Goal: Task Accomplishment & Management: Complete application form

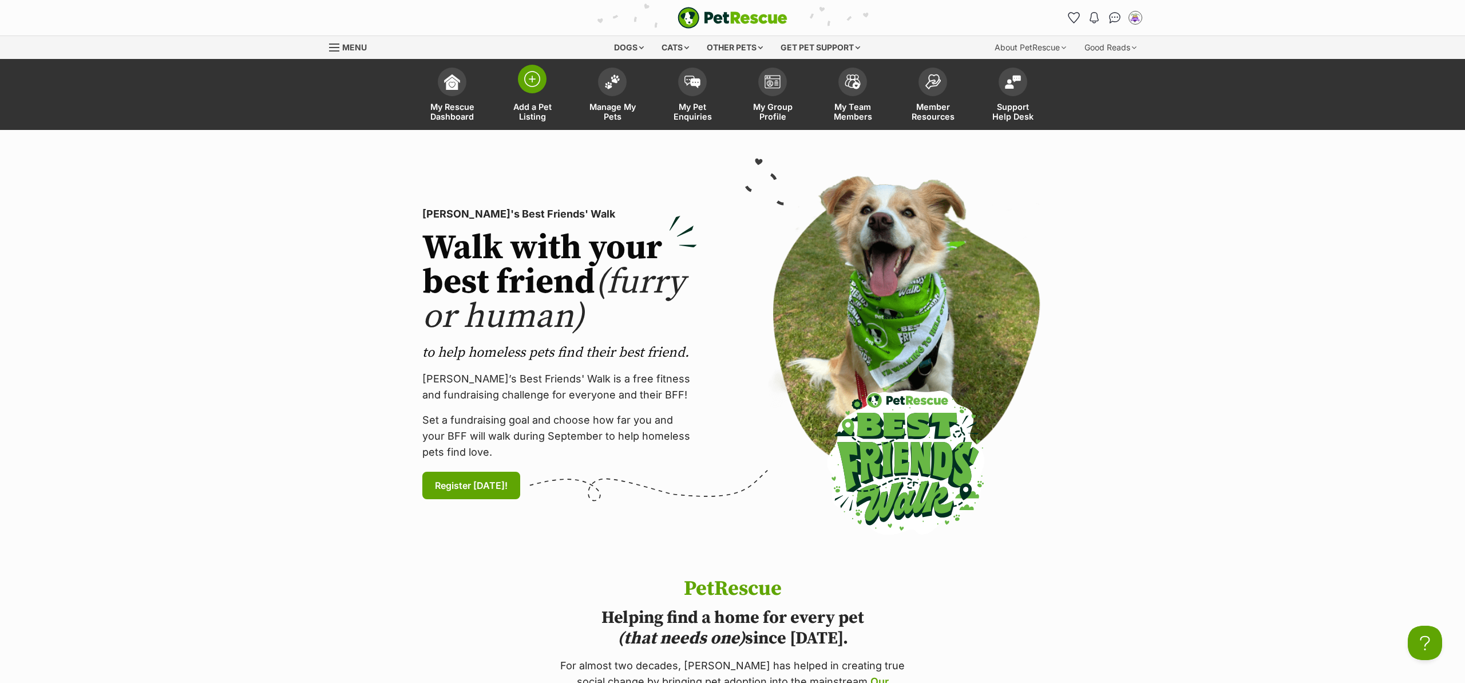
click at [540, 78] on span at bounding box center [532, 79] width 29 height 29
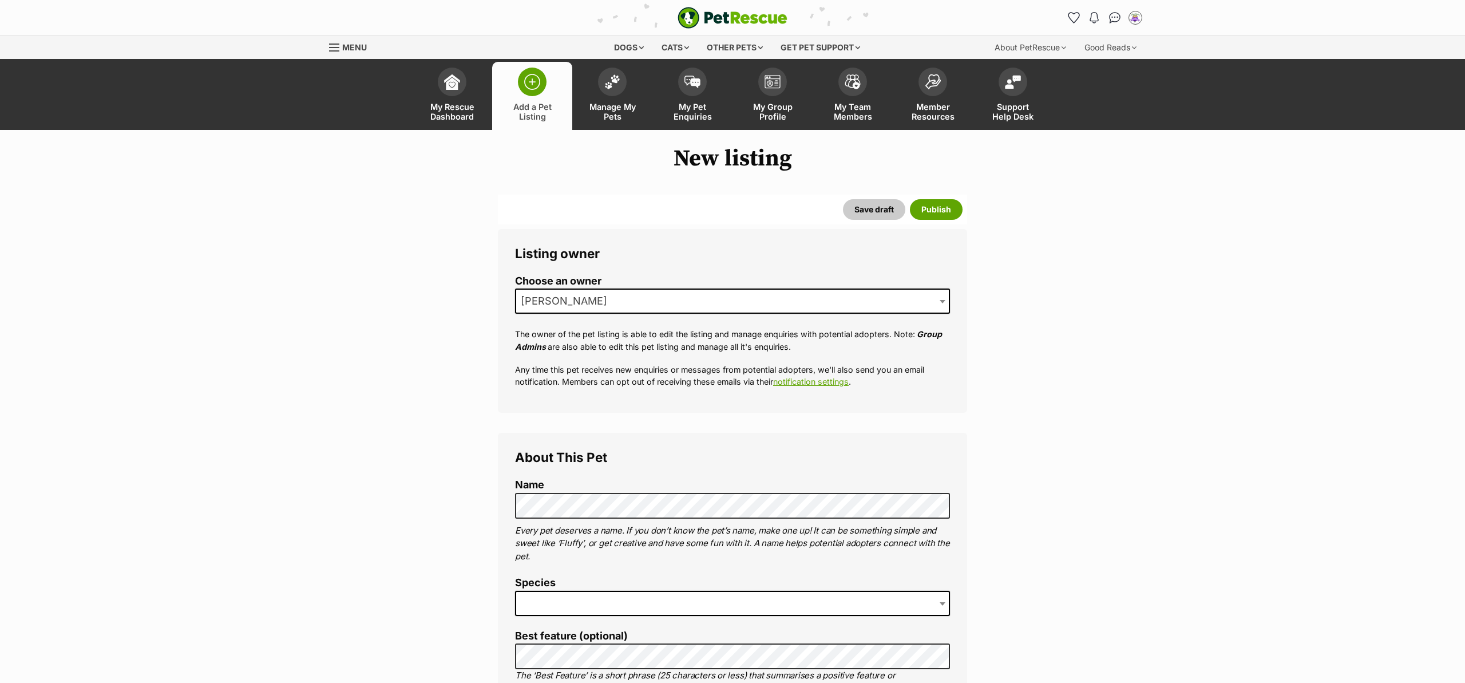
click at [618, 302] on span "[PERSON_NAME]" at bounding box center [732, 300] width 435 height 25
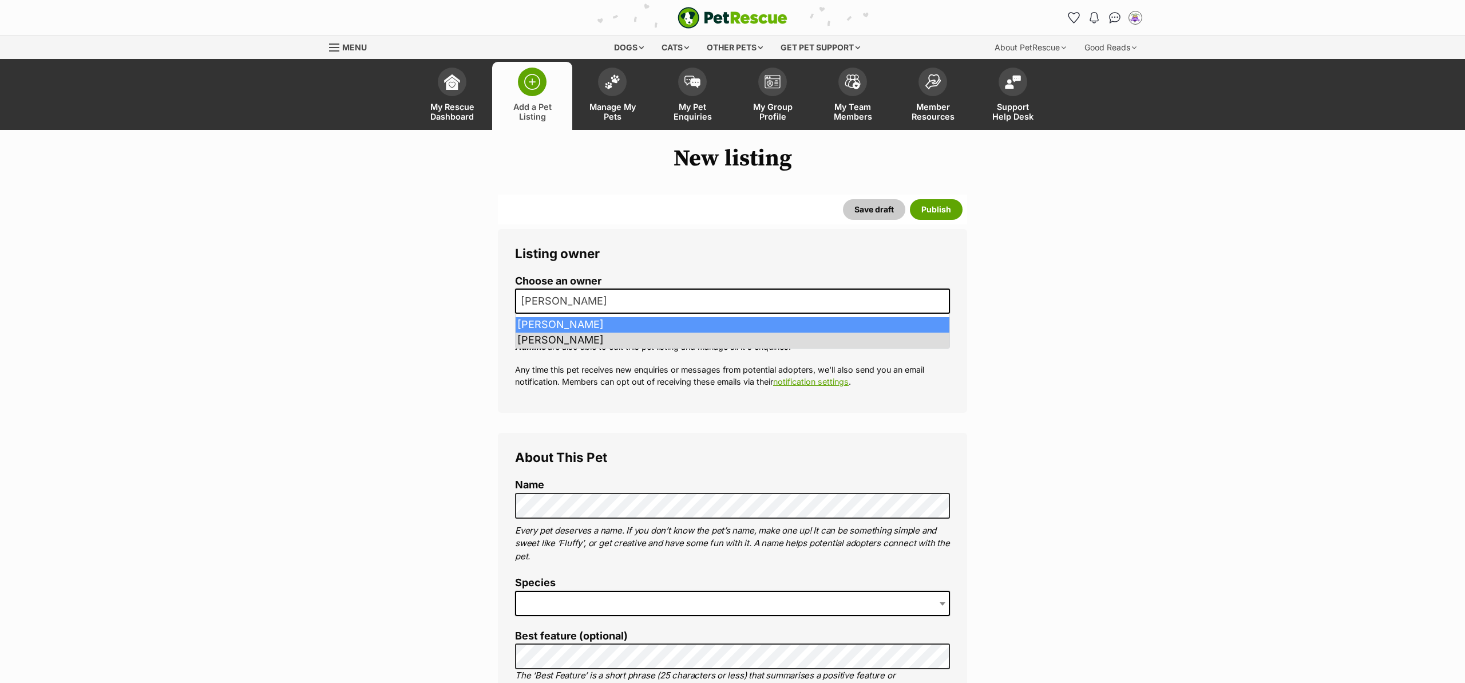
drag, startPoint x: 616, startPoint y: 318, endPoint x: 543, endPoint y: 295, distance: 76.6
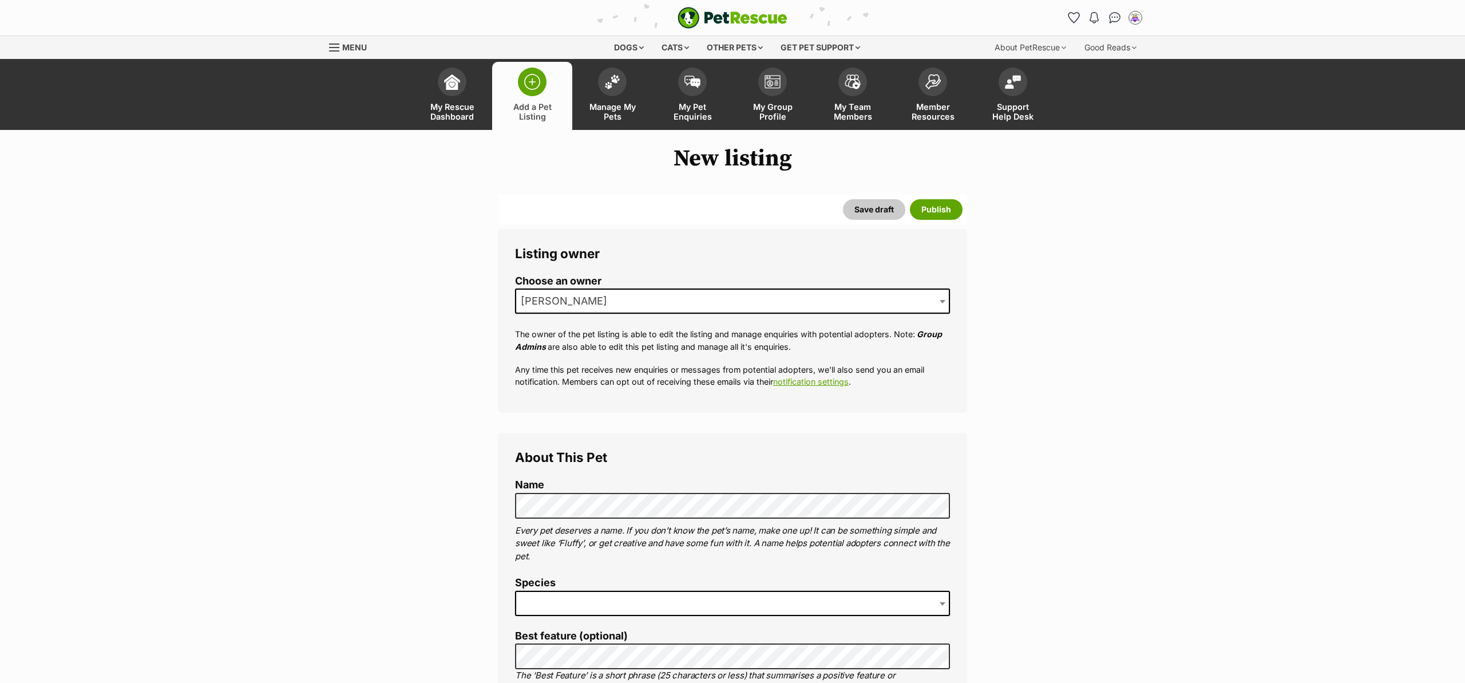
drag, startPoint x: 398, startPoint y: 273, endPoint x: 403, endPoint y: 251, distance: 23.3
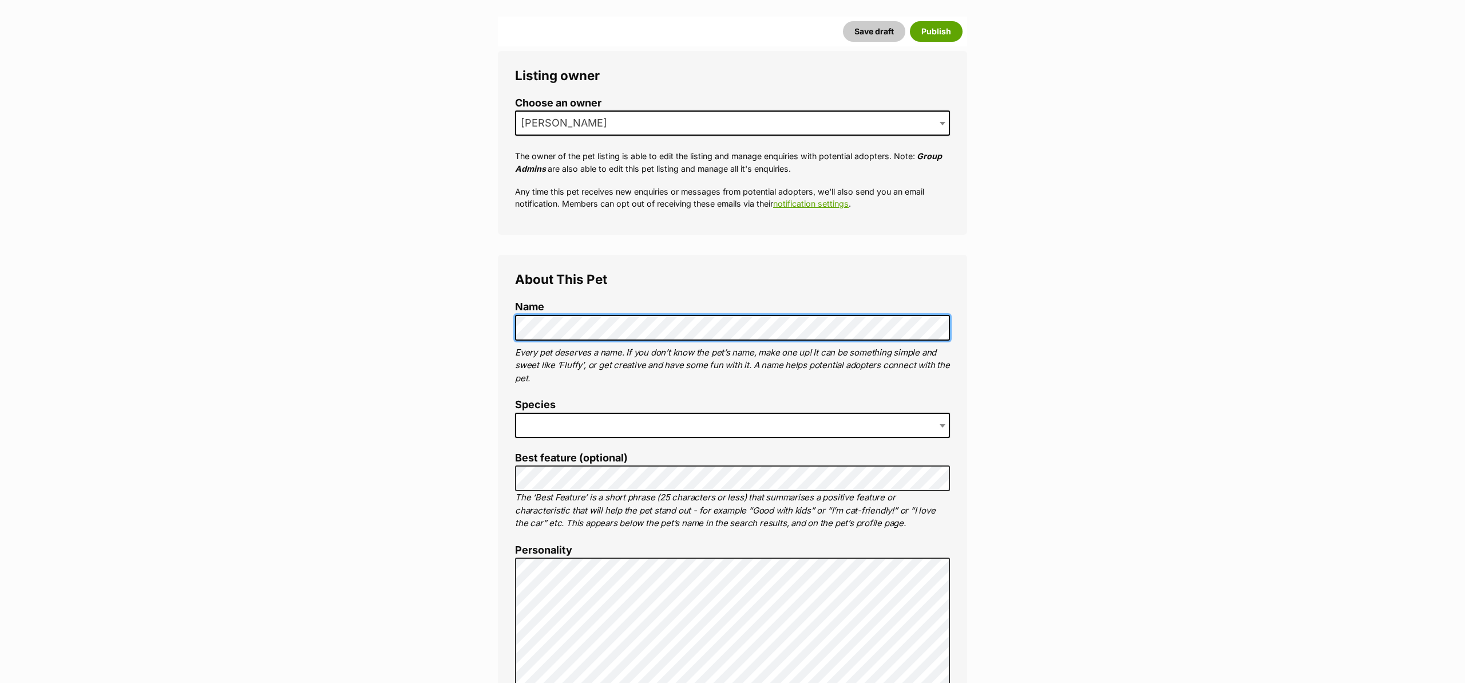
scroll to position [167, 0]
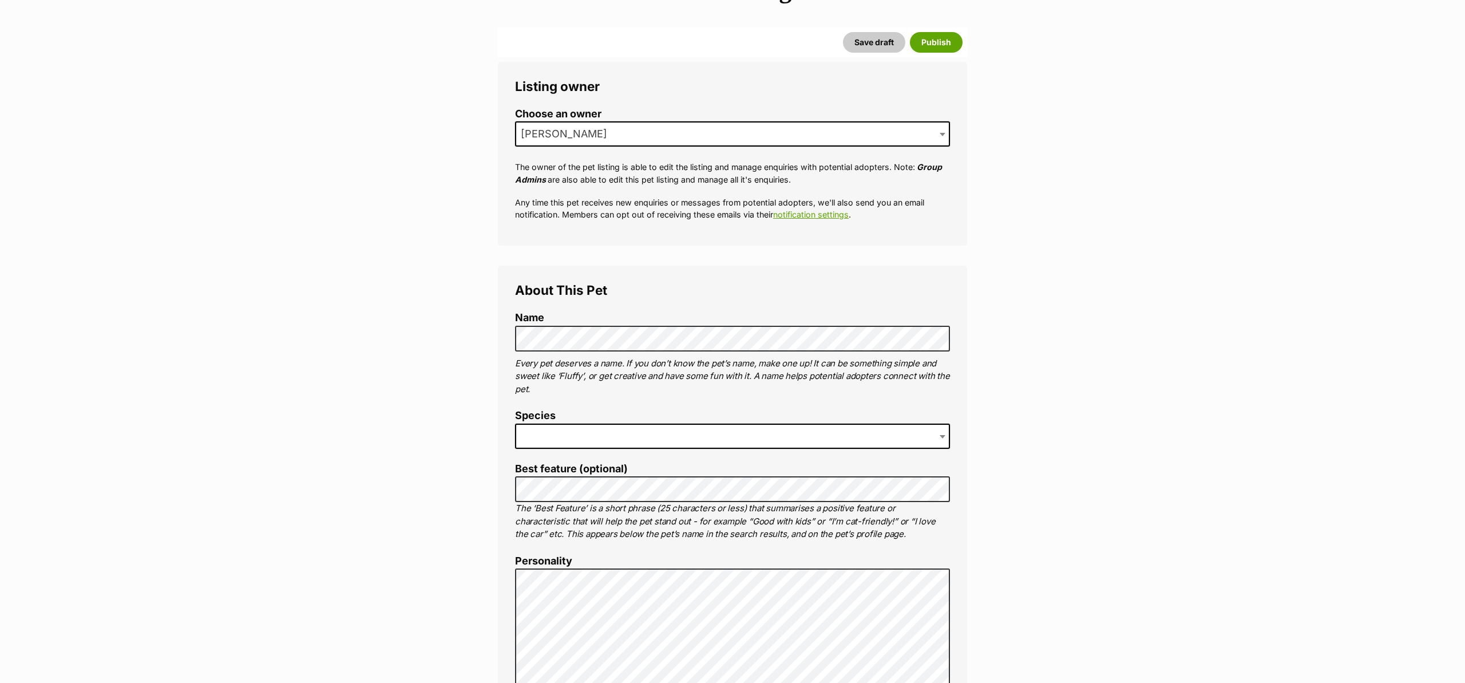
click at [571, 437] on span at bounding box center [732, 435] width 435 height 25
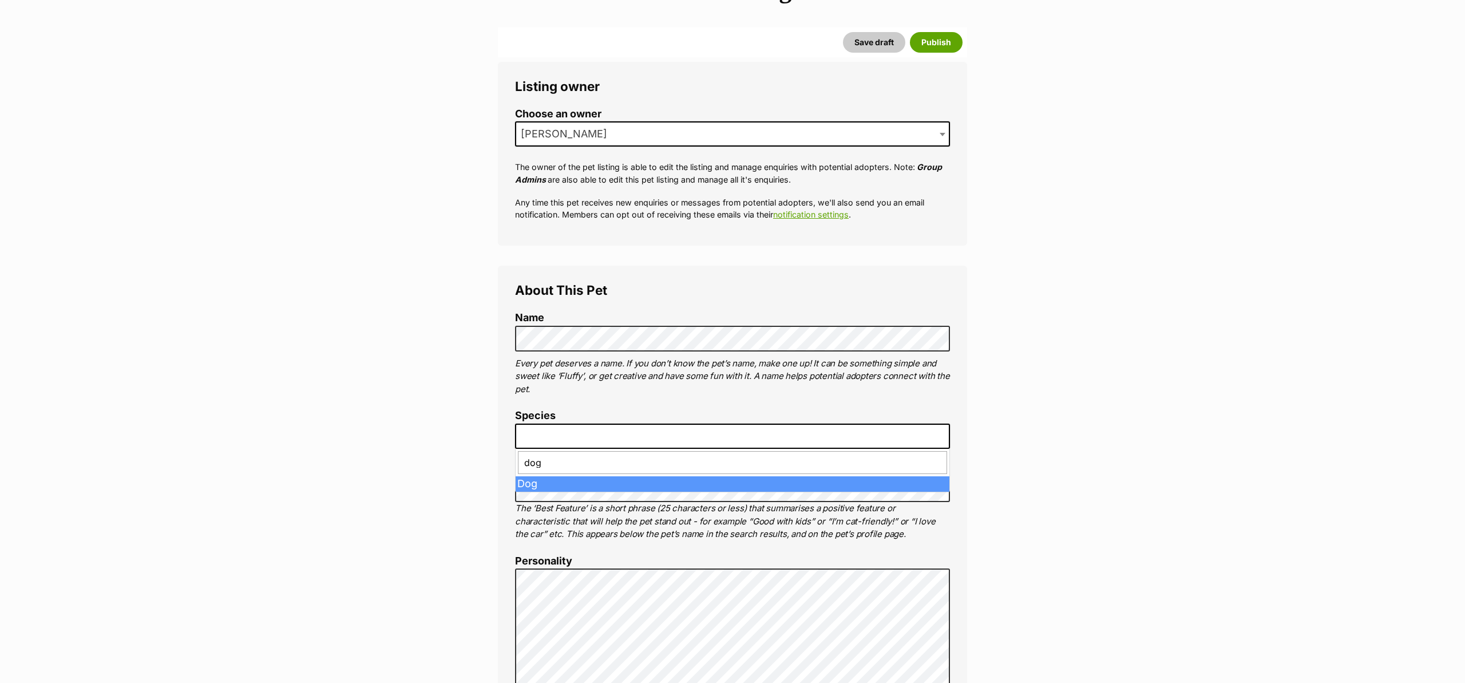
scroll to position [175, 0]
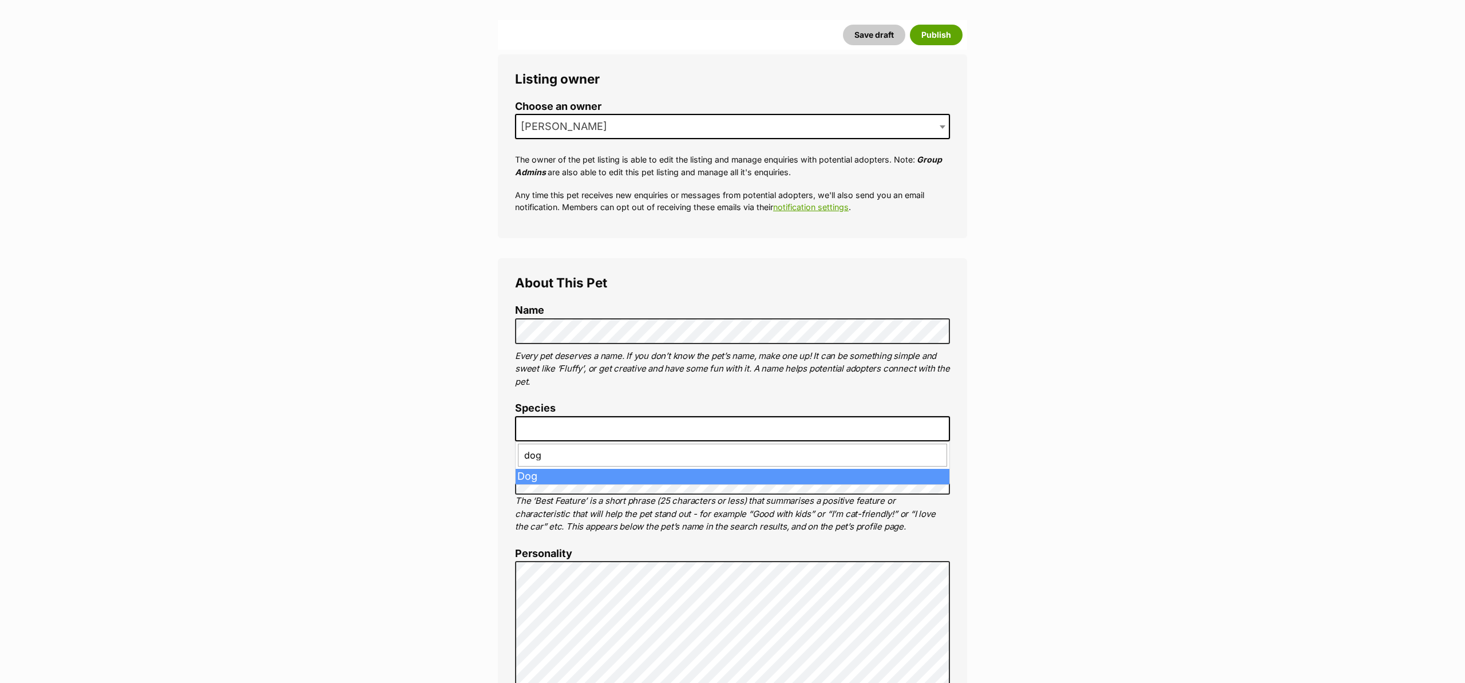
type input "dog"
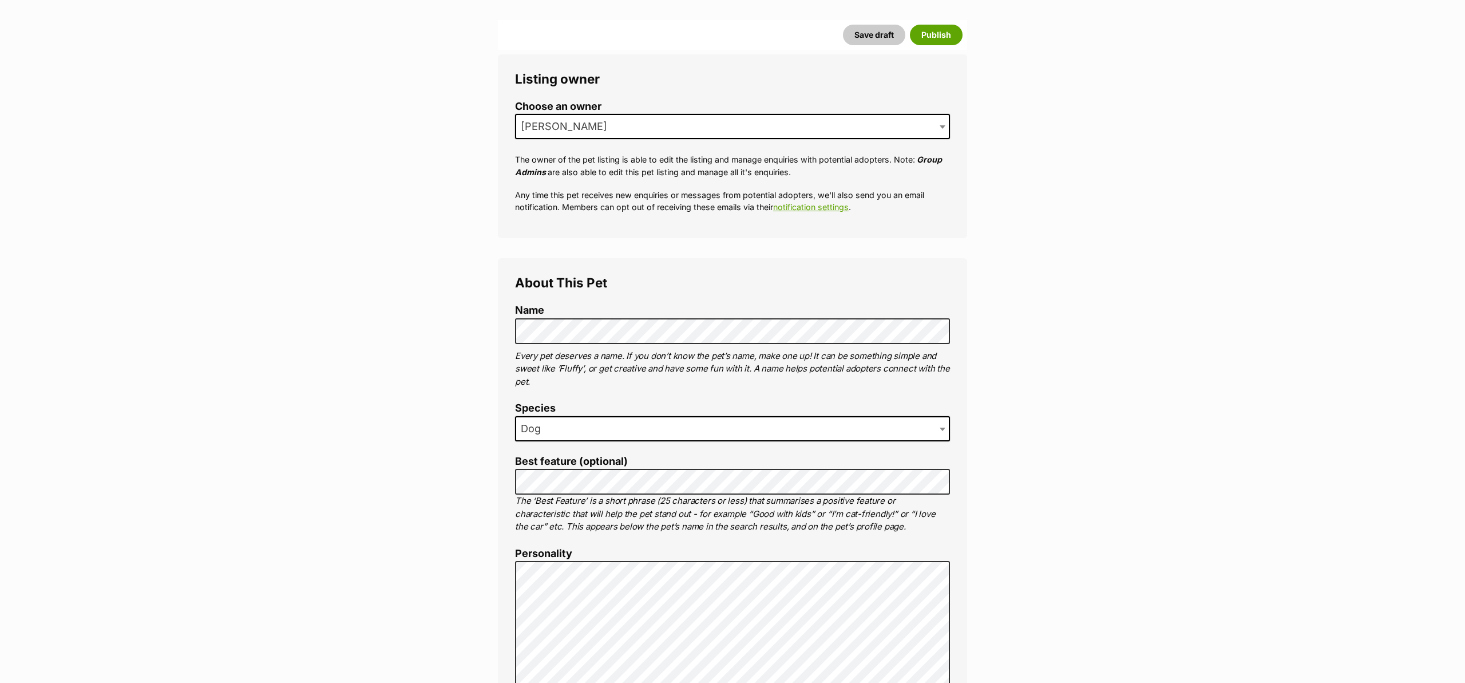
drag, startPoint x: 484, startPoint y: 473, endPoint x: 498, endPoint y: 473, distance: 14.3
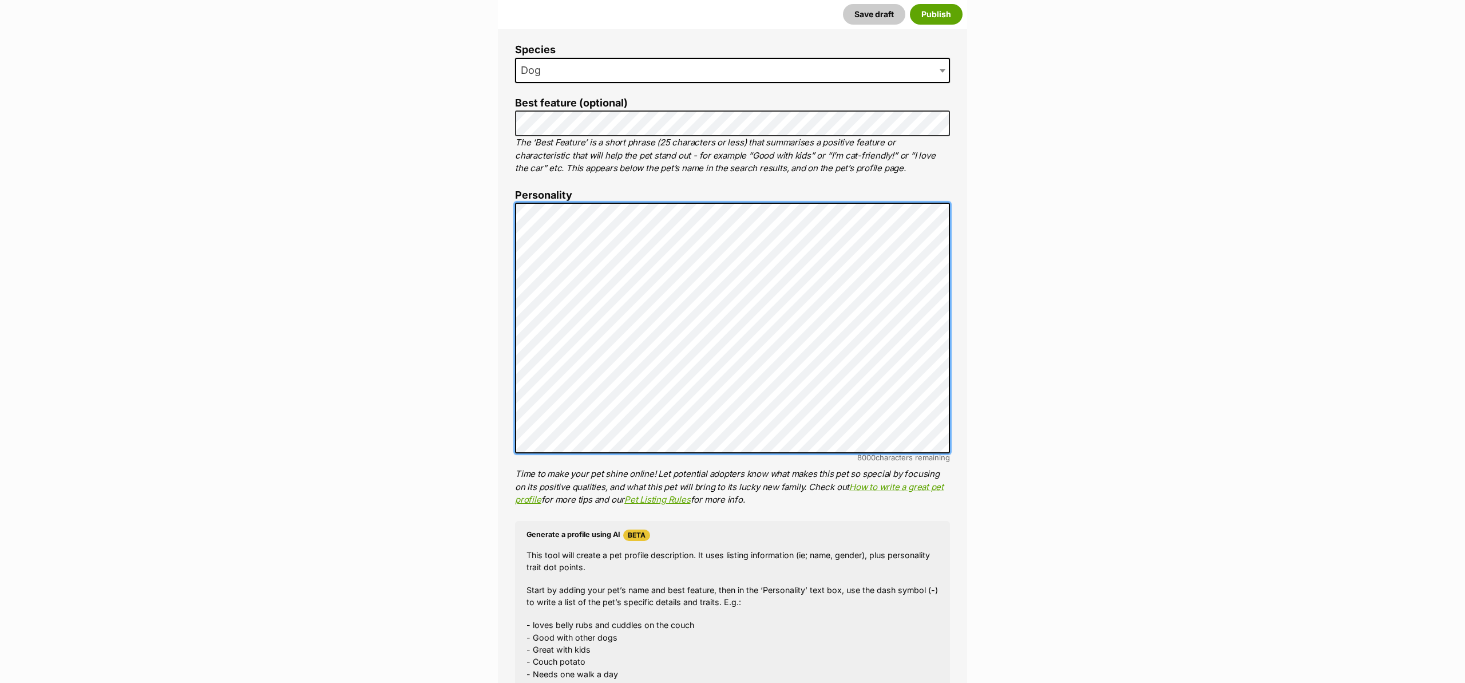
scroll to position [529, 0]
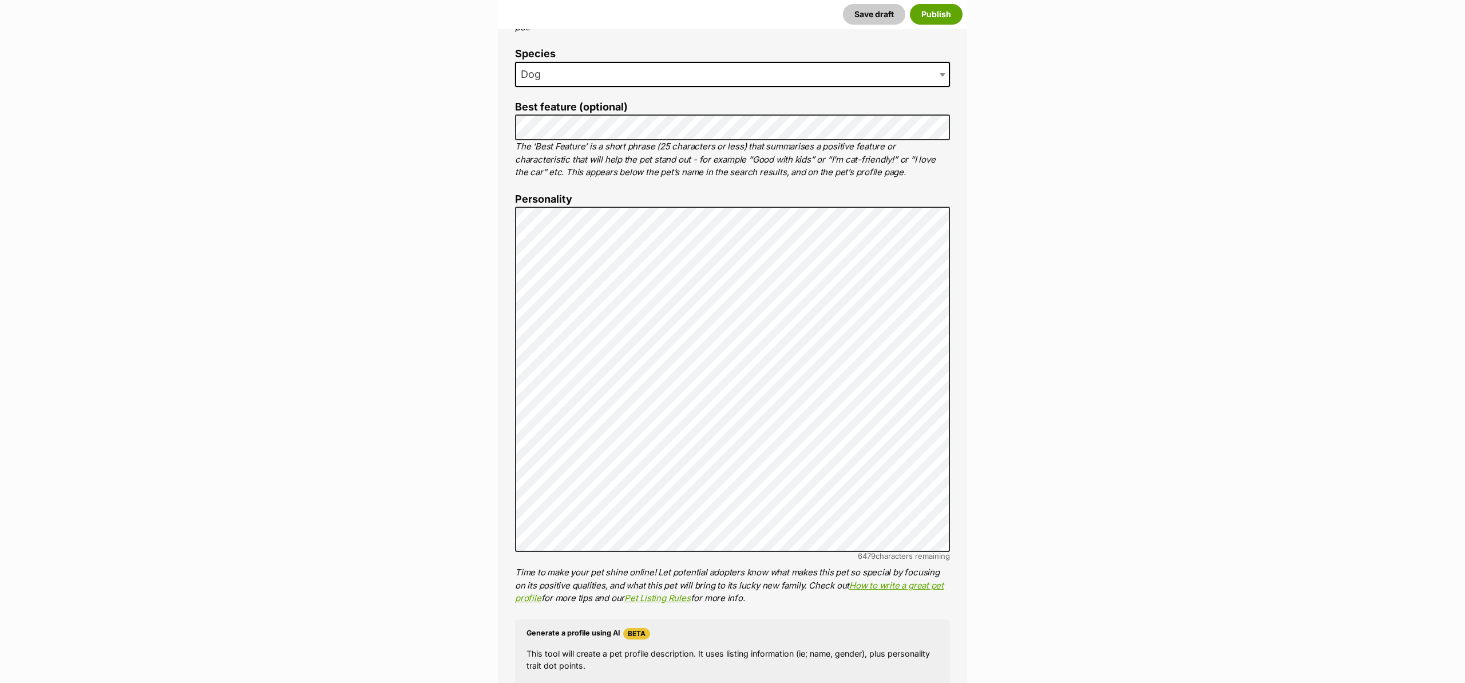
drag, startPoint x: 373, startPoint y: 347, endPoint x: 395, endPoint y: 348, distance: 21.8
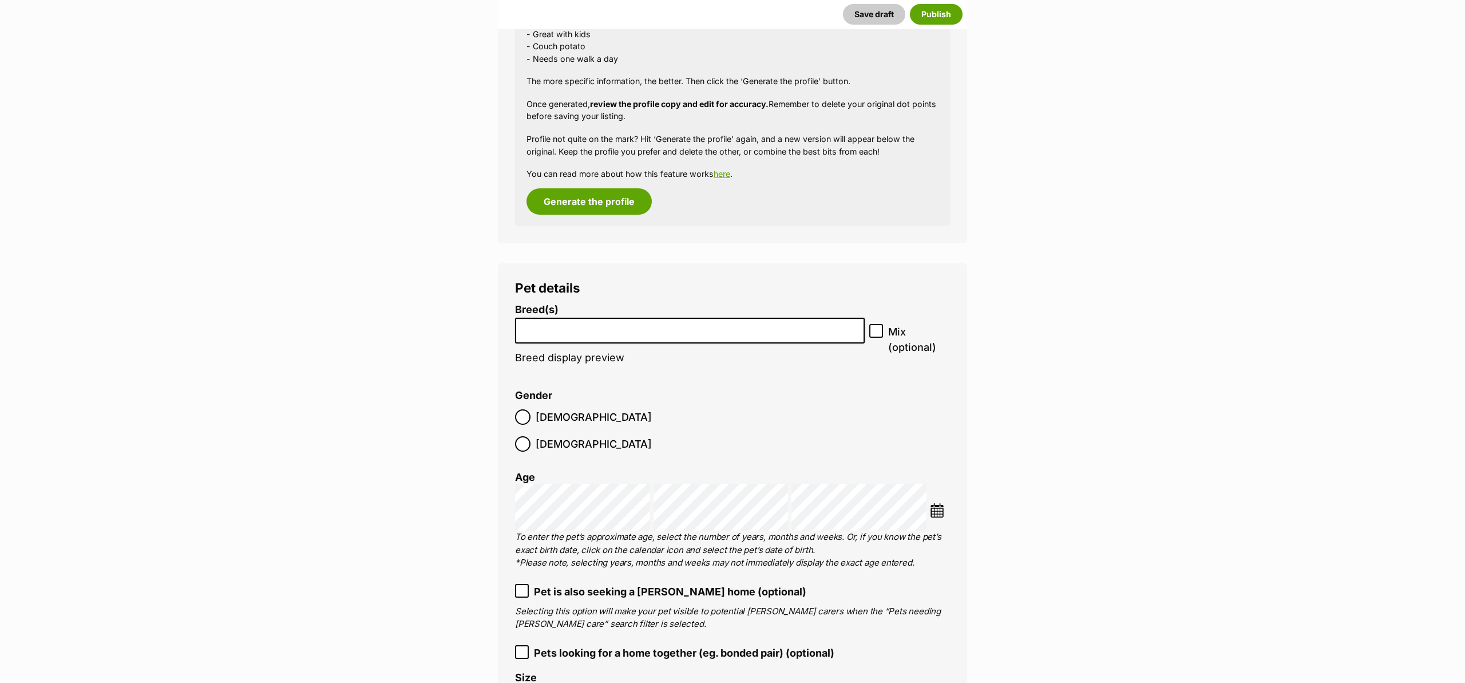
click at [640, 323] on input "search" at bounding box center [690, 328] width 342 height 12
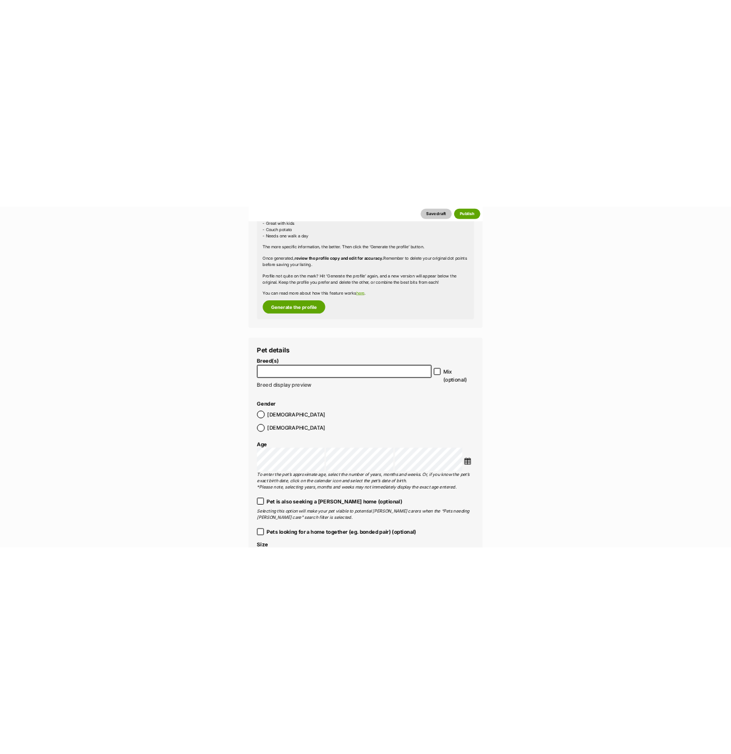
scroll to position [1231, 0]
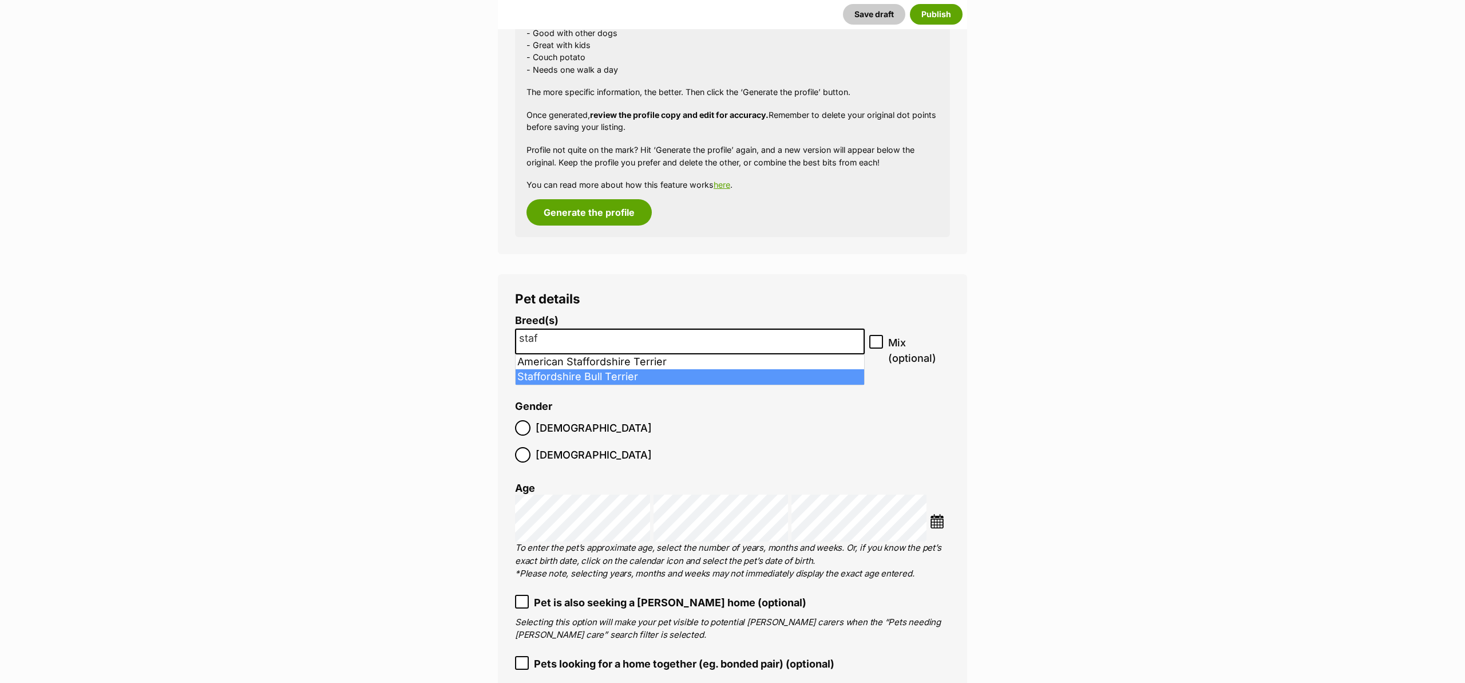
type input "staf"
select select "198"
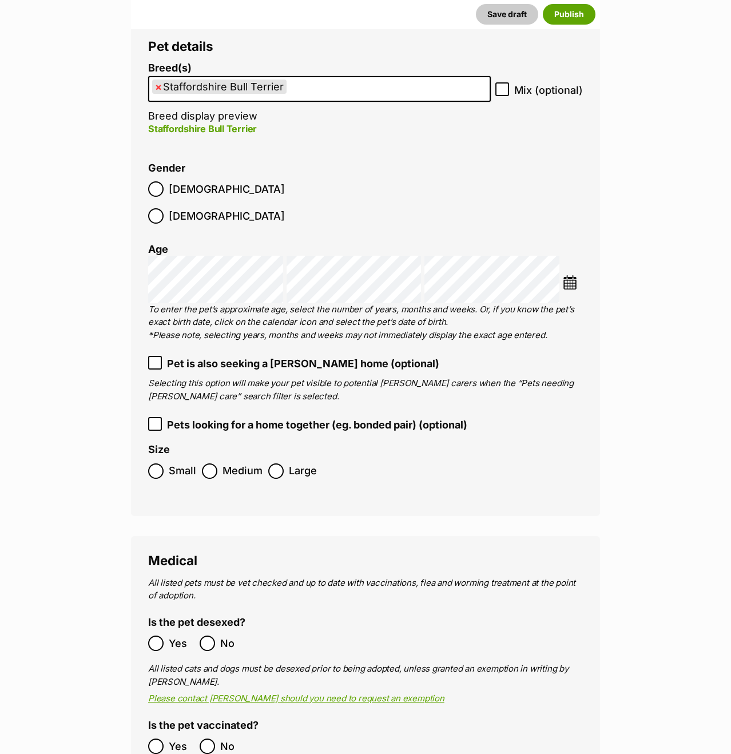
scroll to position [1475, 0]
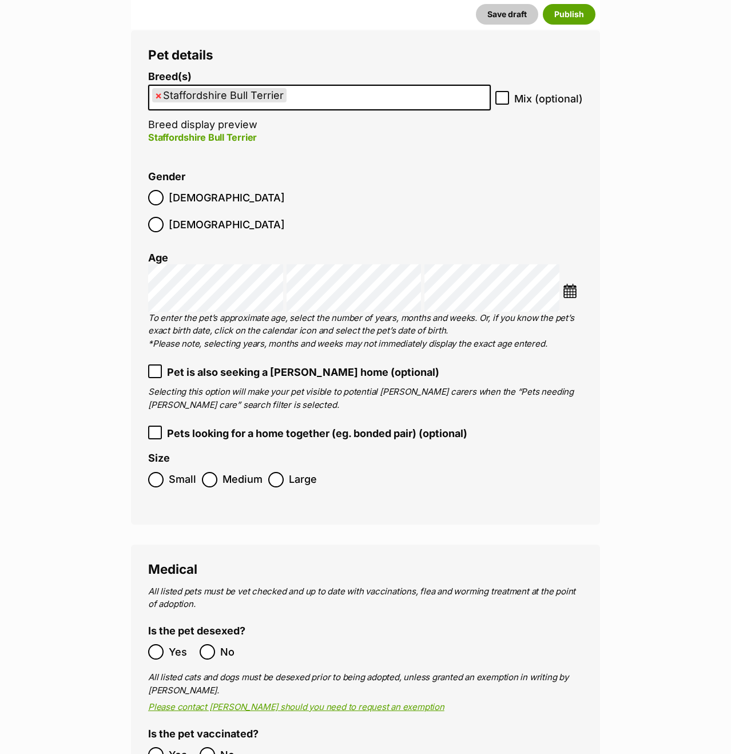
click at [571, 284] on img at bounding box center [570, 291] width 14 height 14
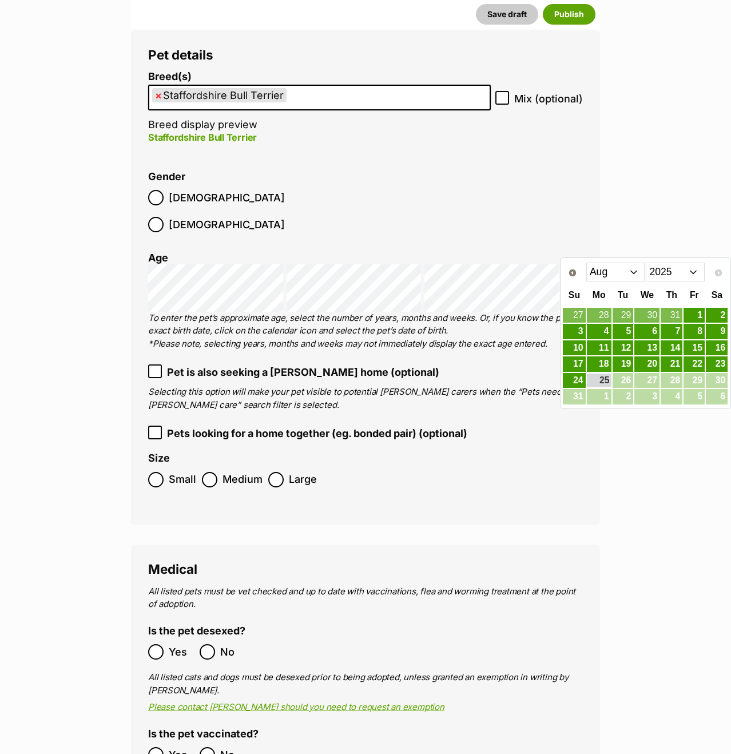
click at [672, 272] on select "2015 2016 2017 2018 2019 2020 2021 2022 2023 2024 2025" at bounding box center [675, 272] width 59 height 18
click at [620, 271] on select "Jan Feb Mar Apr May Jun Jul Aug Sep Oct Nov Dec" at bounding box center [615, 272] width 59 height 18
click at [586, 263] on select "Jan Feb Mar Apr May Jun Jul Aug Sep Oct Nov Dec" at bounding box center [615, 272] width 59 height 18
click at [623, 362] on link "20" at bounding box center [623, 364] width 21 height 14
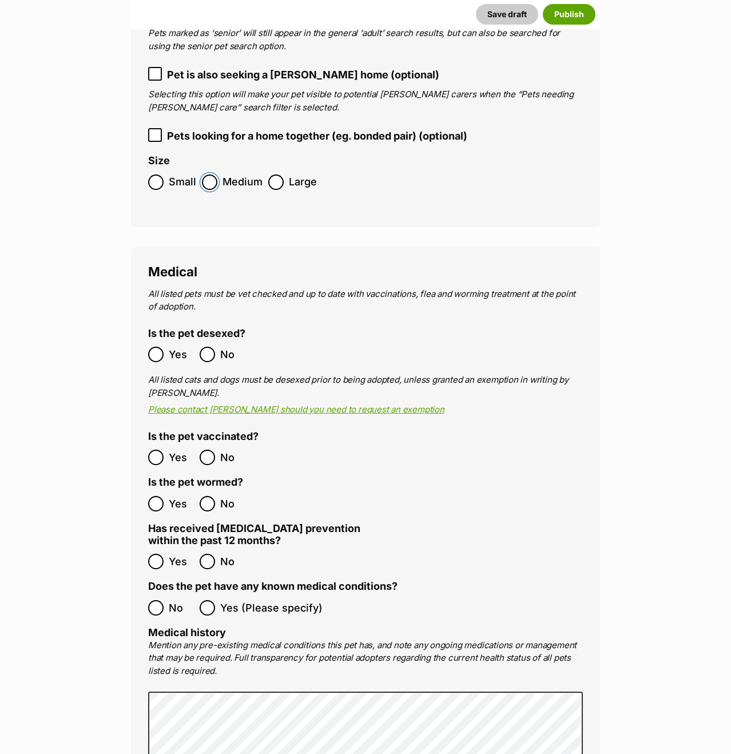
scroll to position [1862, 0]
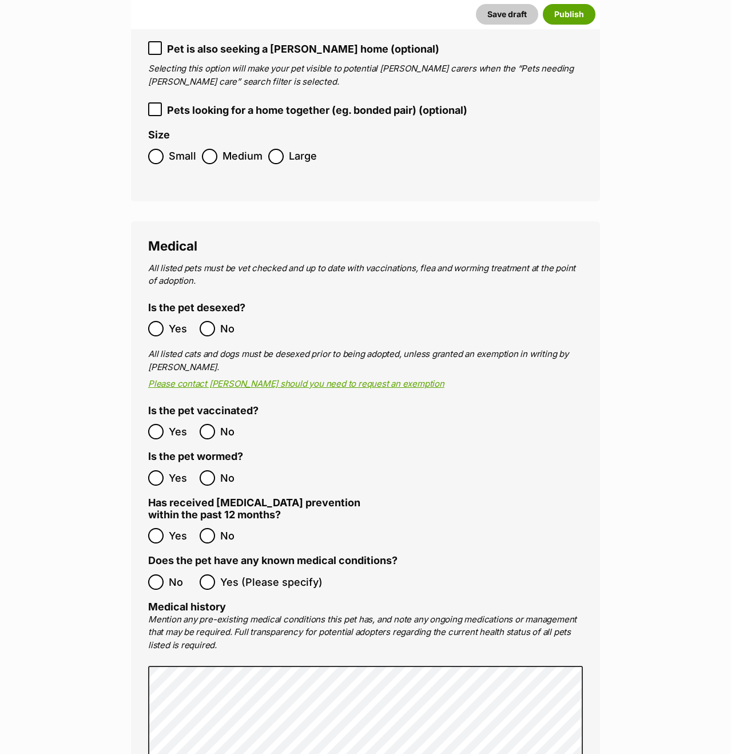
click at [157, 522] on ol "Yes No" at bounding box center [256, 535] width 217 height 27
click at [659, 602] on main "New listing Listing owner Choose an owner Samantha Blake The owner of the pet l…" at bounding box center [365, 534] width 731 height 4503
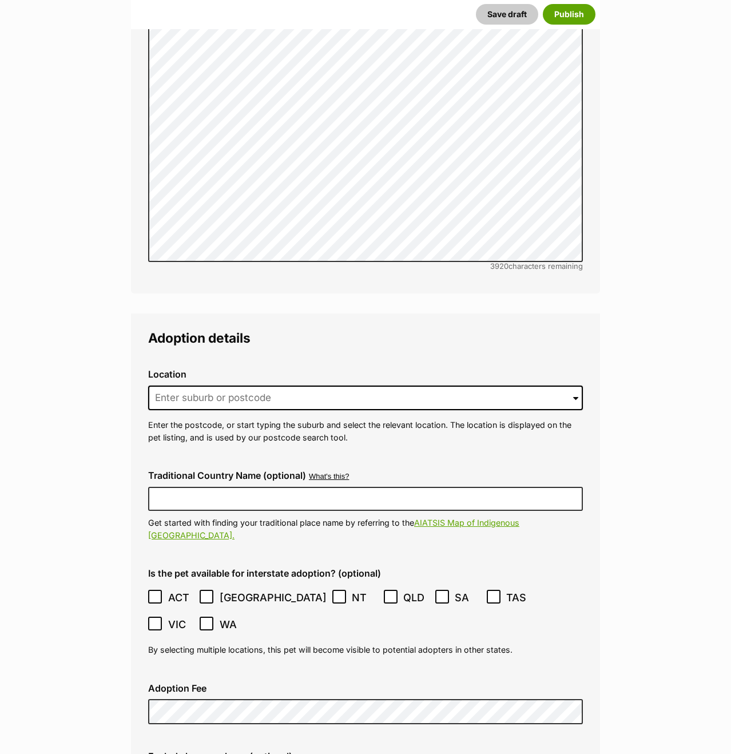
scroll to position [2555, 0]
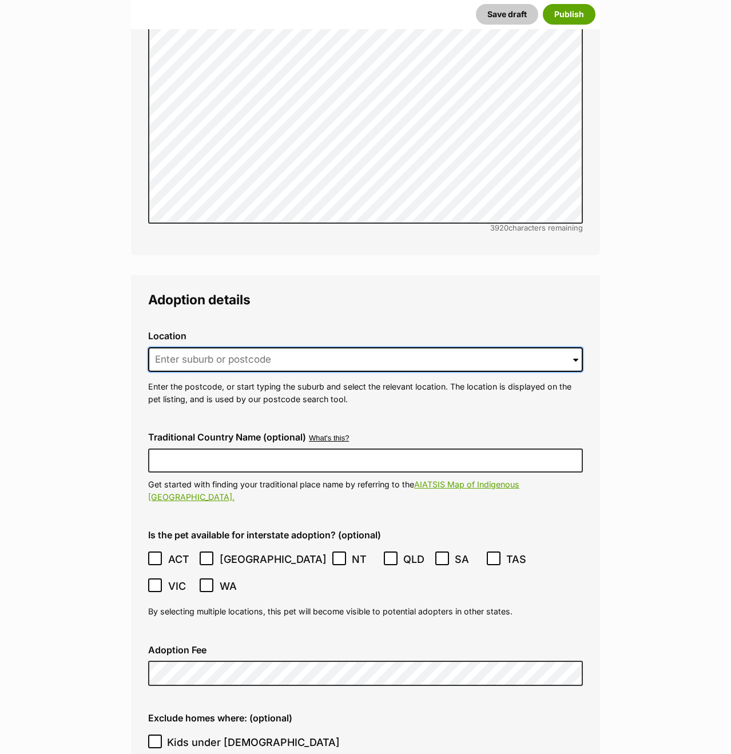
click at [343, 347] on input at bounding box center [365, 359] width 435 height 25
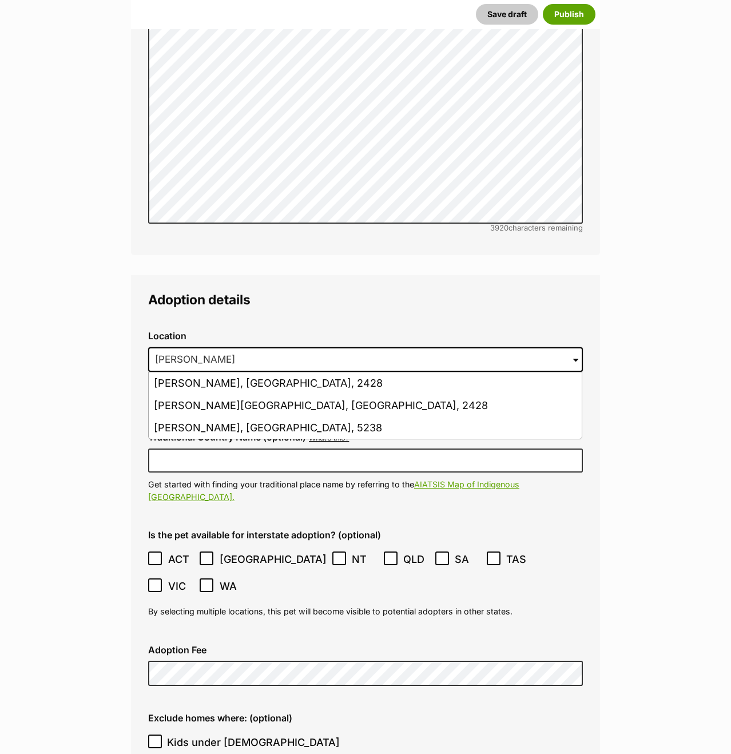
click at [339, 372] on li "Forster, New South Wales, 2428" at bounding box center [365, 383] width 433 height 22
type input "Forster, New South Wales, 2428"
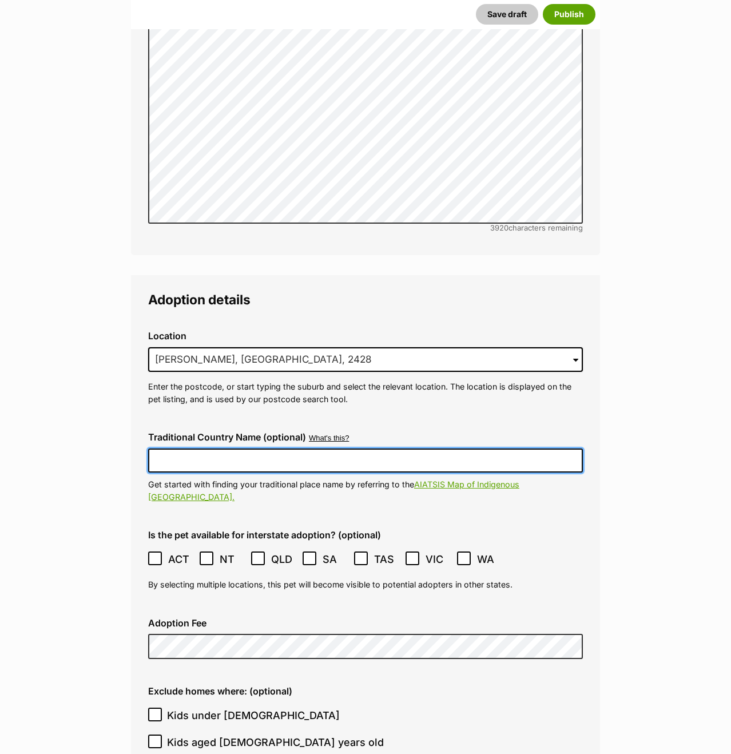
click at [347, 449] on input "Traditional Country Name (optional)" at bounding box center [365, 461] width 435 height 24
type input "Worimi"
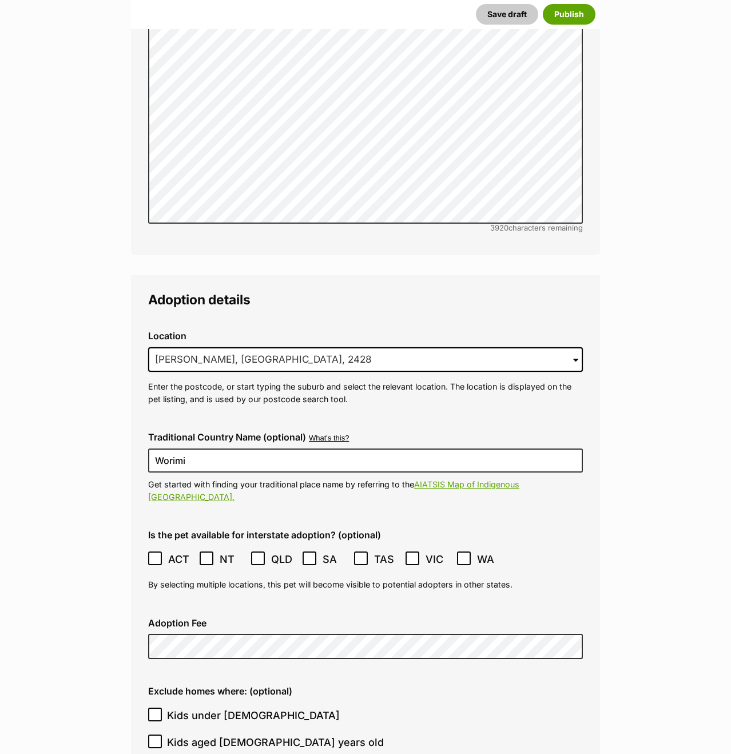
drag, startPoint x: 0, startPoint y: 498, endPoint x: 120, endPoint y: 524, distance: 122.9
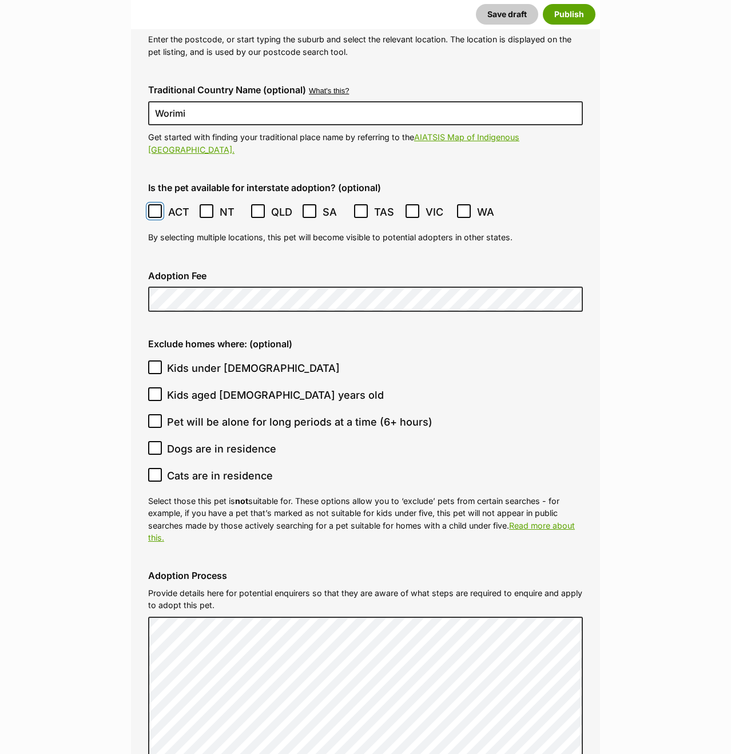
scroll to position [2928, 0]
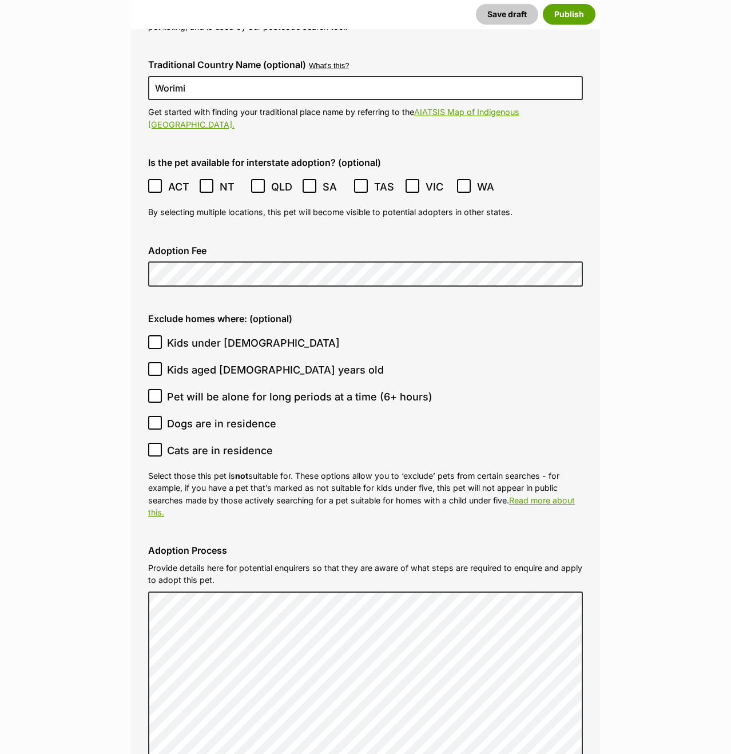
drag, startPoint x: 50, startPoint y: 319, endPoint x: 64, endPoint y: 320, distance: 13.7
drag, startPoint x: 174, startPoint y: 353, endPoint x: 128, endPoint y: 370, distance: 48.7
click at [174, 388] on span "Pet will be alone for long periods at a time (6+ hours)" at bounding box center [299, 395] width 265 height 15
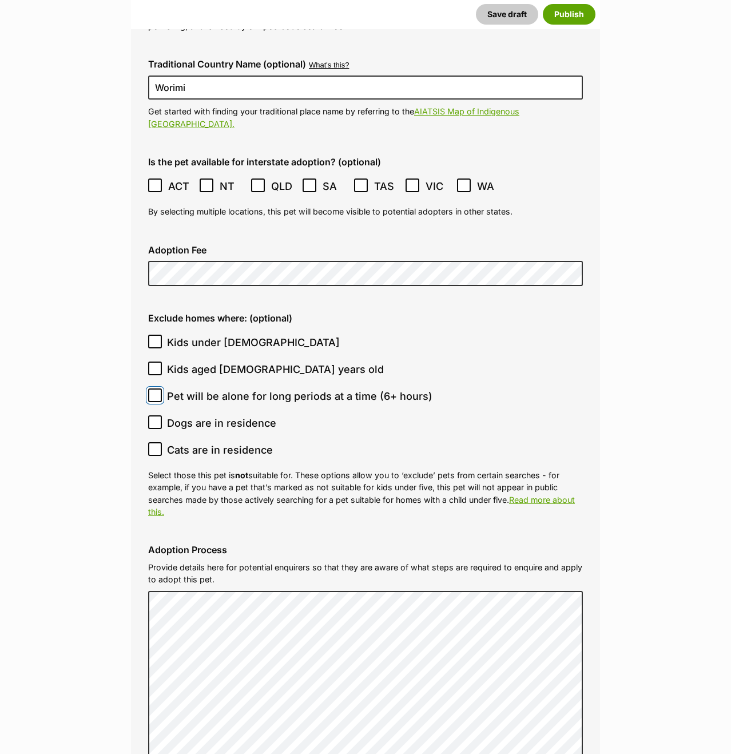
click at [162, 388] on input "Pet will be alone for long periods at a time (6+ hours)" at bounding box center [155, 395] width 14 height 14
checkbox input "true"
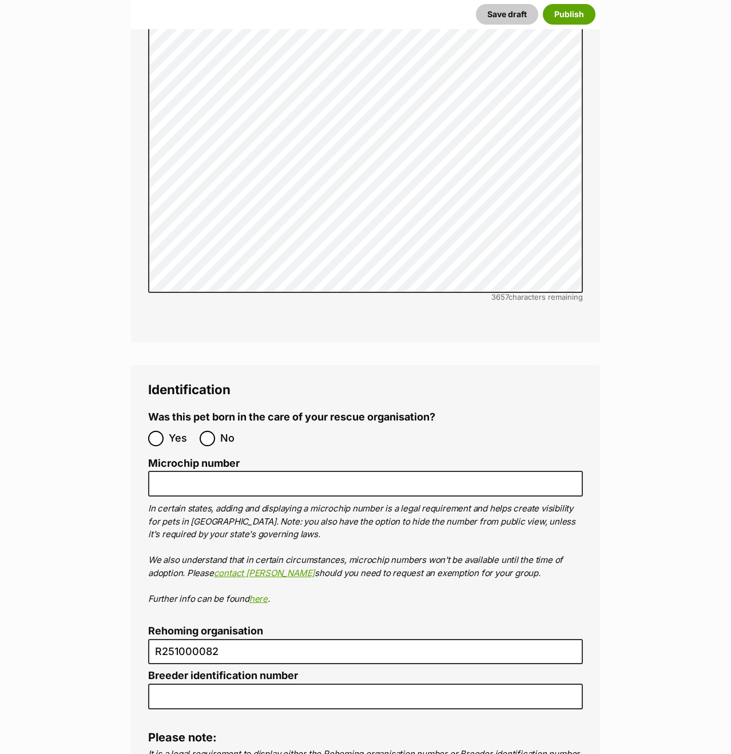
scroll to position [3644, 0]
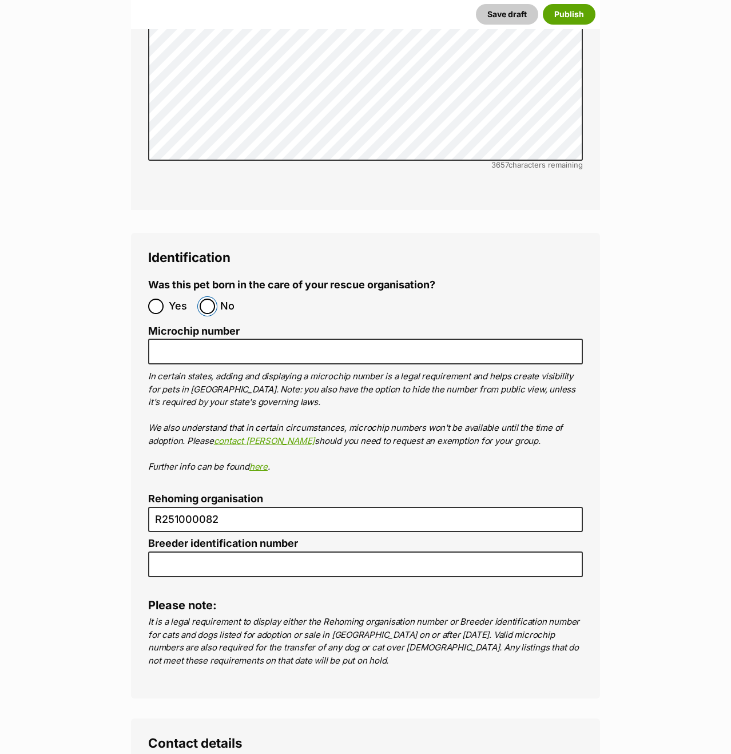
drag, startPoint x: 212, startPoint y: 273, endPoint x: 223, endPoint y: 272, distance: 10.4
click at [212, 299] on input "No" at bounding box center [207, 306] width 15 height 15
radio input "true"
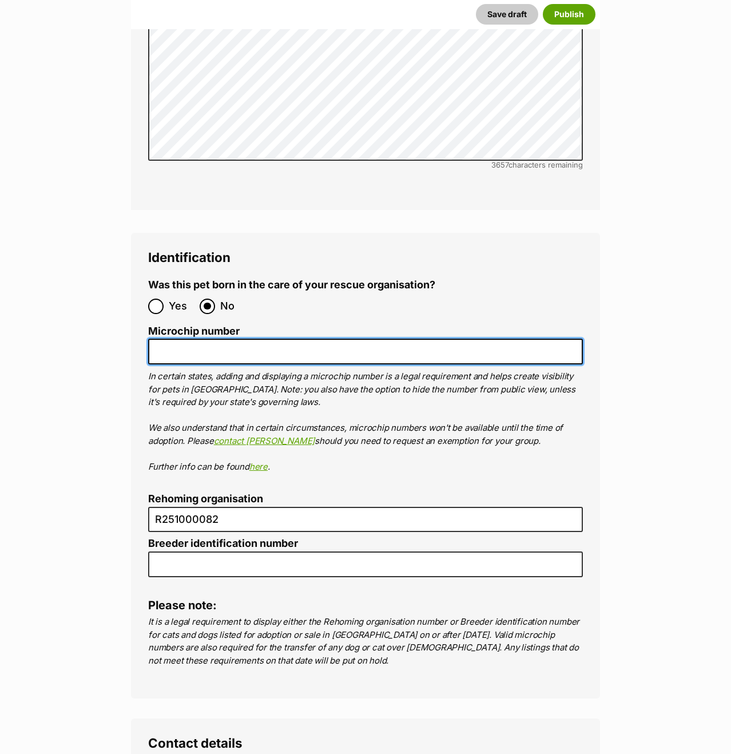
click at [461, 339] on input "Microchip number" at bounding box center [365, 352] width 435 height 26
paste input "953010004203974"
type input "953010004203974"
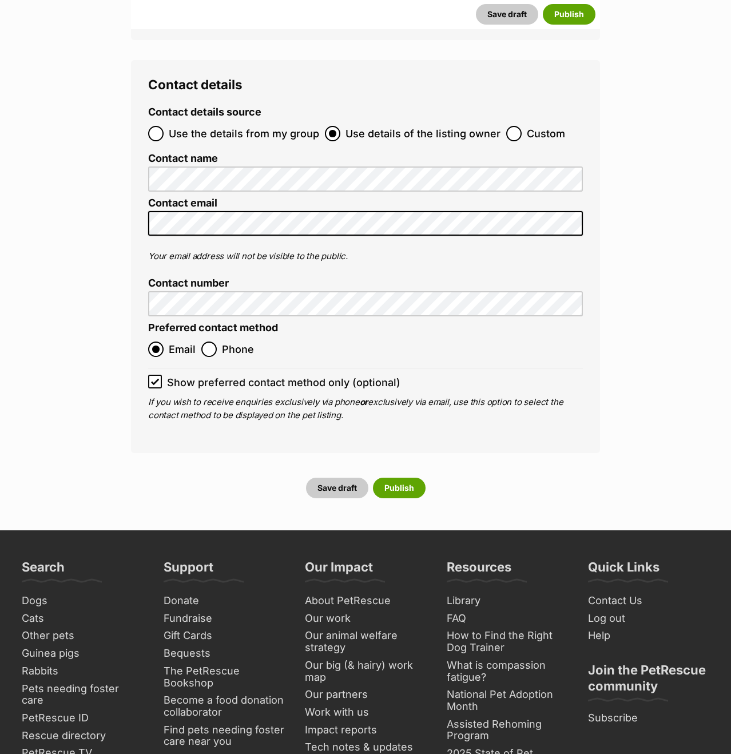
scroll to position [4350, 0]
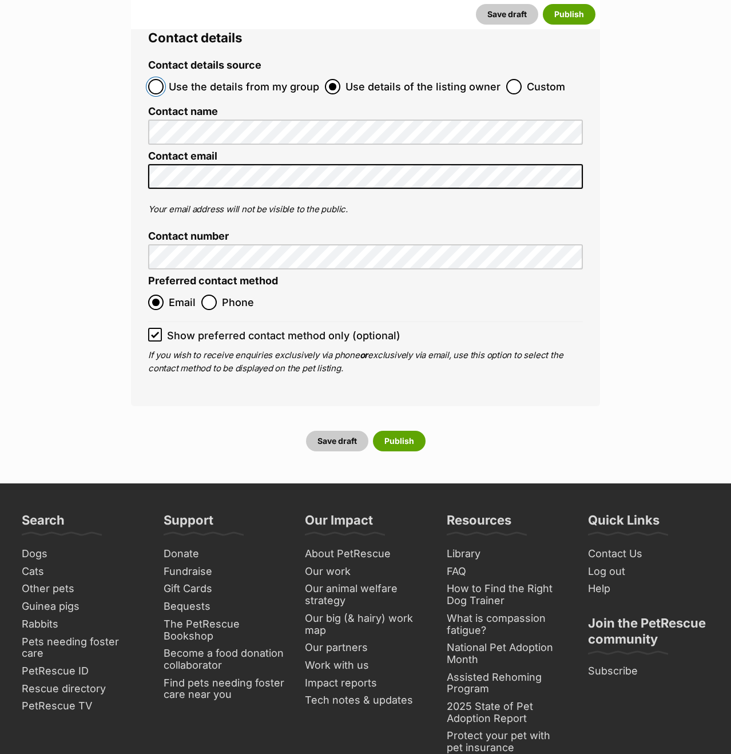
click at [160, 79] on input "Use the details from my group" at bounding box center [155, 86] width 15 height 15
radio input "true"
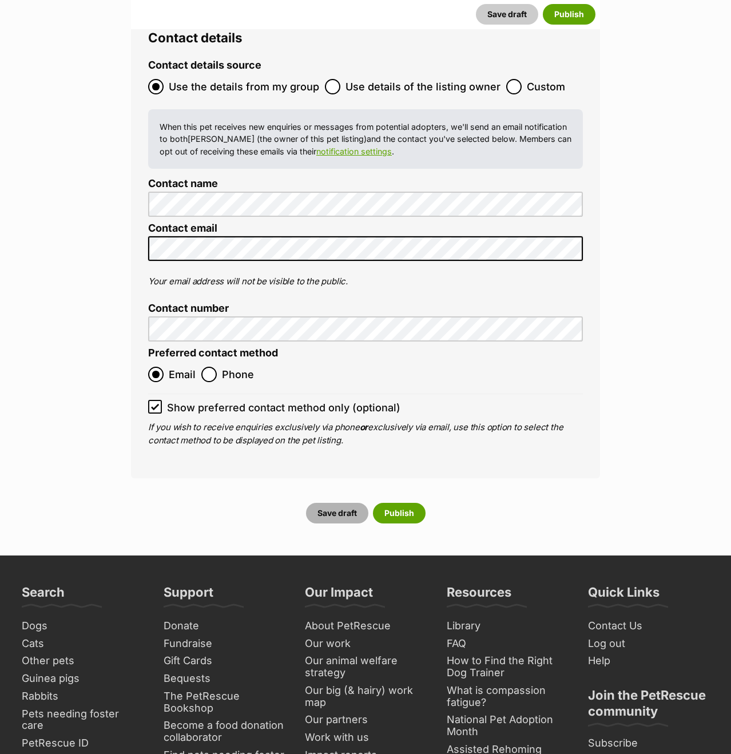
click at [343, 503] on button "Save draft" at bounding box center [337, 513] width 62 height 21
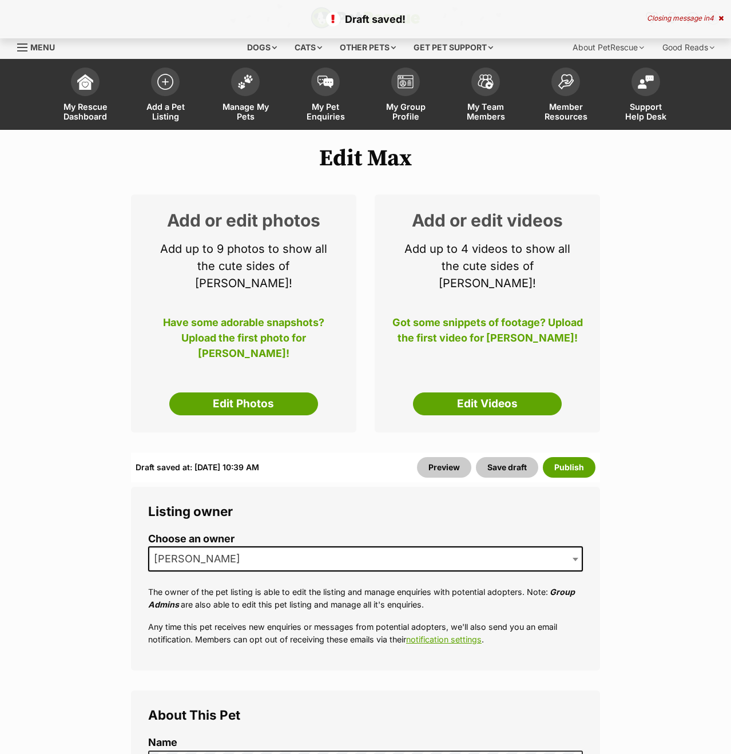
drag, startPoint x: 248, startPoint y: 391, endPoint x: 308, endPoint y: 343, distance: 76.9
click at [248, 392] on link "Edit Photos" at bounding box center [243, 403] width 149 height 23
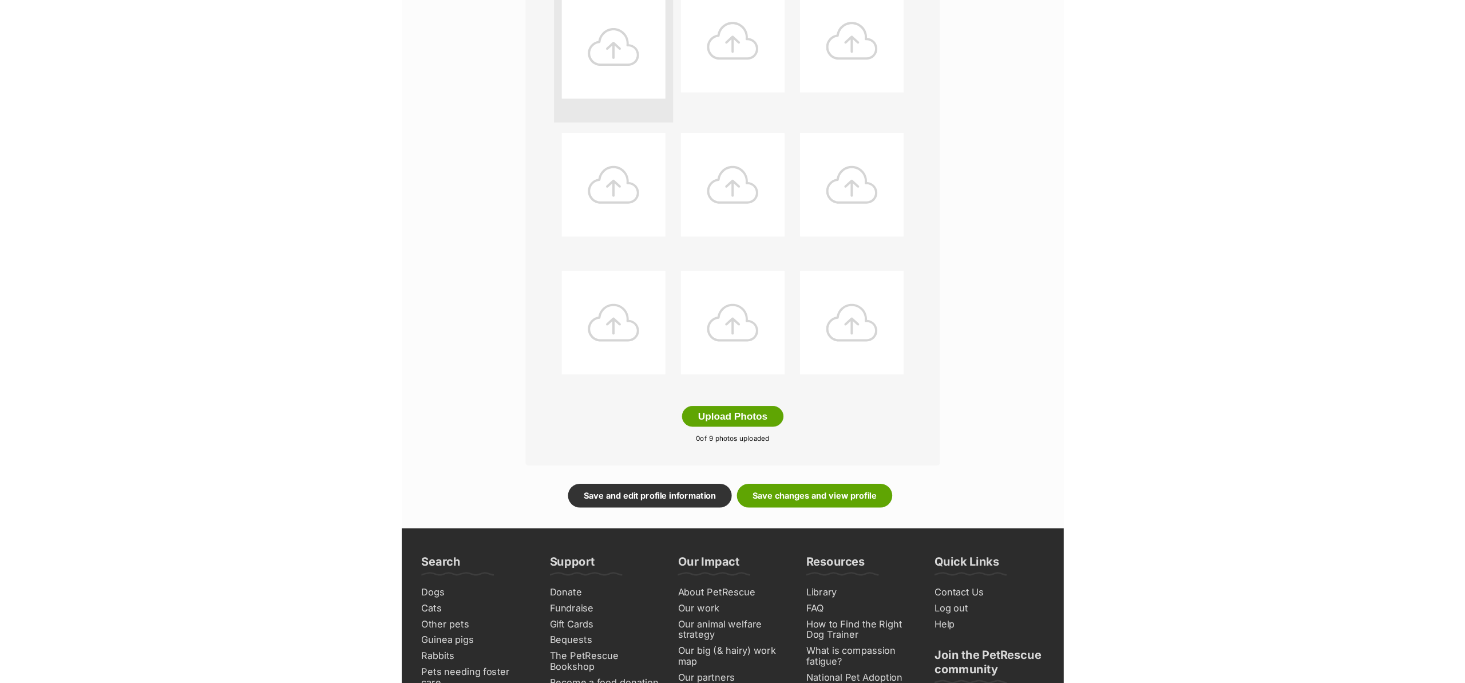
scroll to position [398, 0]
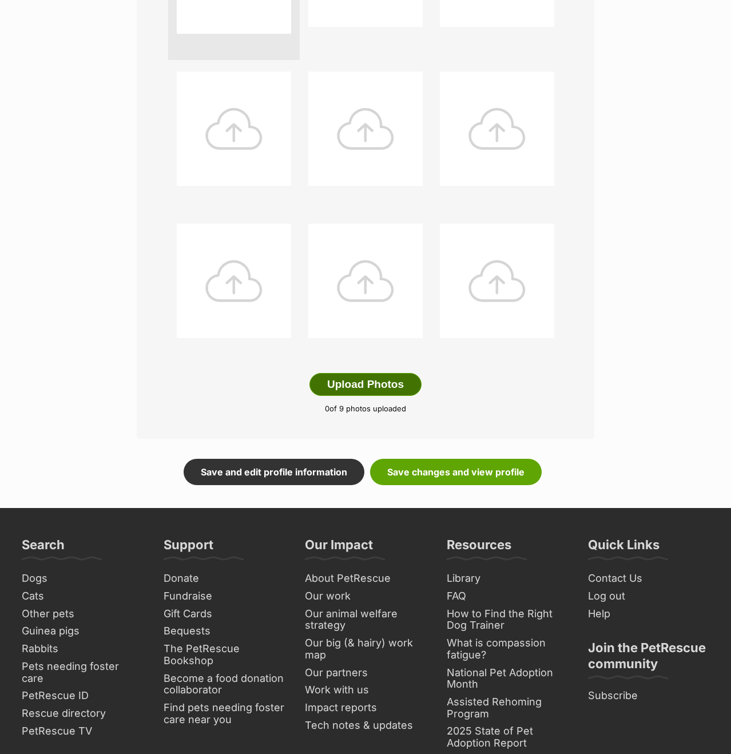
click at [358, 388] on button "Upload Photos" at bounding box center [366, 384] width 112 height 23
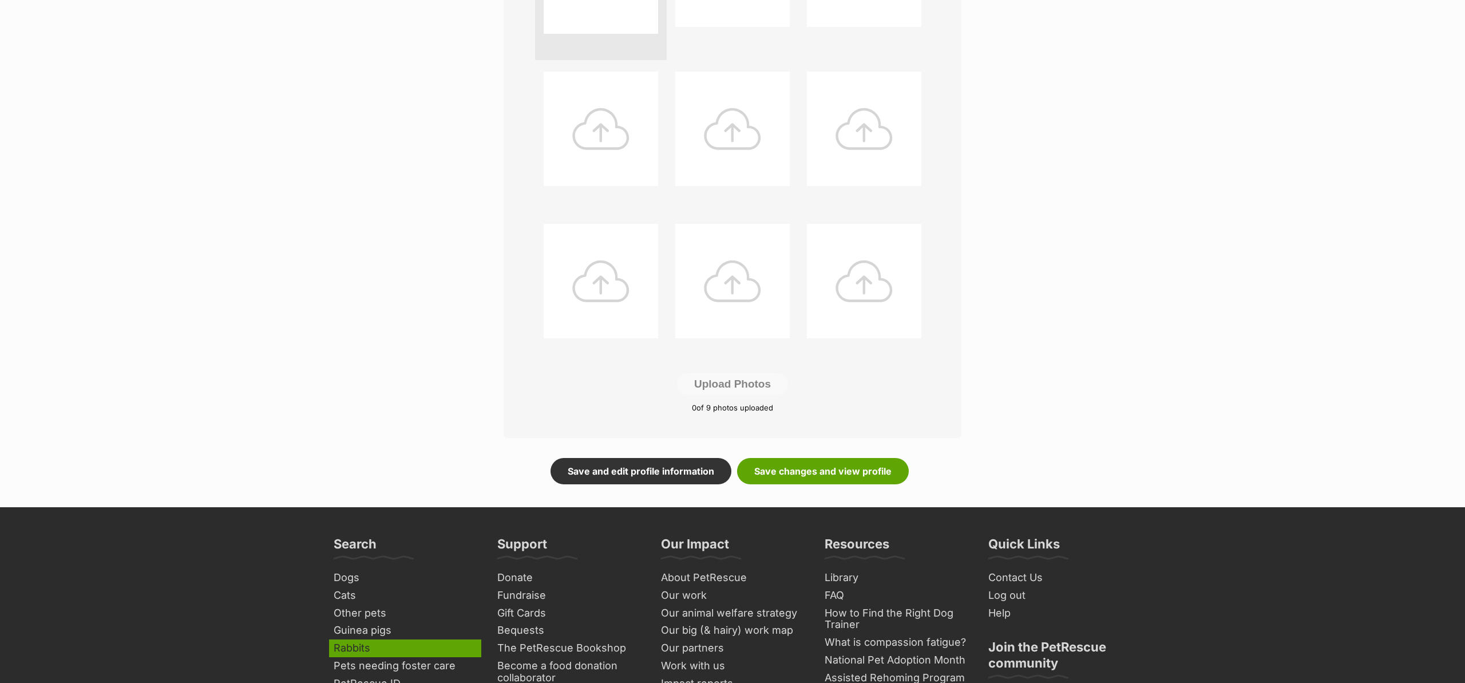
click at [427, 272] on div "PetRescue home Notifications No notifications My account Kaede Ker Edit profile…" at bounding box center [732, 347] width 1465 height 1490
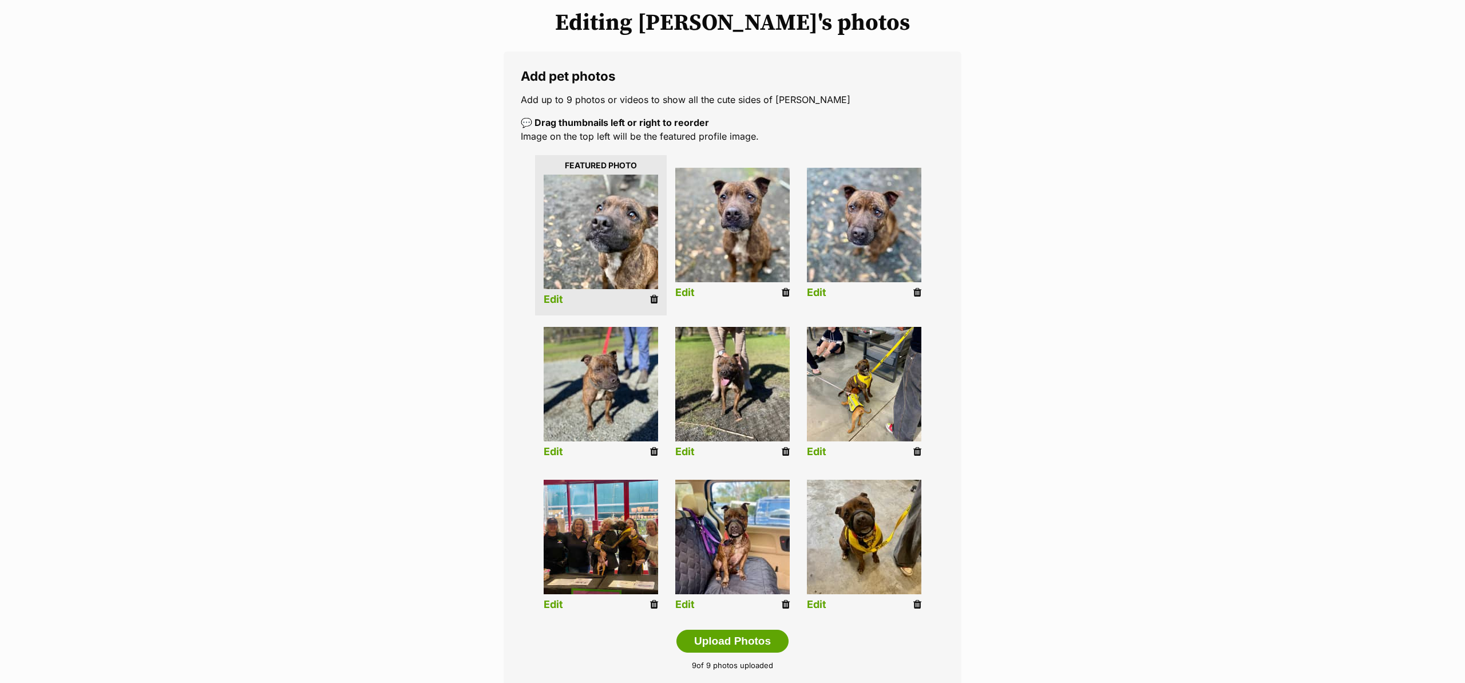
scroll to position [0, 0]
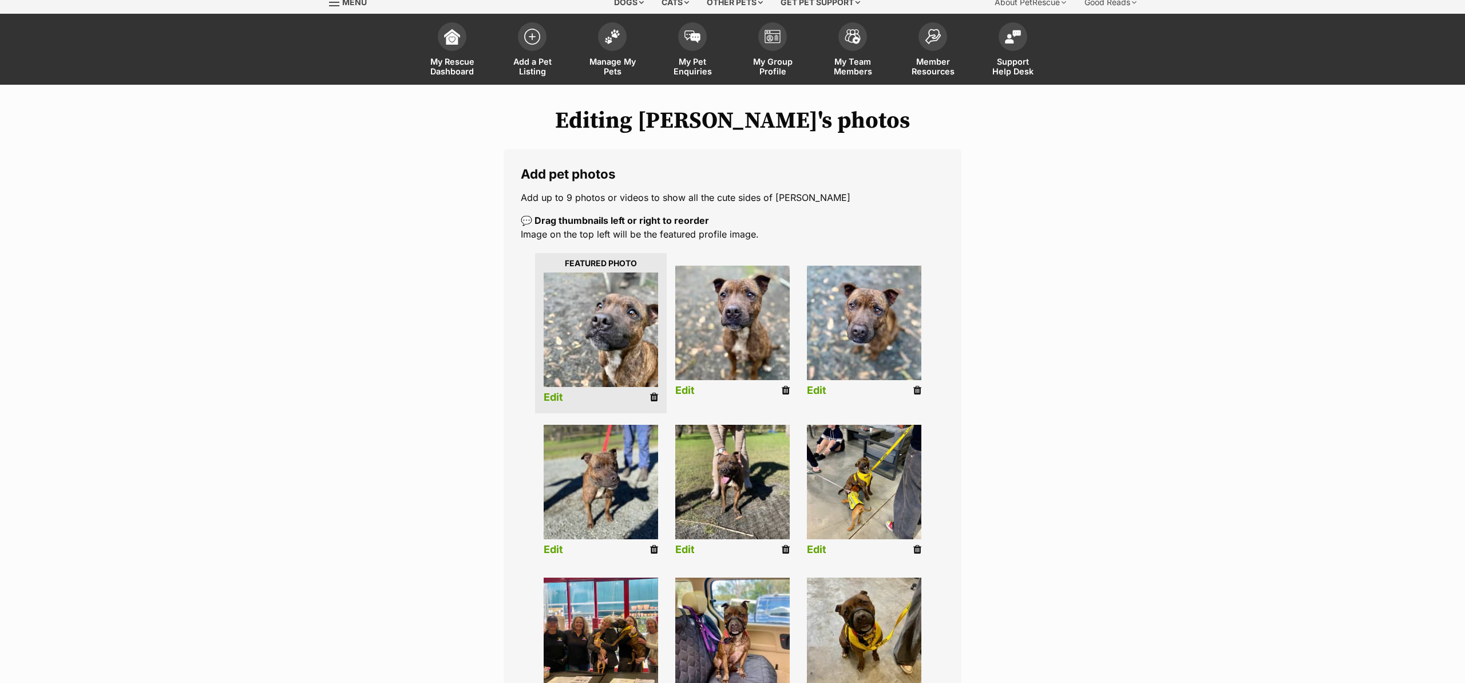
drag, startPoint x: 1042, startPoint y: 386, endPoint x: 1033, endPoint y: 373, distance: 15.7
click at [731, 386] on div "Editing Max's photos Add pet photos Add up to 9 photos or videos to show all th…" at bounding box center [732, 474] width 841 height 732
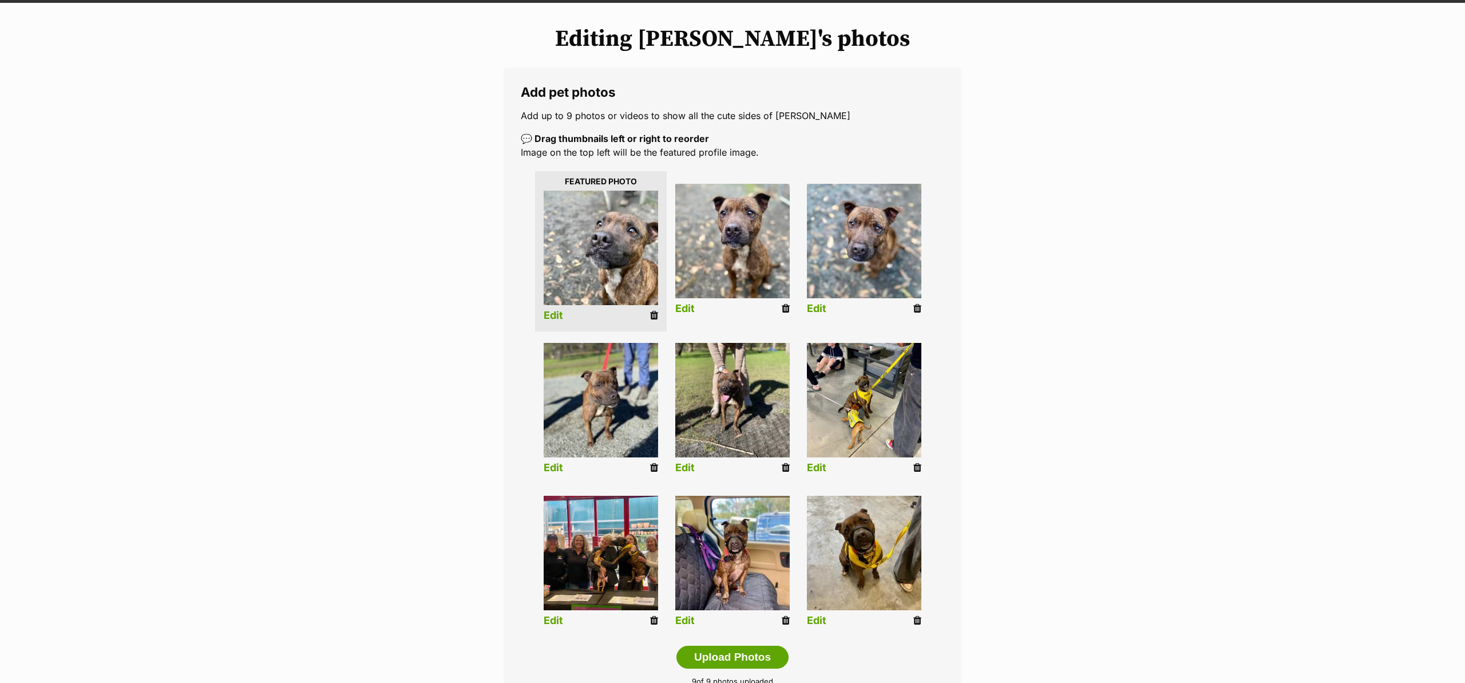
scroll to position [128, 0]
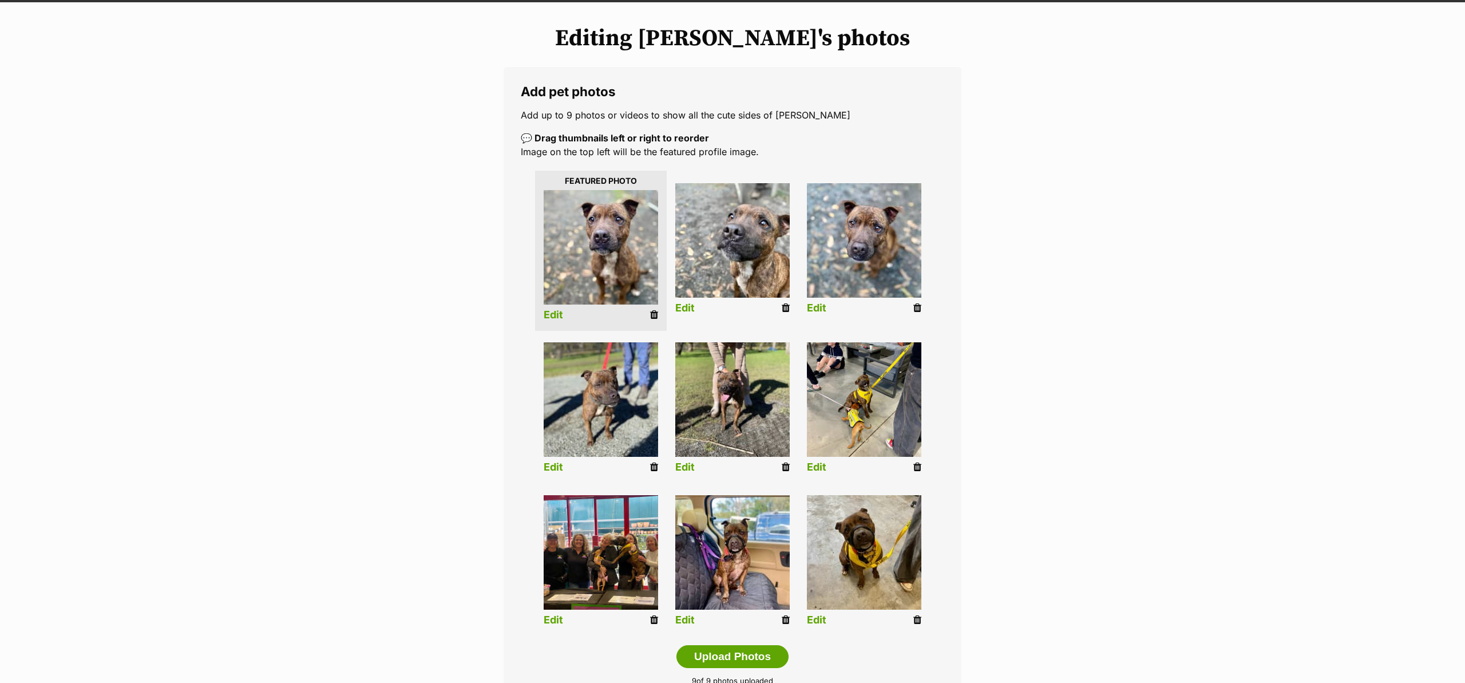
click at [731, 310] on main "Editing Max's photos Add pet photos Add up to 9 photos or videos to show all th…" at bounding box center [732, 391] width 1465 height 778
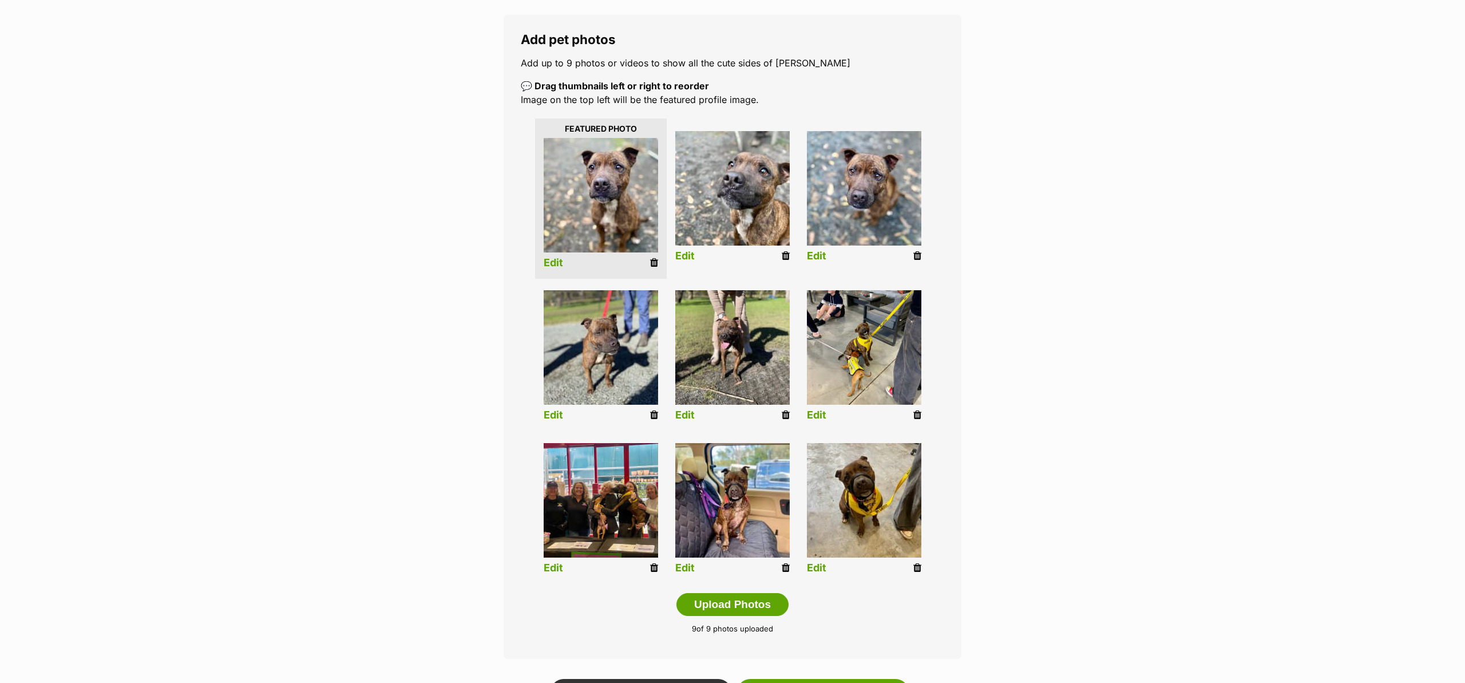
scroll to position [328, 0]
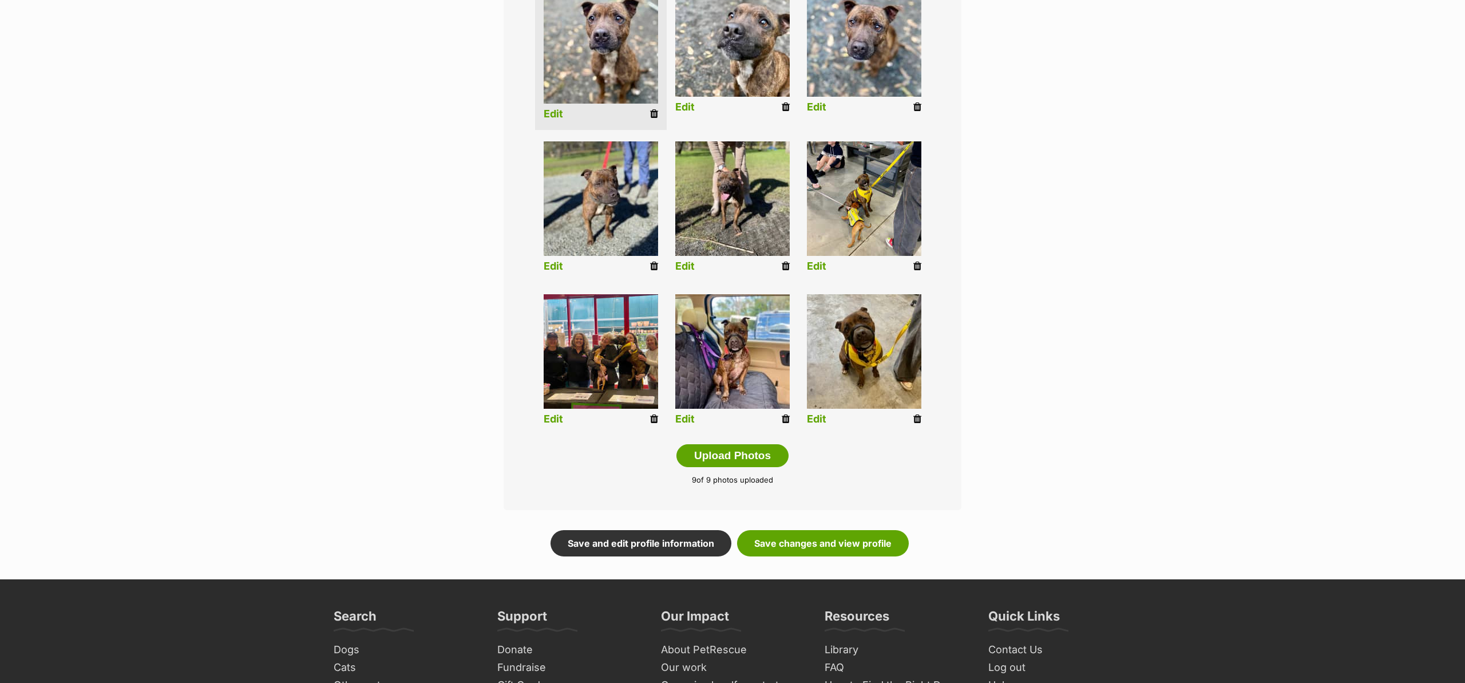
click at [731, 325] on div "Editing Max's photos Add pet photos Add up to 9 photos or videos to show all th…" at bounding box center [732, 190] width 841 height 732
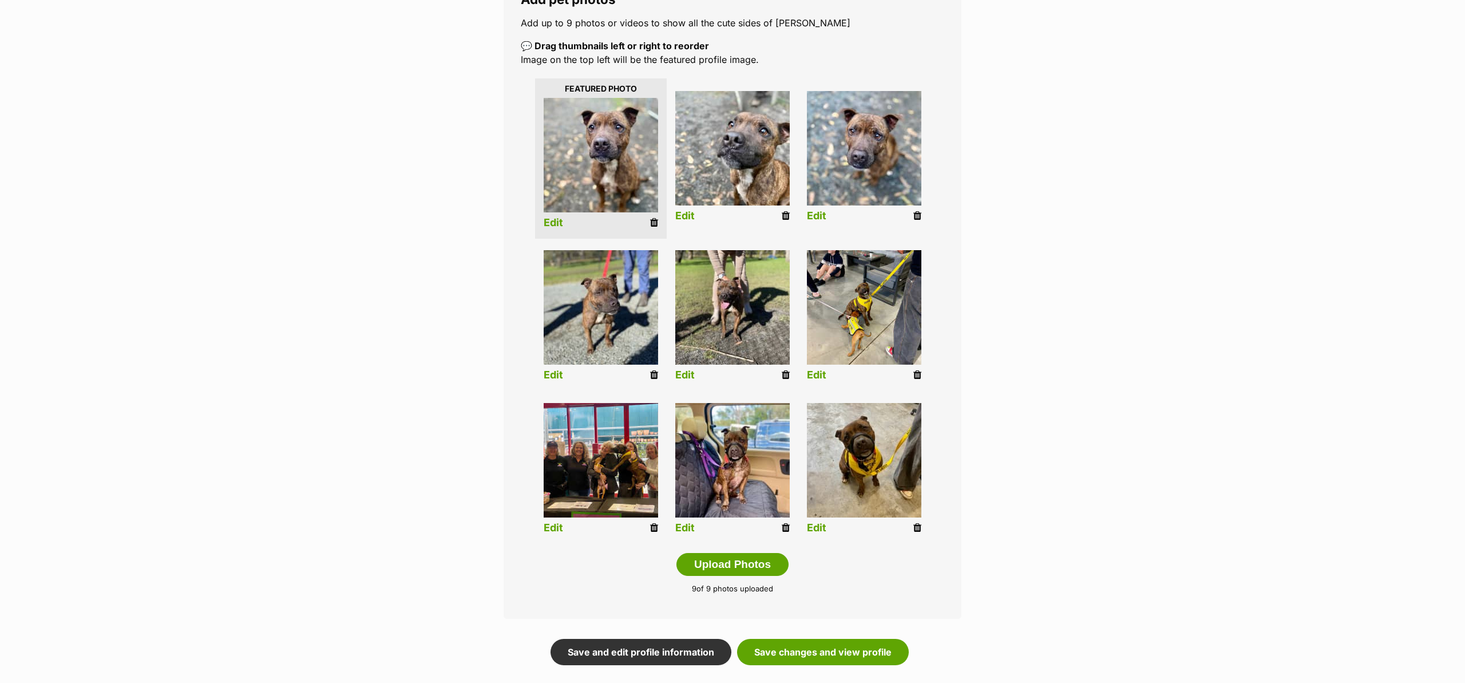
scroll to position [219, 0]
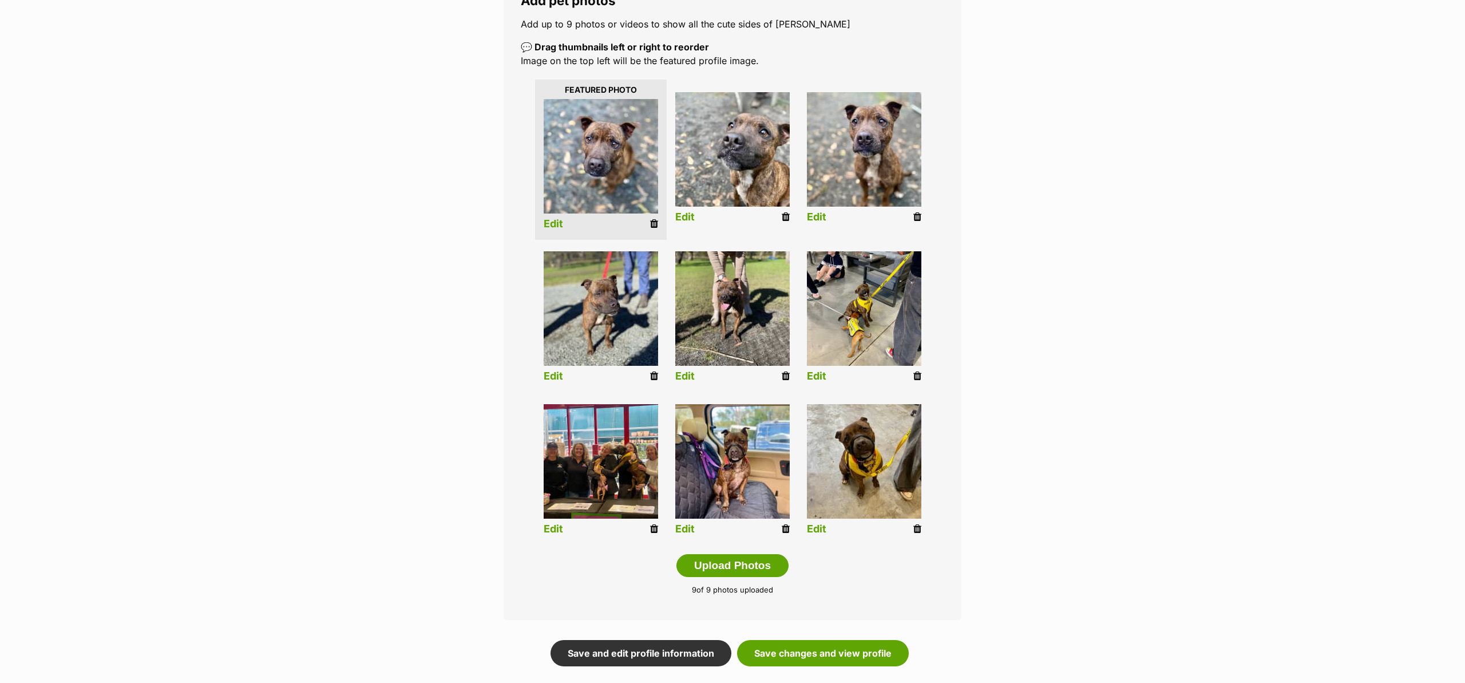
click at [731, 212] on div "Editing Max's photos Add pet photos Add up to 9 photos or videos to show all th…" at bounding box center [732, 300] width 841 height 732
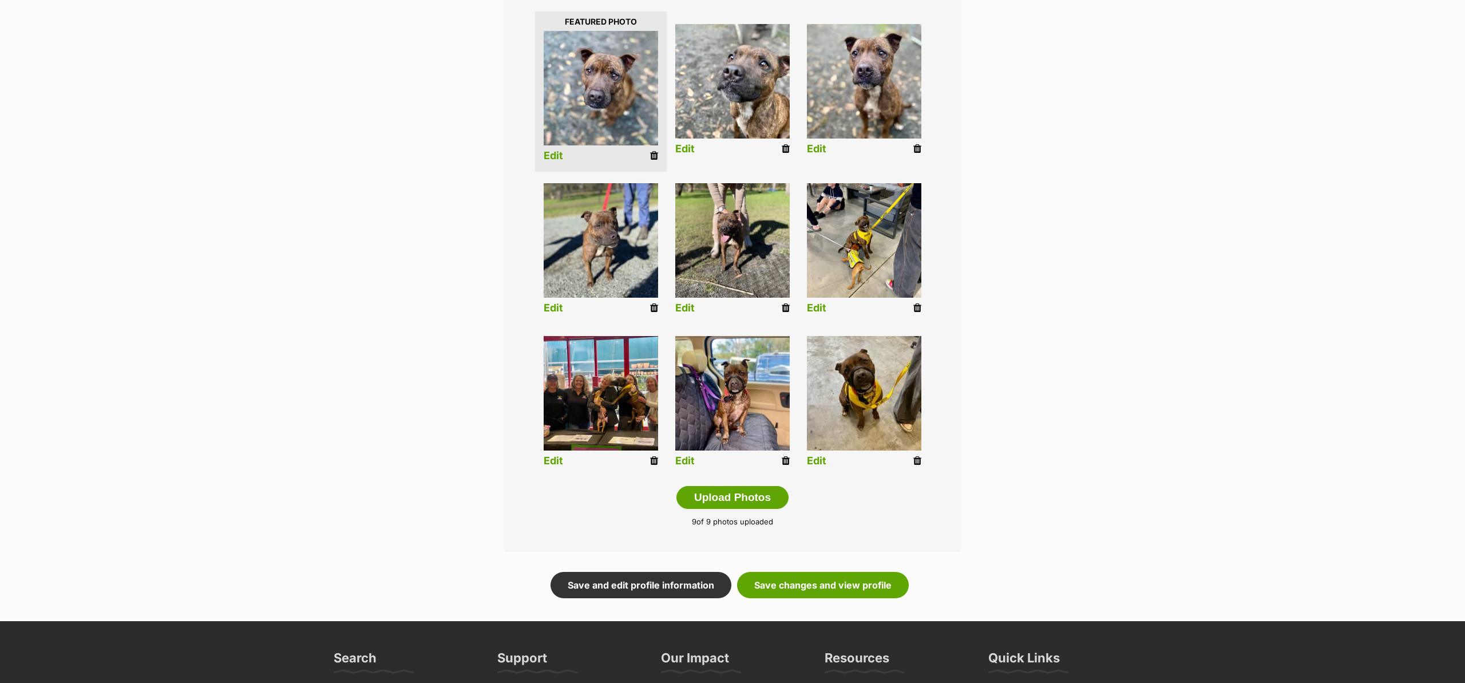
scroll to position [309, 0]
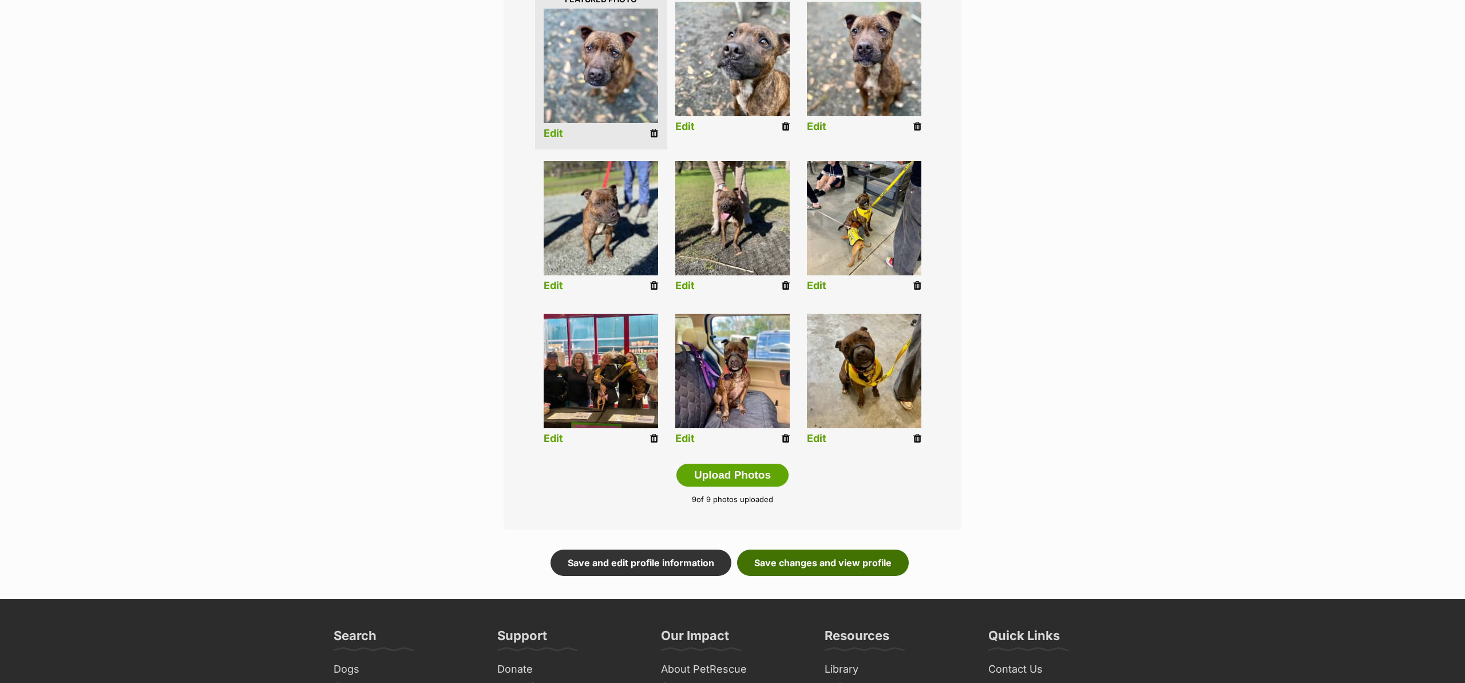
click at [731, 569] on link "Save changes and view profile" at bounding box center [823, 562] width 172 height 26
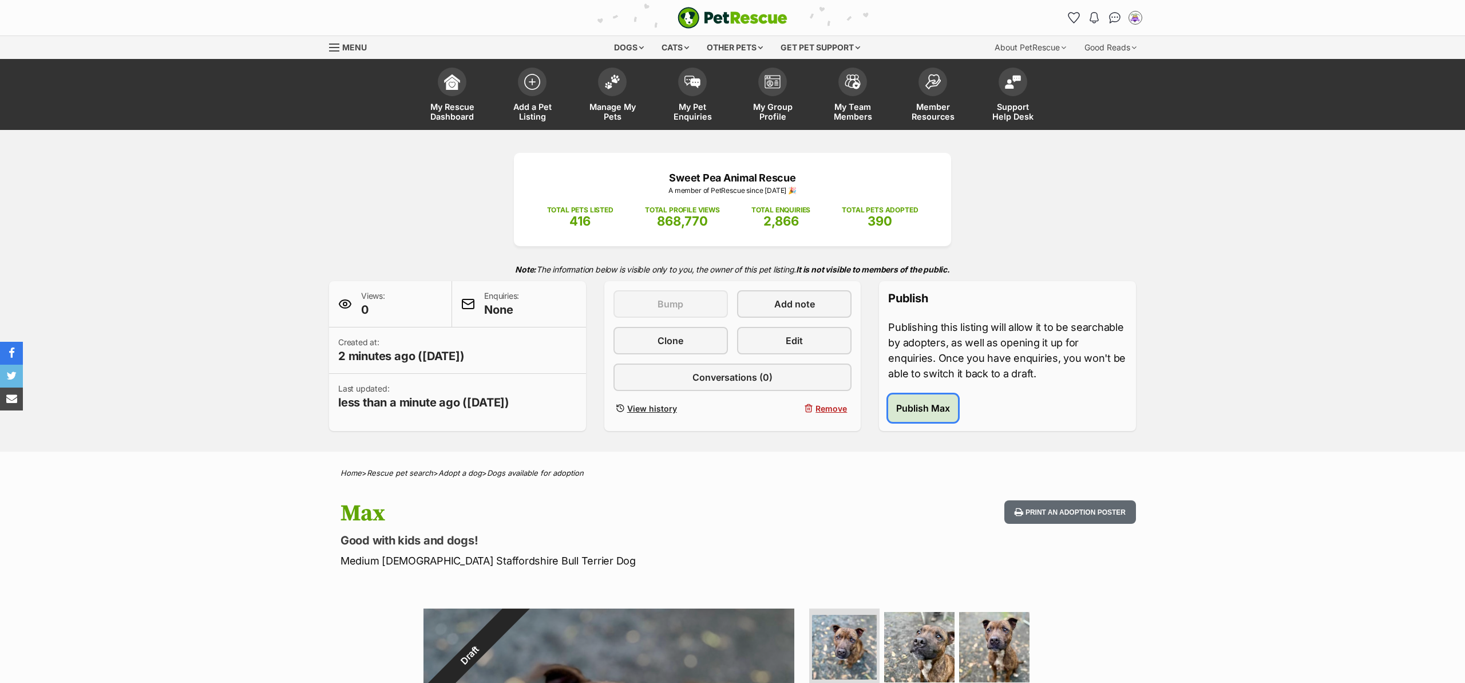
click at [922, 411] on span "Publish Max" at bounding box center [923, 408] width 54 height 14
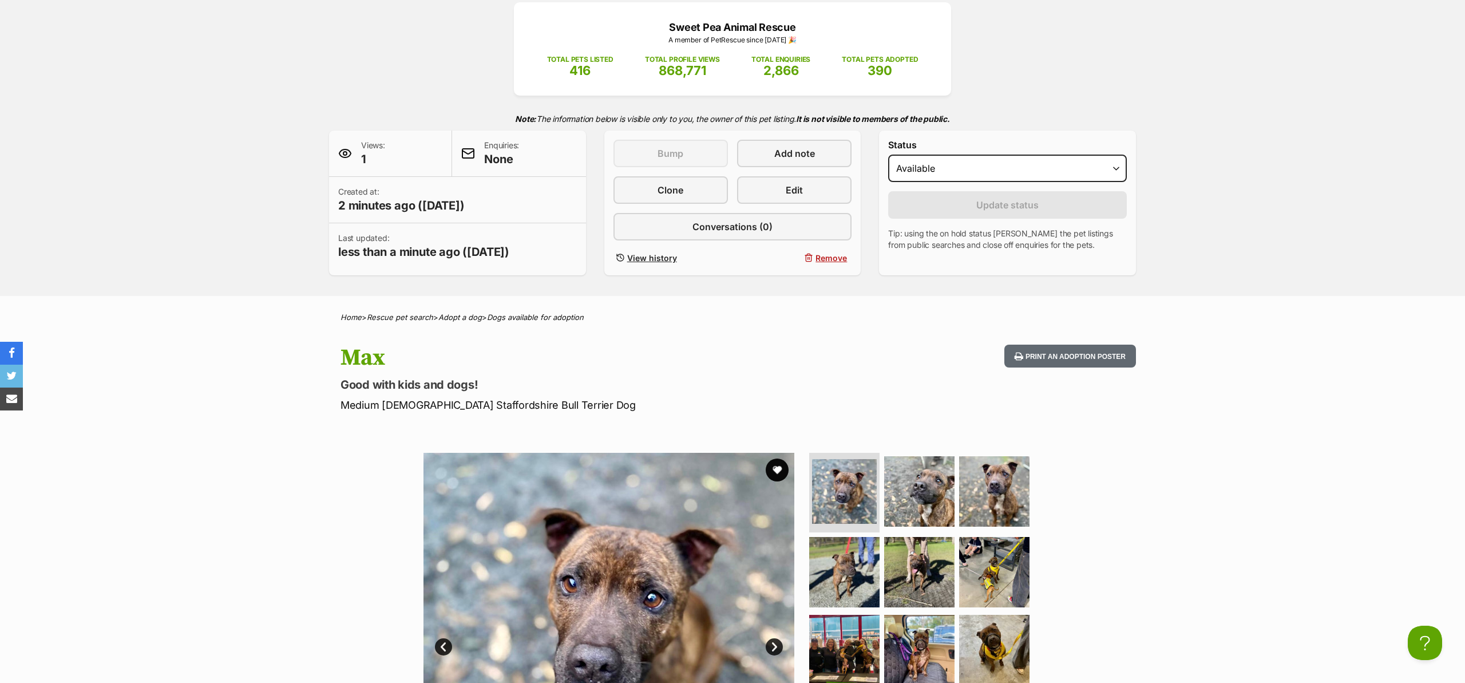
drag, startPoint x: 174, startPoint y: 225, endPoint x: 233, endPoint y: 145, distance: 99.3
click at [174, 225] on div "Sweet Pea Animal Rescue A member of PetRescue since [DATE] 🎉 TOTAL PETS LISTED …" at bounding box center [732, 137] width 1465 height 316
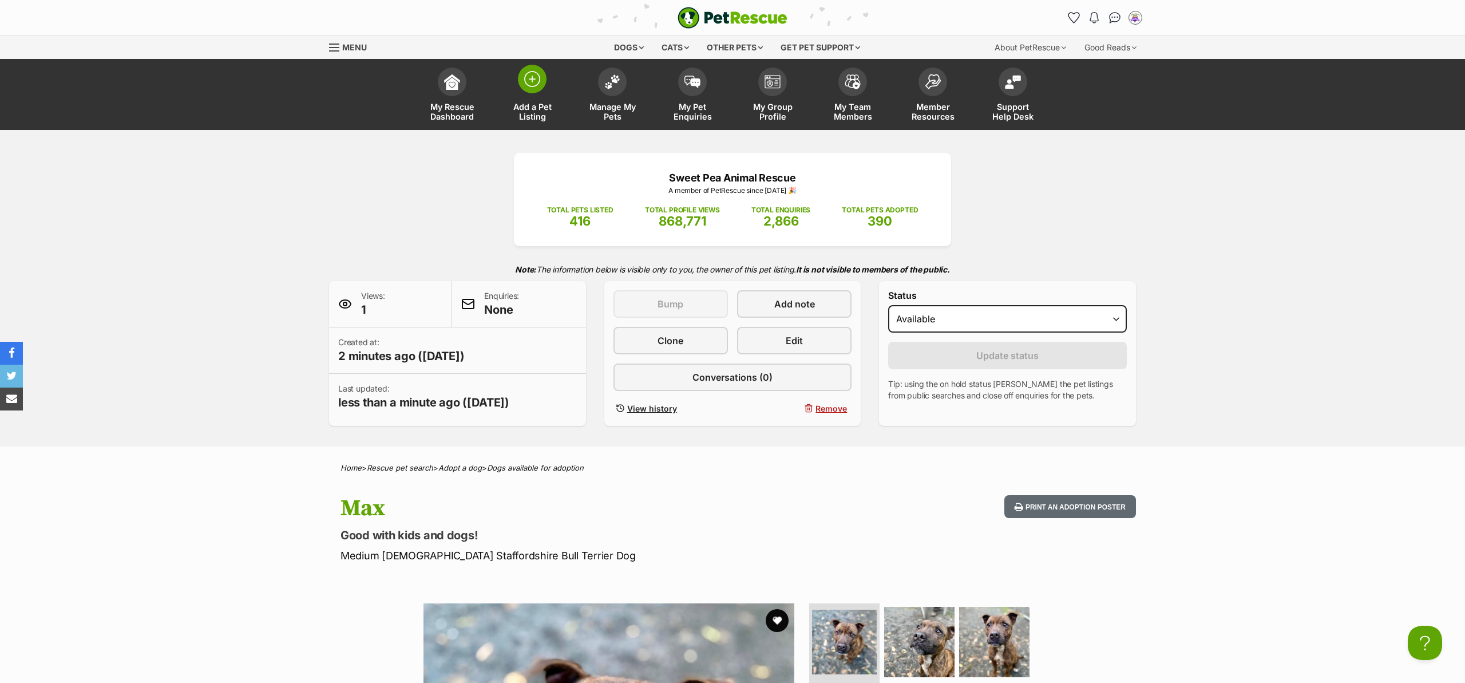
click at [534, 77] on img at bounding box center [532, 79] width 16 height 16
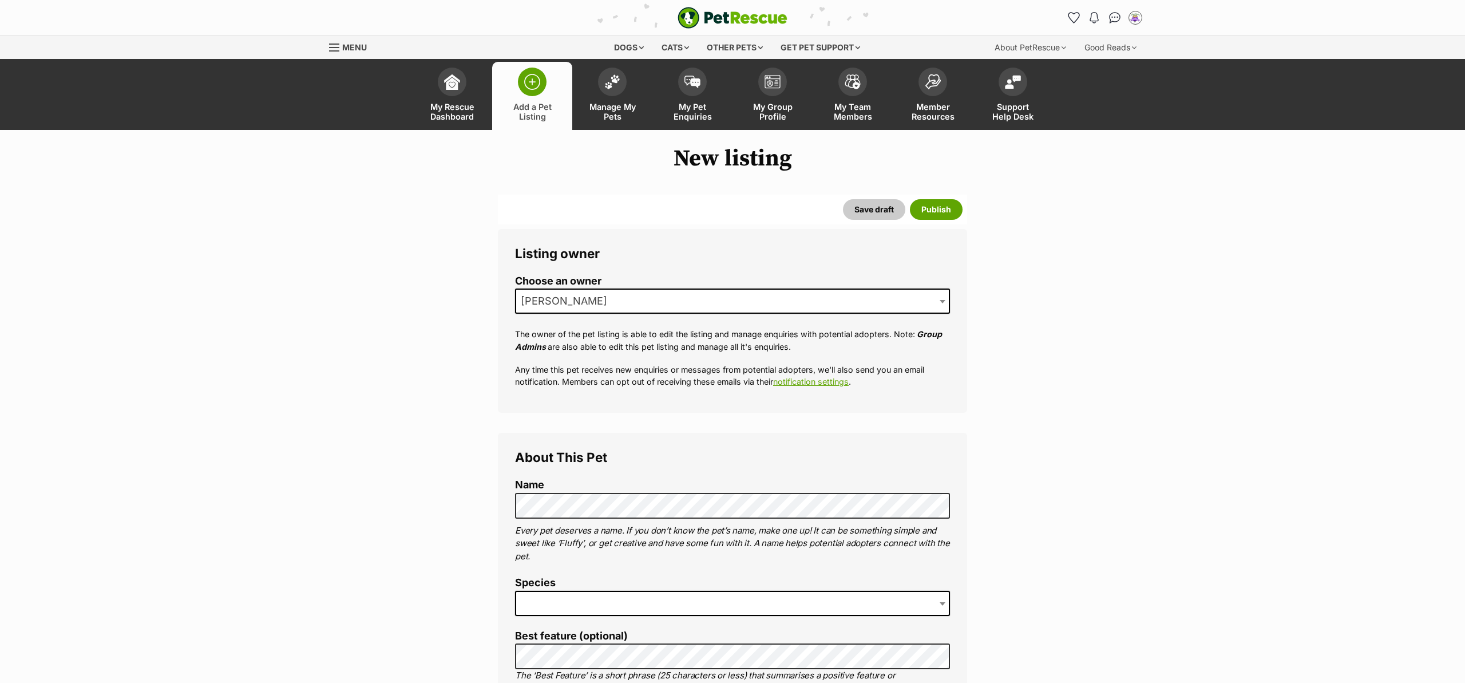
drag, startPoint x: 632, startPoint y: 291, endPoint x: 627, endPoint y: 304, distance: 13.6
click at [632, 291] on span "[PERSON_NAME]" at bounding box center [732, 300] width 435 height 25
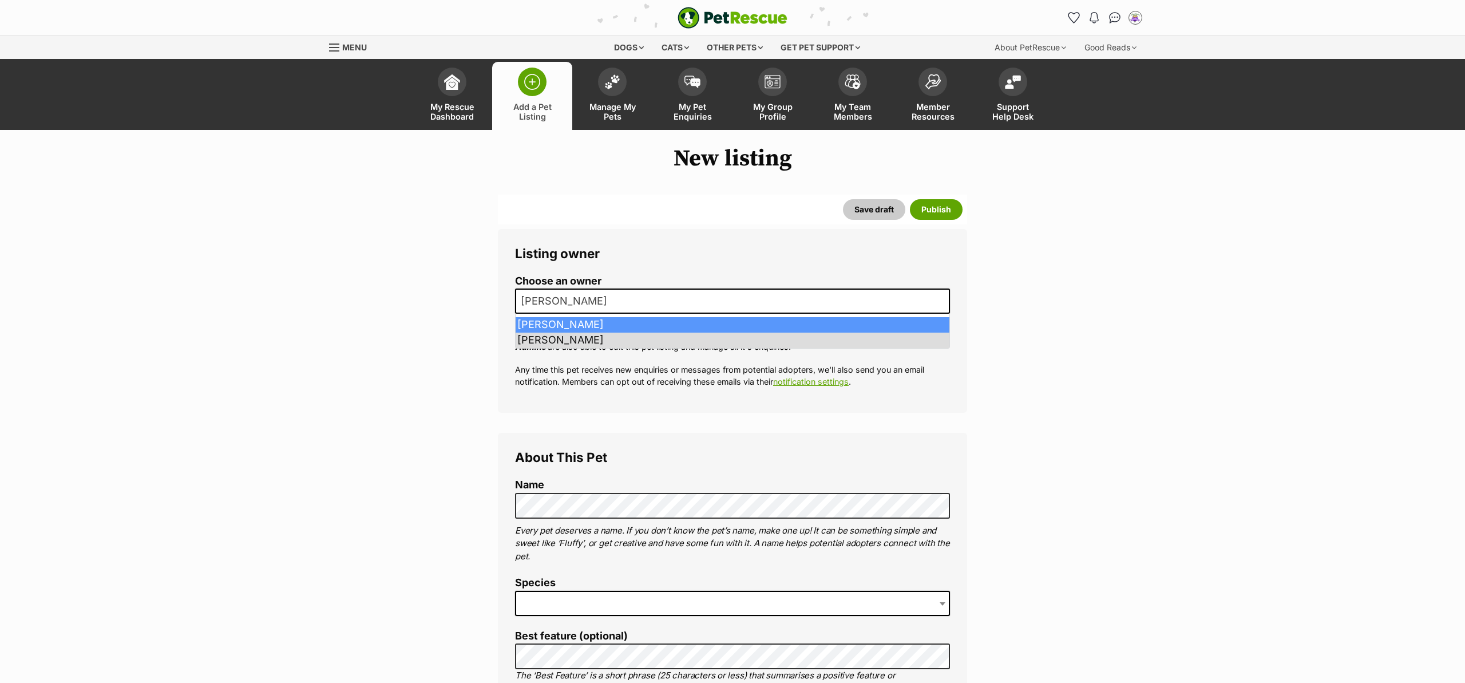
drag, startPoint x: 625, startPoint y: 320, endPoint x: 598, endPoint y: 425, distance: 108.7
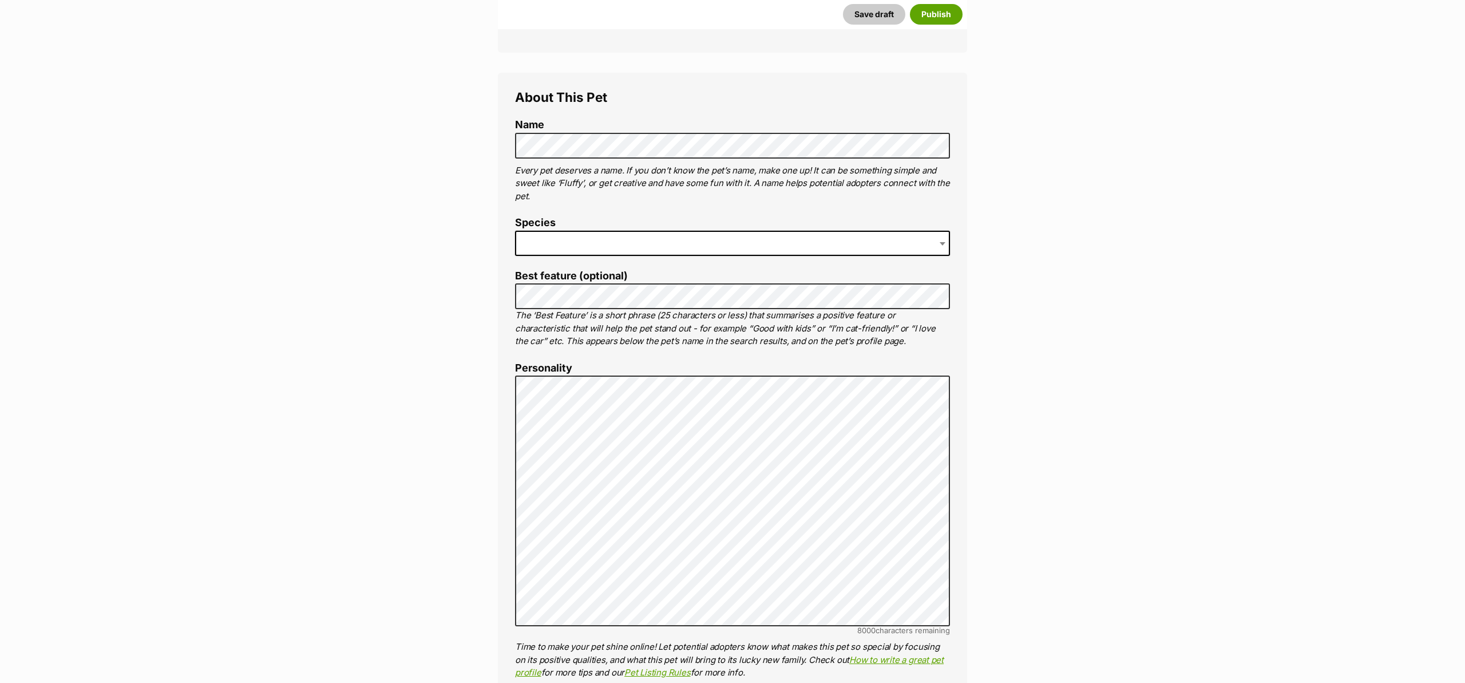
scroll to position [400, 0]
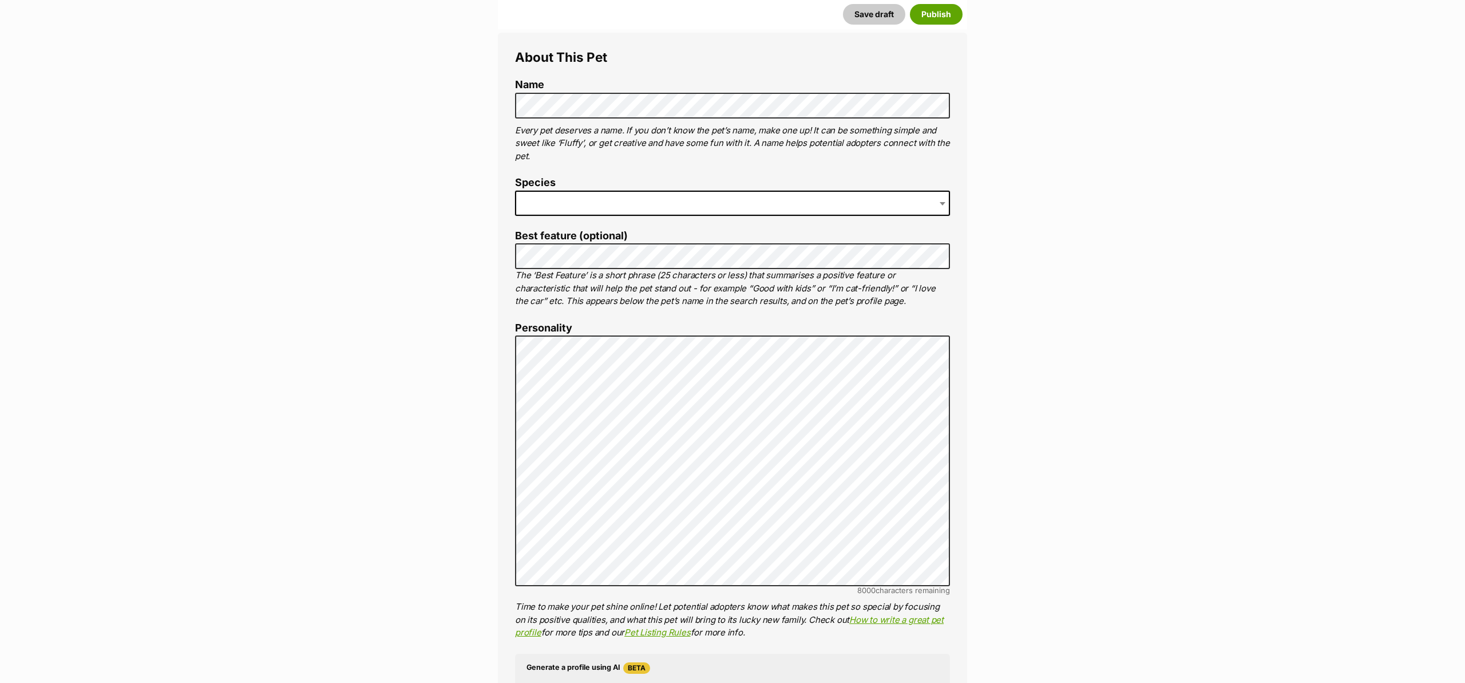
click at [644, 207] on span at bounding box center [732, 203] width 435 height 25
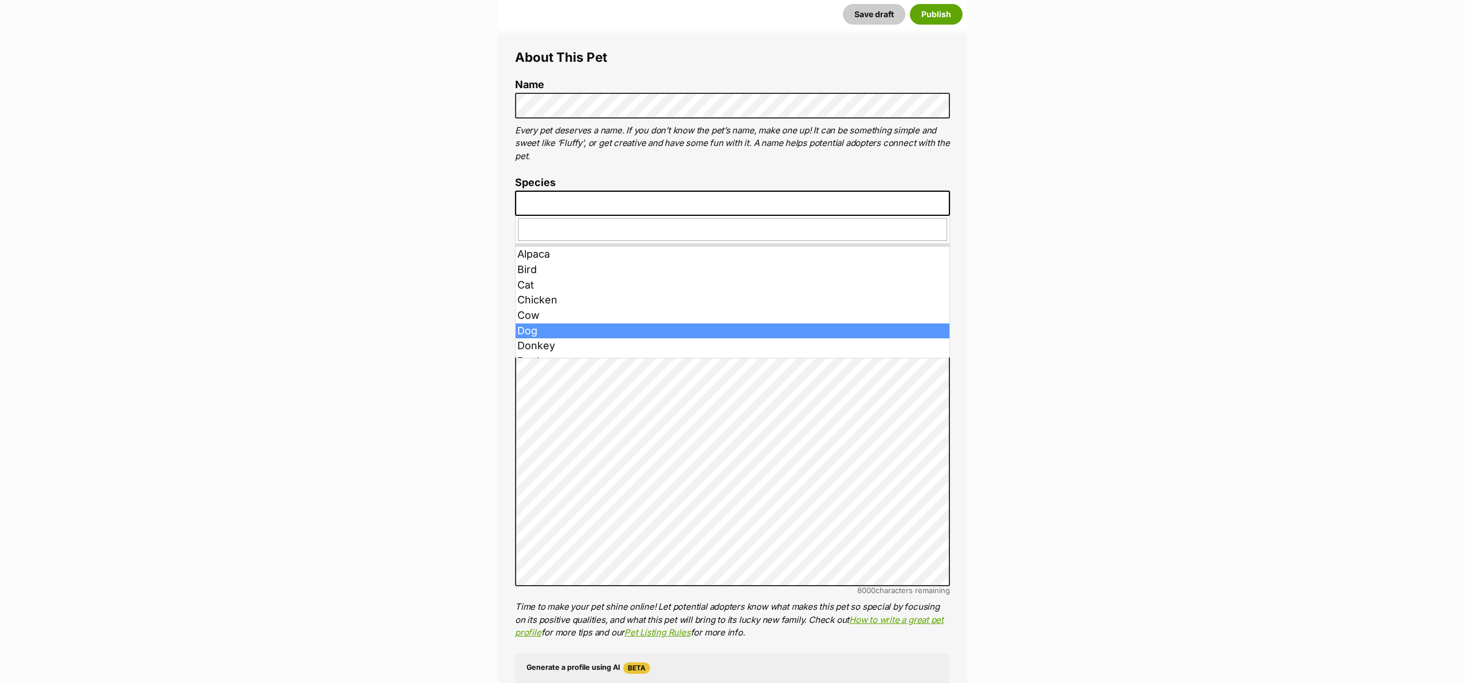
drag, startPoint x: 620, startPoint y: 330, endPoint x: 454, endPoint y: 279, distance: 173.6
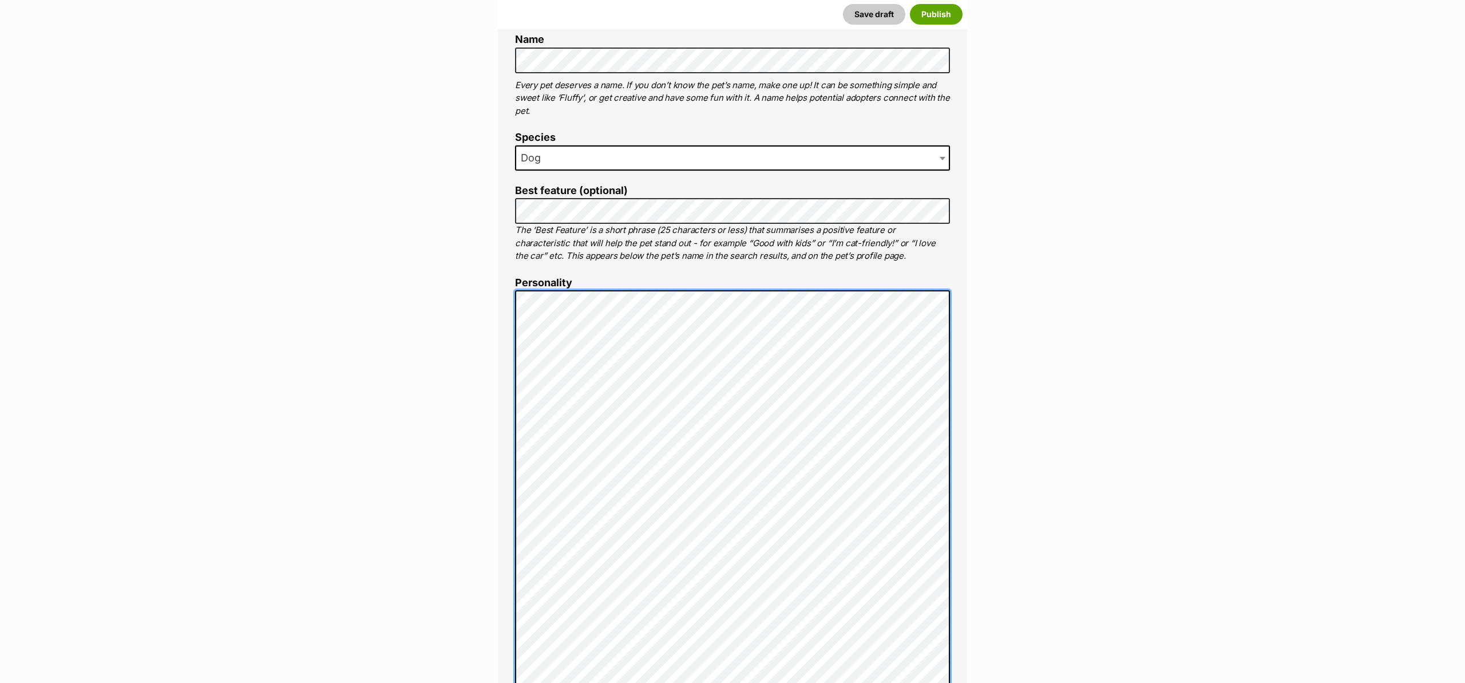
scroll to position [451, 0]
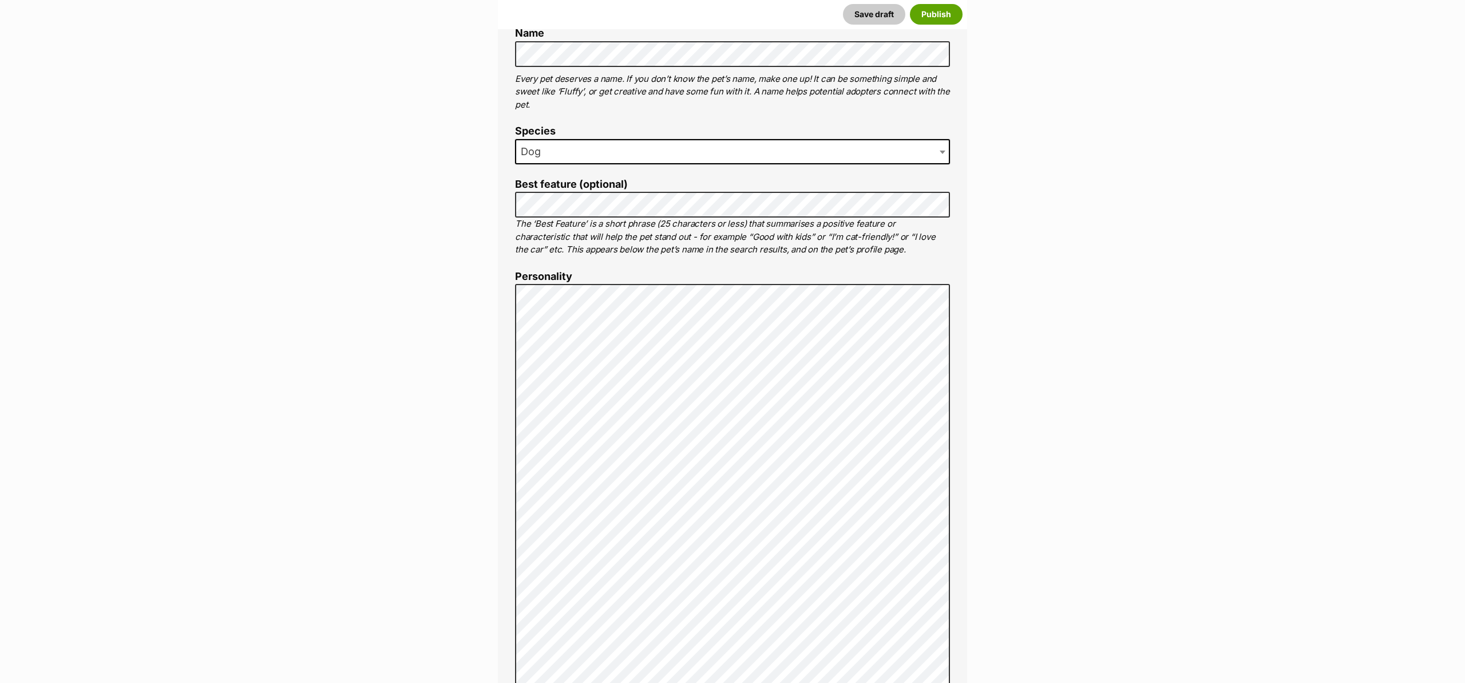
drag, startPoint x: 280, startPoint y: 92, endPoint x: 271, endPoint y: 96, distance: 9.5
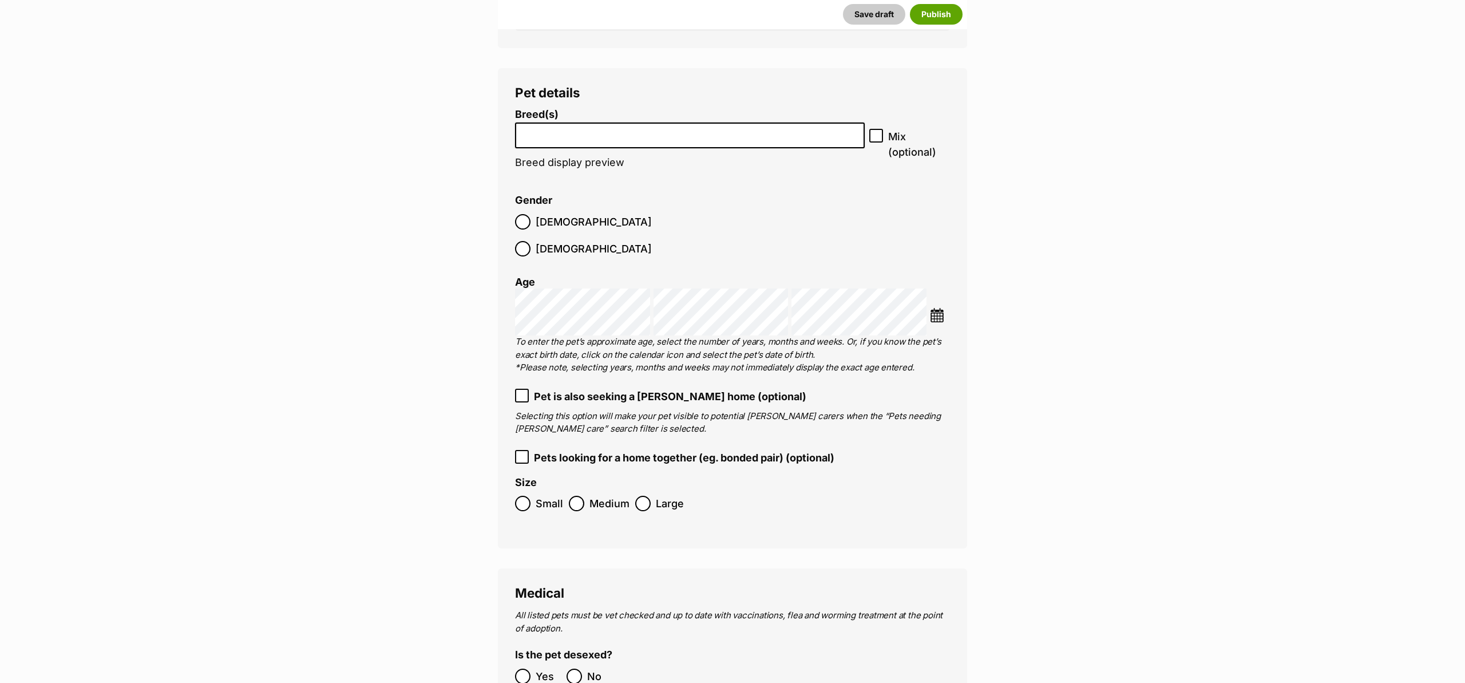
scroll to position [1496, 0]
click at [667, 141] on li at bounding box center [690, 136] width 342 height 23
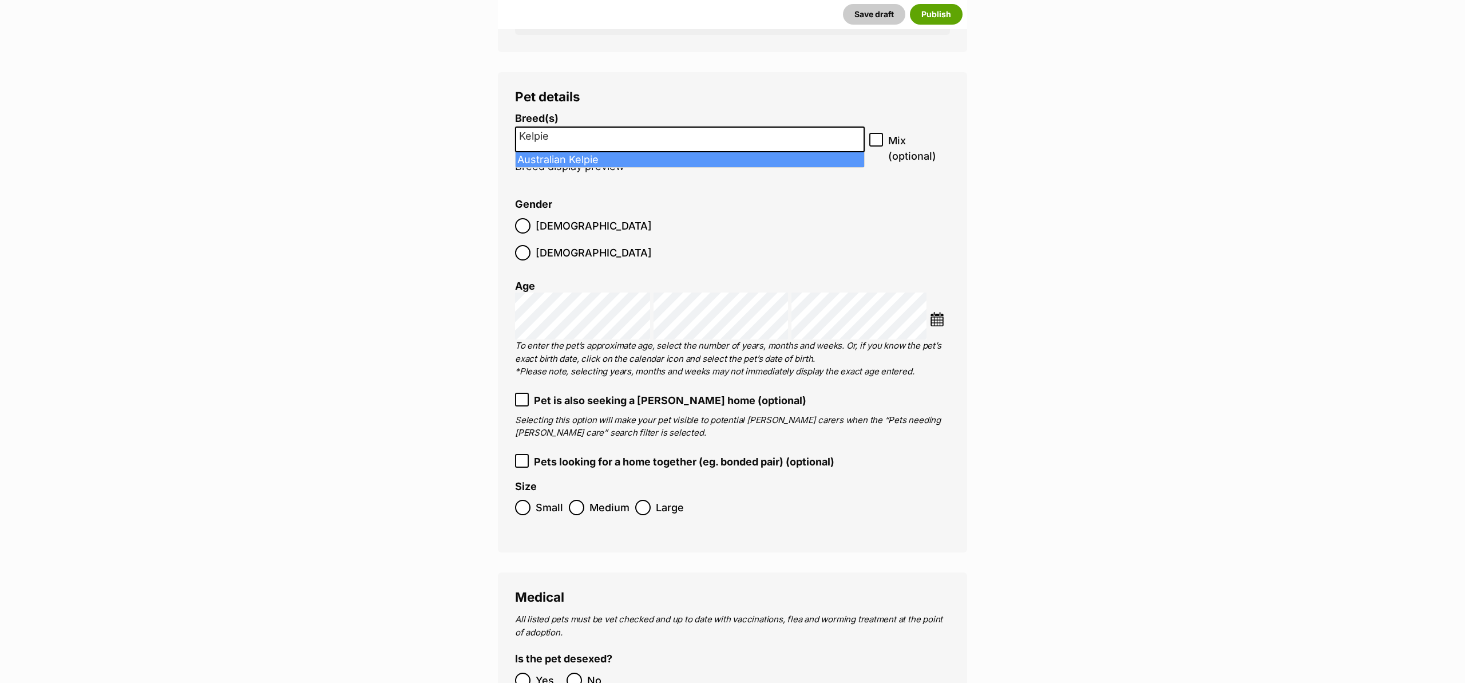
type input "Kelpie"
drag, startPoint x: 667, startPoint y: 160, endPoint x: 814, endPoint y: 140, distance: 148.4
select select "723"
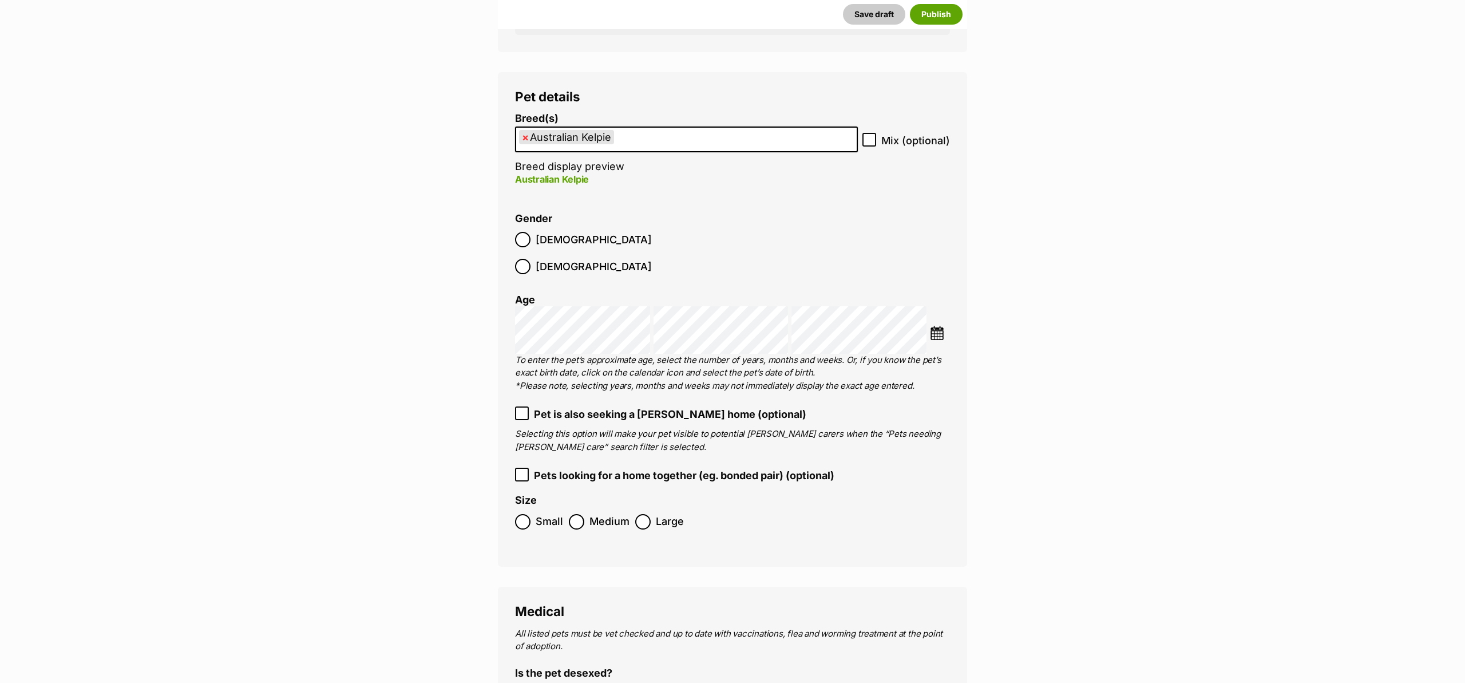
click at [873, 144] on icon at bounding box center [869, 140] width 8 height 8
click at [874, 144] on input "Mix (optional)" at bounding box center [869, 140] width 14 height 14
checkbox input "true"
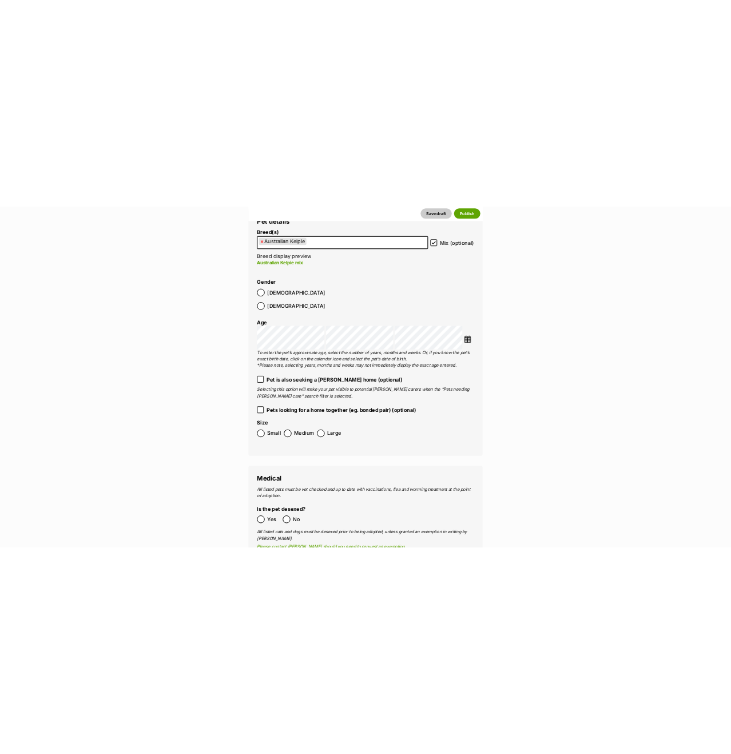
scroll to position [1569, 0]
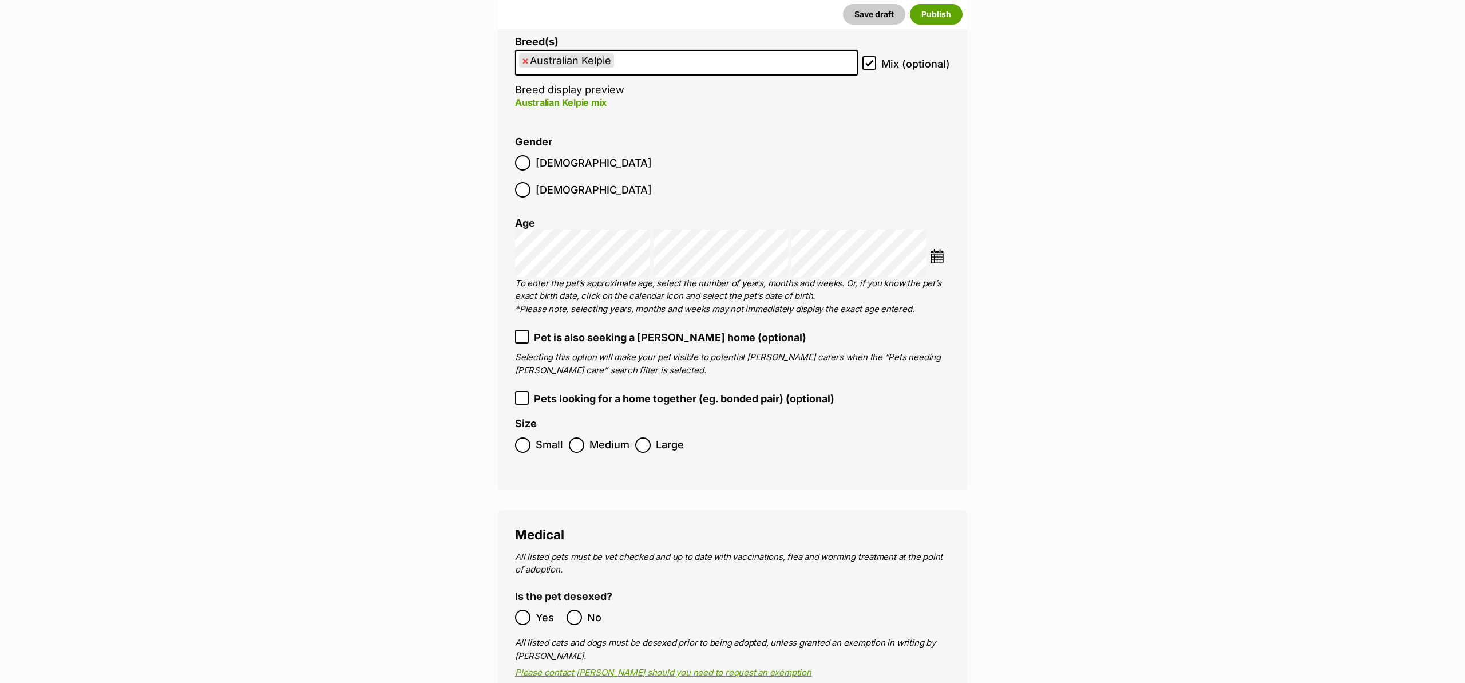
drag, startPoint x: 449, startPoint y: 205, endPoint x: 521, endPoint y: 71, distance: 152.6
drag, startPoint x: 443, startPoint y: 145, endPoint x: 529, endPoint y: 10, distance: 159.7
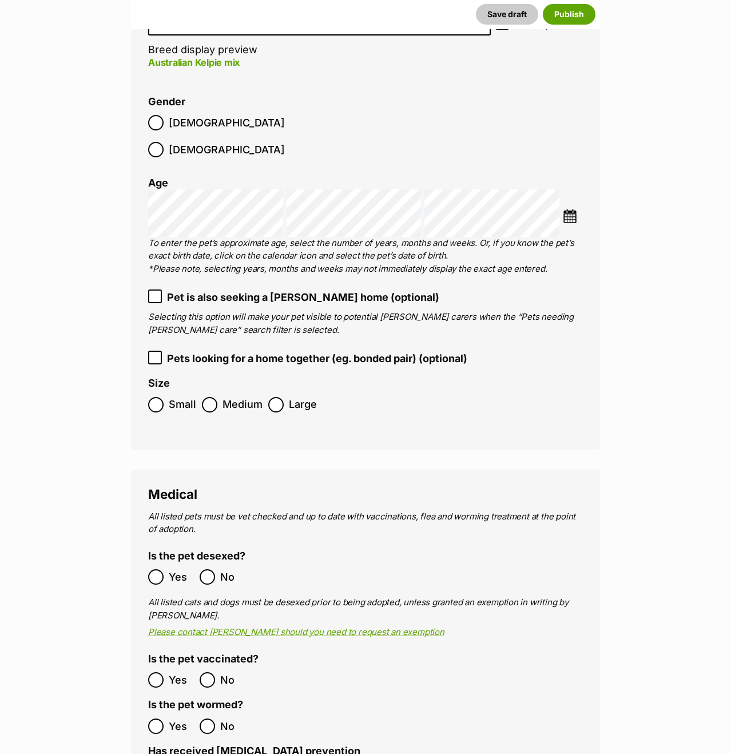
scroll to position [1629, 0]
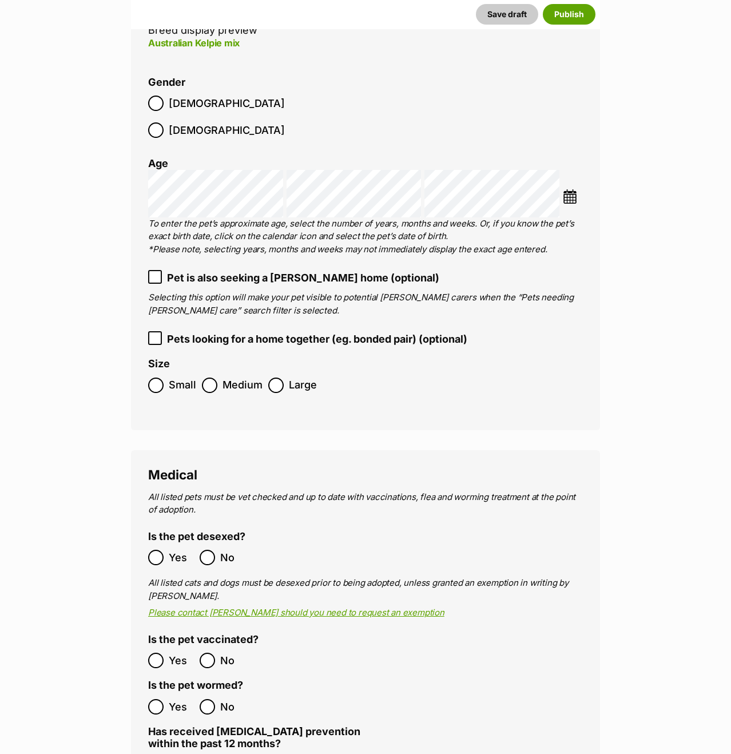
click at [569, 189] on img at bounding box center [570, 196] width 14 height 14
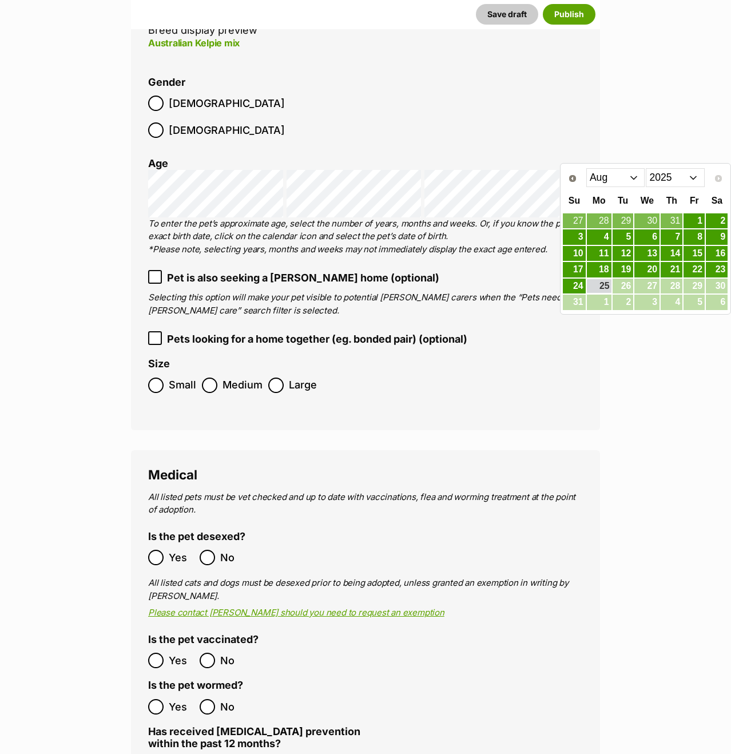
click at [623, 181] on select "Jan Feb Mar Apr May Jun Jul Aug" at bounding box center [615, 177] width 59 height 18
click at [679, 240] on link "8" at bounding box center [672, 237] width 22 height 14
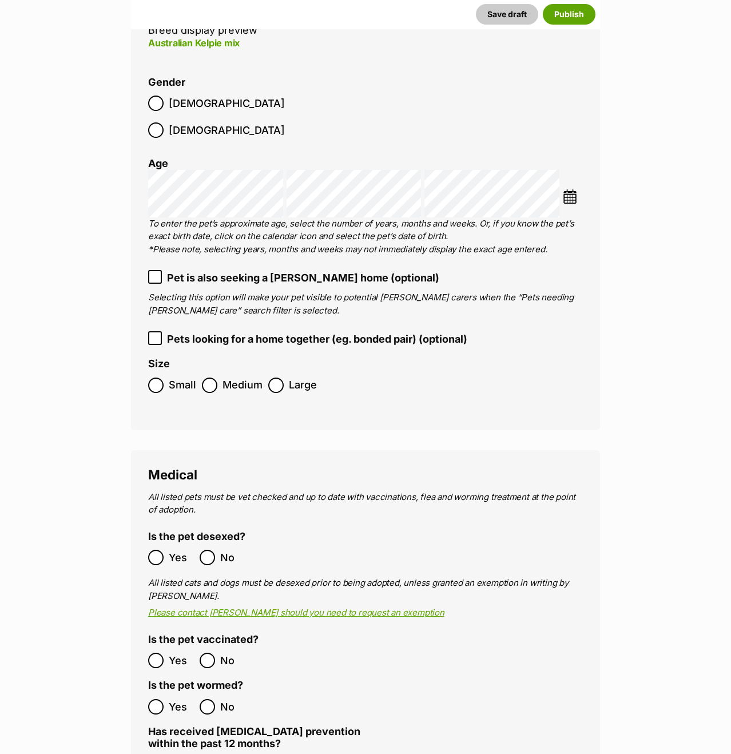
click at [680, 247] on main "New listing Listing owner Choose an owner Samantha Blake The owner of the pet l…" at bounding box center [365, 765] width 731 height 4499
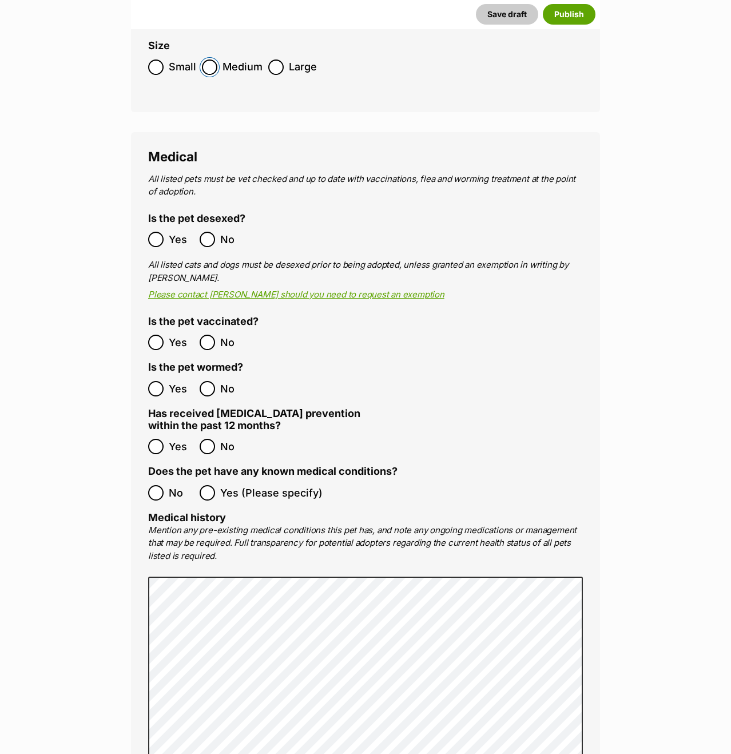
scroll to position [2053, 0]
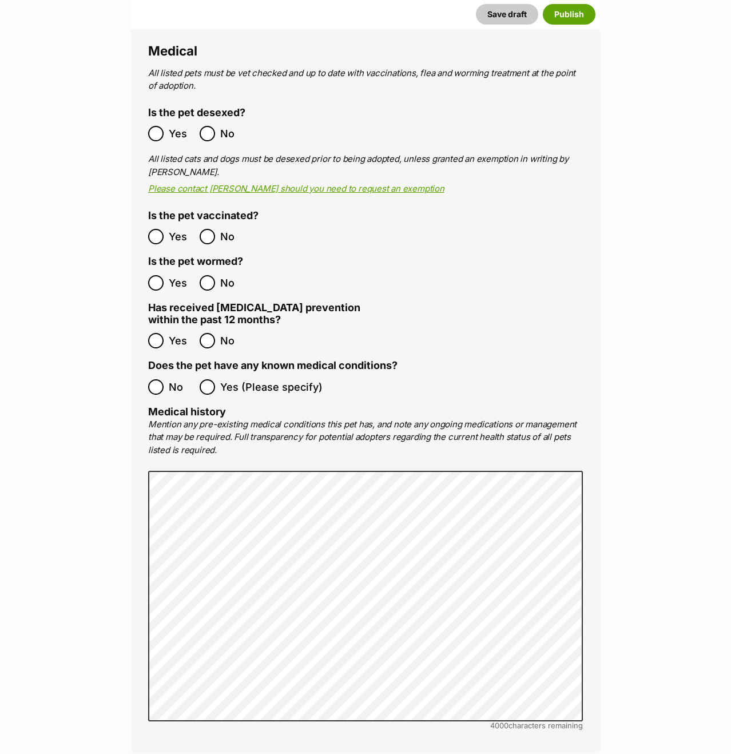
click at [166, 379] on label "No" at bounding box center [171, 386] width 46 height 15
click at [82, 425] on main "New listing Listing owner Choose an owner Samantha Blake The owner of the pet l…" at bounding box center [365, 341] width 731 height 4499
click at [648, 495] on main "New listing Listing owner Choose an owner Samantha Blake The owner of the pet l…" at bounding box center [365, 341] width 731 height 4499
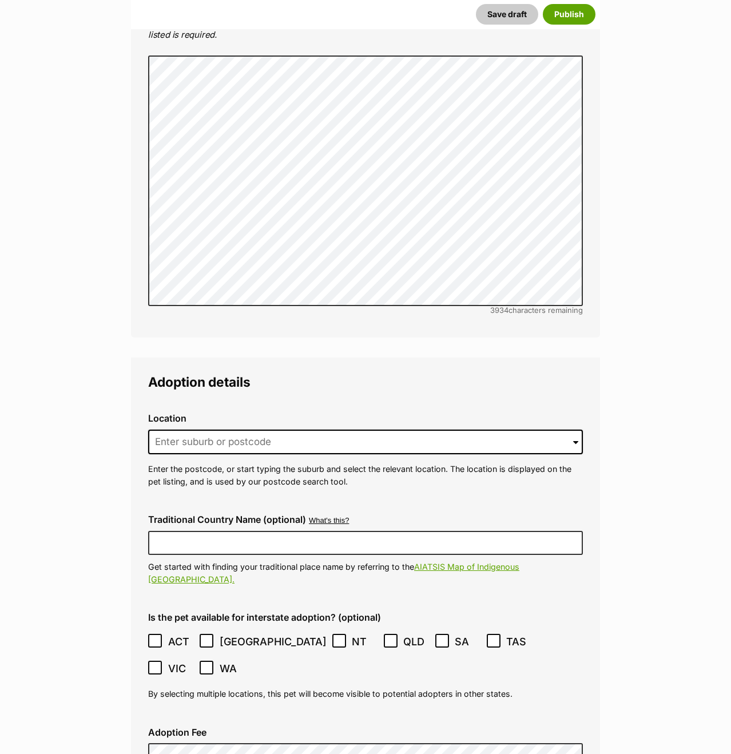
scroll to position [2579, 0]
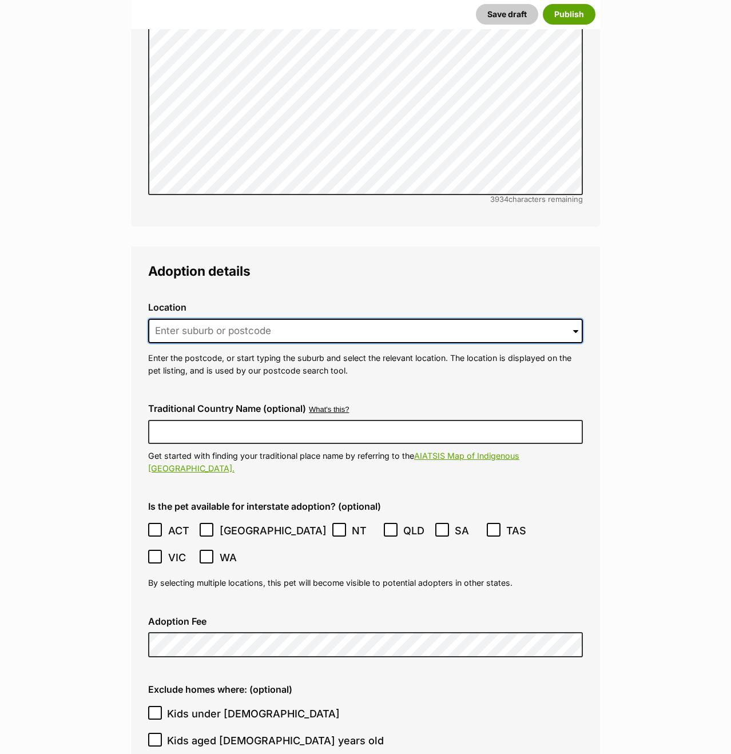
click at [490, 319] on input at bounding box center [365, 331] width 435 height 25
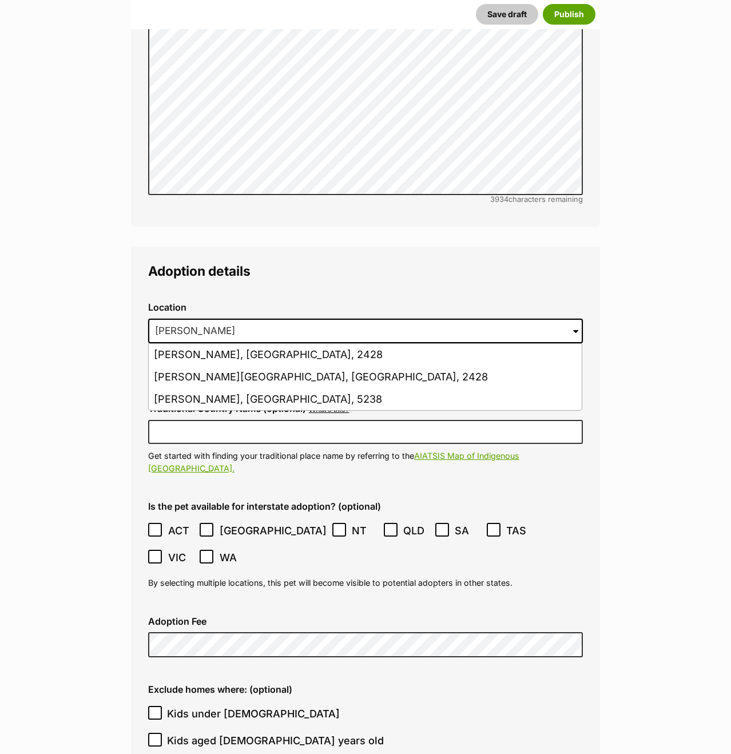
drag, startPoint x: 461, startPoint y: 326, endPoint x: 490, endPoint y: 318, distance: 30.1
click at [463, 344] on li "Forster, New South Wales, 2428" at bounding box center [365, 355] width 433 height 22
type input "Forster, New South Wales, 2428"
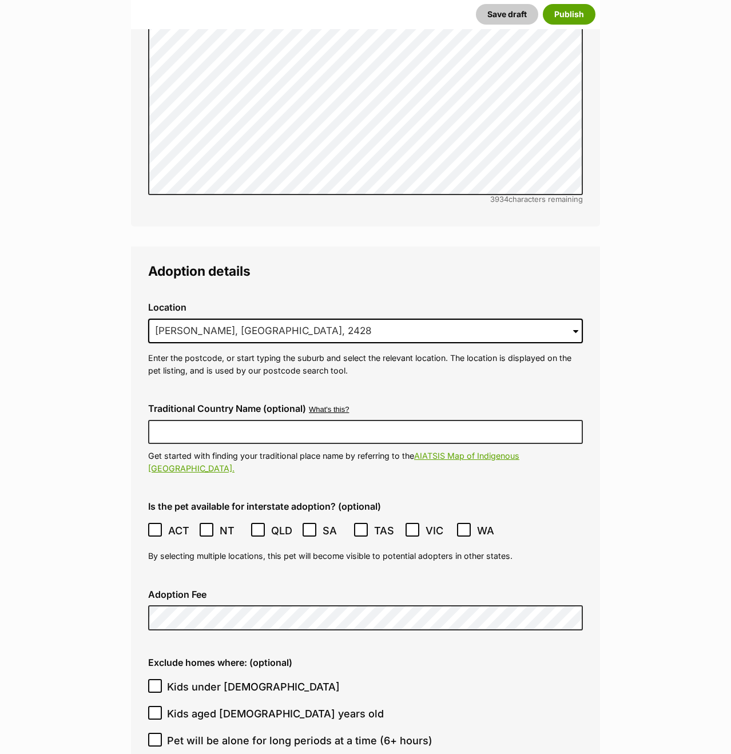
drag, startPoint x: 633, startPoint y: 357, endPoint x: 644, endPoint y: 371, distance: 17.5
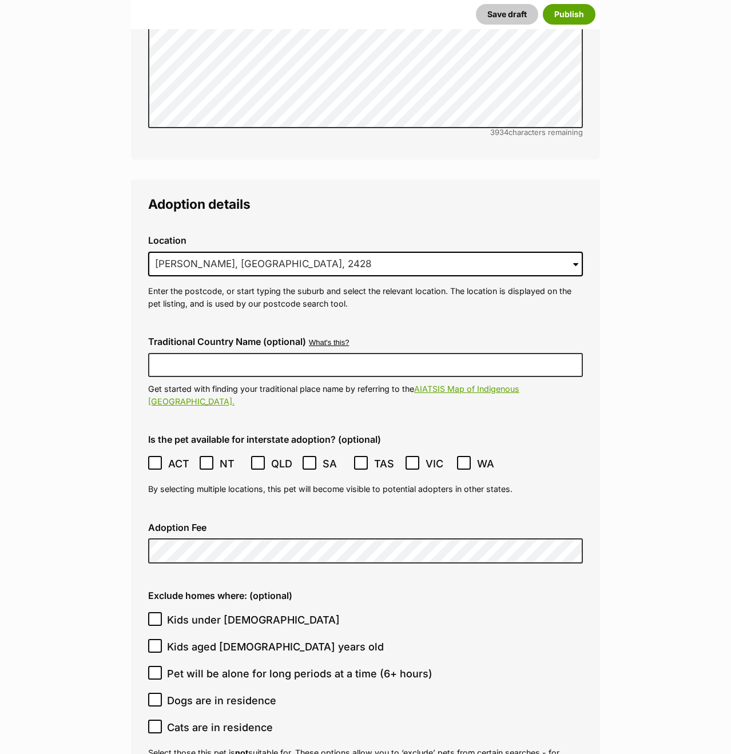
scroll to position [2678, 0]
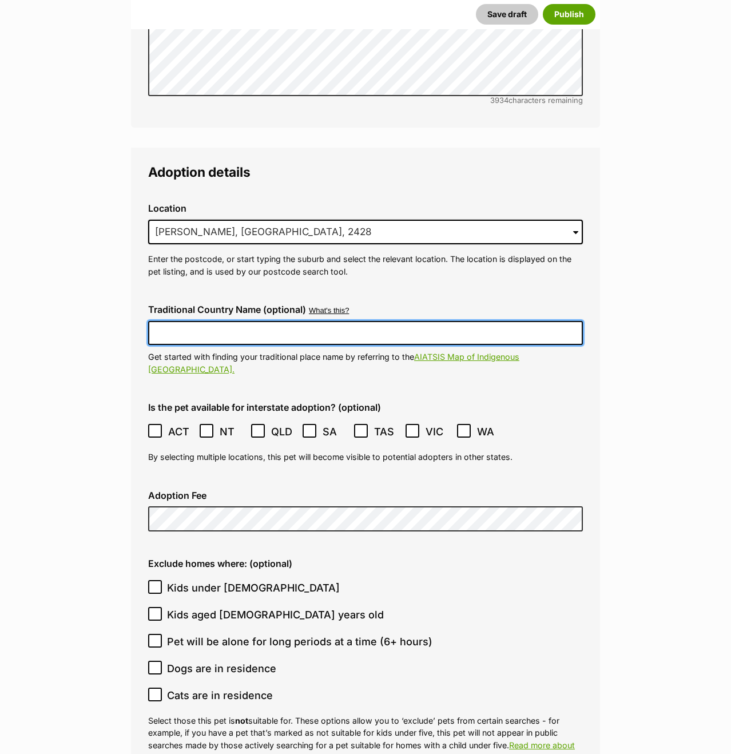
click at [477, 321] on input "Traditional Country Name (optional)" at bounding box center [365, 333] width 435 height 24
type input "Worimi"
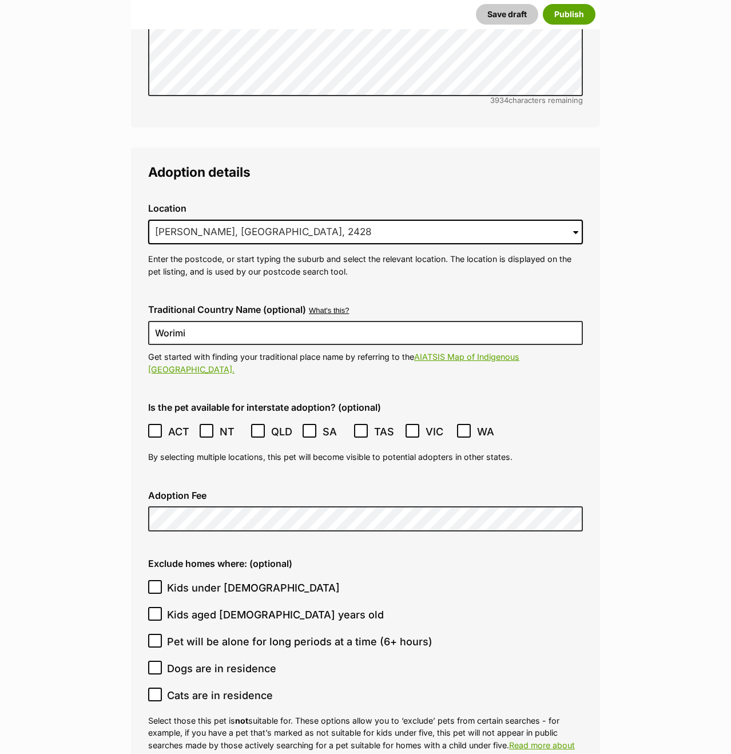
click at [153, 427] on icon at bounding box center [155, 431] width 8 height 8
drag, startPoint x: 109, startPoint y: 397, endPoint x: 529, endPoint y: 296, distance: 431.7
drag, startPoint x: 0, startPoint y: 422, endPoint x: 395, endPoint y: 356, distance: 400.9
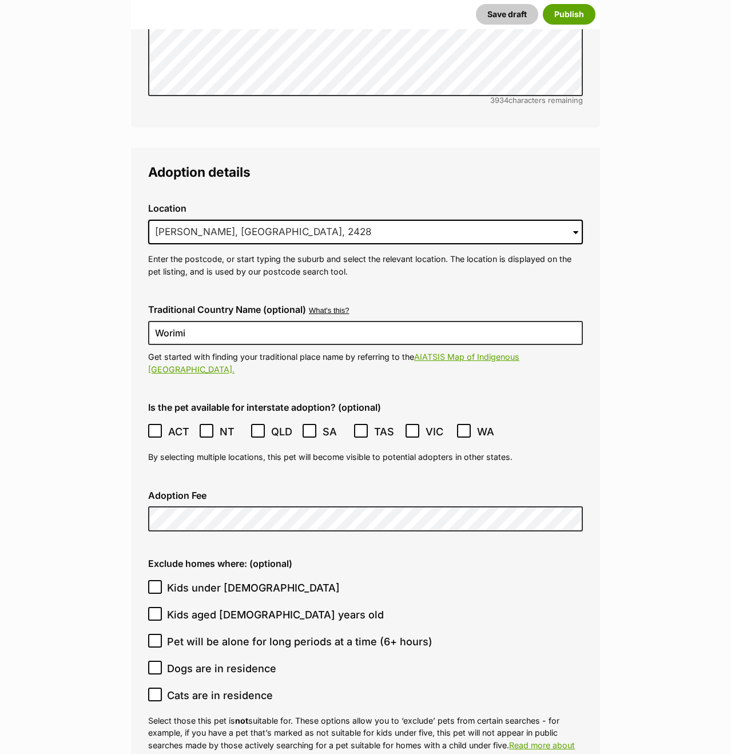
click at [249, 634] on span "Pet will be alone for long periods at a time (6+ hours)" at bounding box center [299, 641] width 265 height 15
click at [162, 634] on input "Pet will be alone for long periods at a time (6+ hours)" at bounding box center [155, 641] width 14 height 14
checkbox input "true"
drag, startPoint x: 133, startPoint y: 576, endPoint x: 106, endPoint y: 562, distance: 30.2
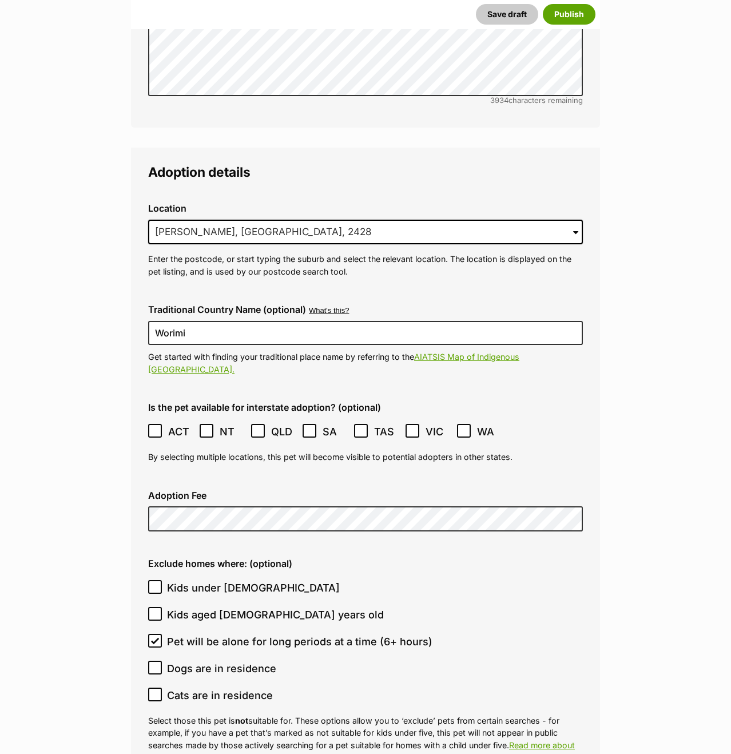
click at [132, 575] on fieldset "Adoption details Location 0 options available. 2207 Forster, New South Wales, 2…" at bounding box center [365, 660] width 469 height 1024
drag, startPoint x: 105, startPoint y: 562, endPoint x: 104, endPoint y: 556, distance: 6.4
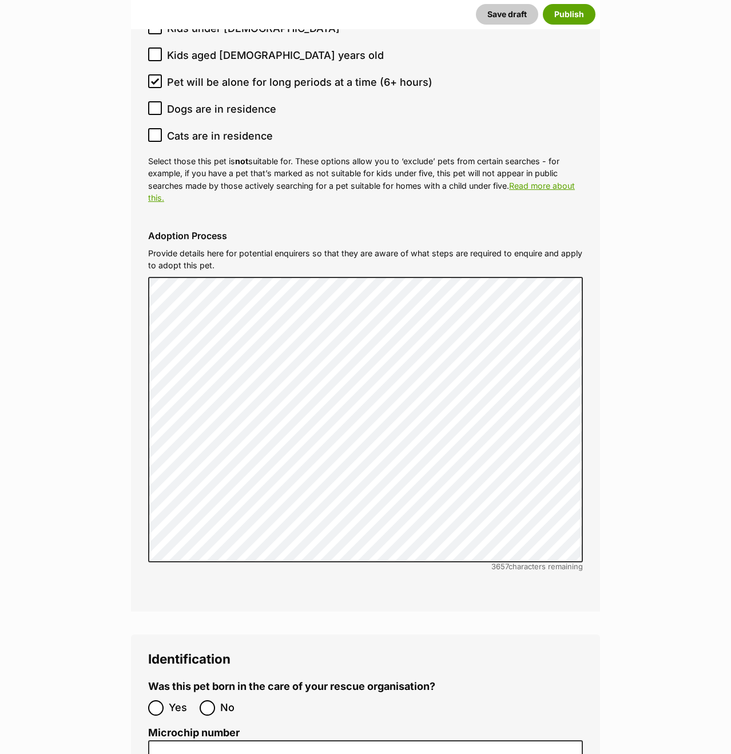
scroll to position [3396, 0]
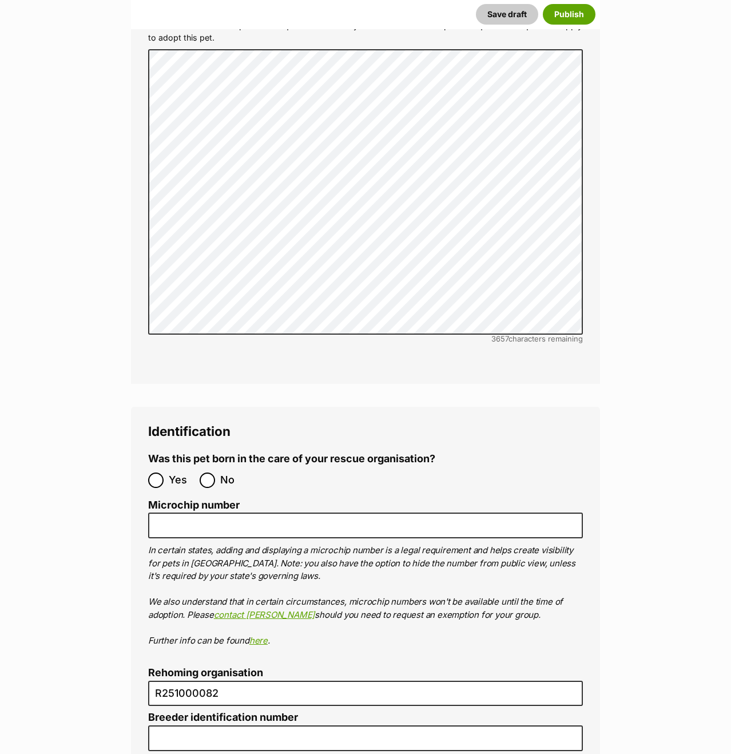
scroll to position [3585, 0]
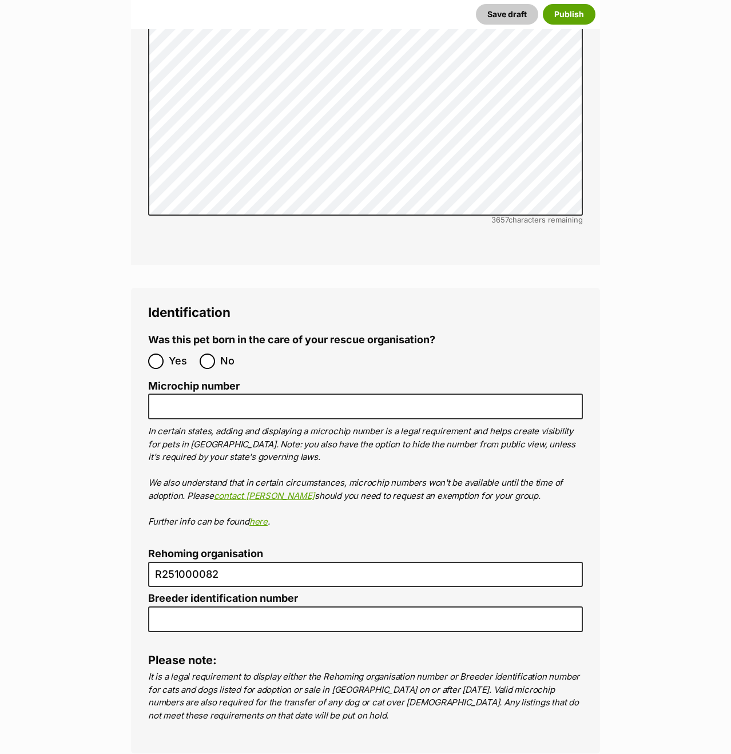
click at [207, 348] on ol "Yes No" at bounding box center [256, 361] width 217 height 27
click at [214, 354] on input "No" at bounding box center [207, 361] width 15 height 15
radio input "true"
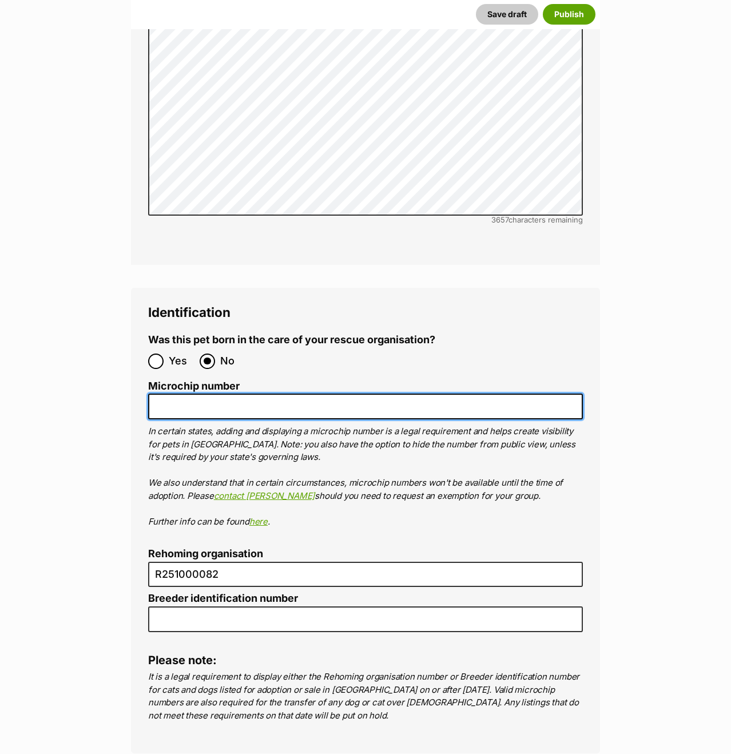
click at [355, 394] on input "Microchip number" at bounding box center [365, 407] width 435 height 26
paste input "953010006715007"
type input "953010006715007"
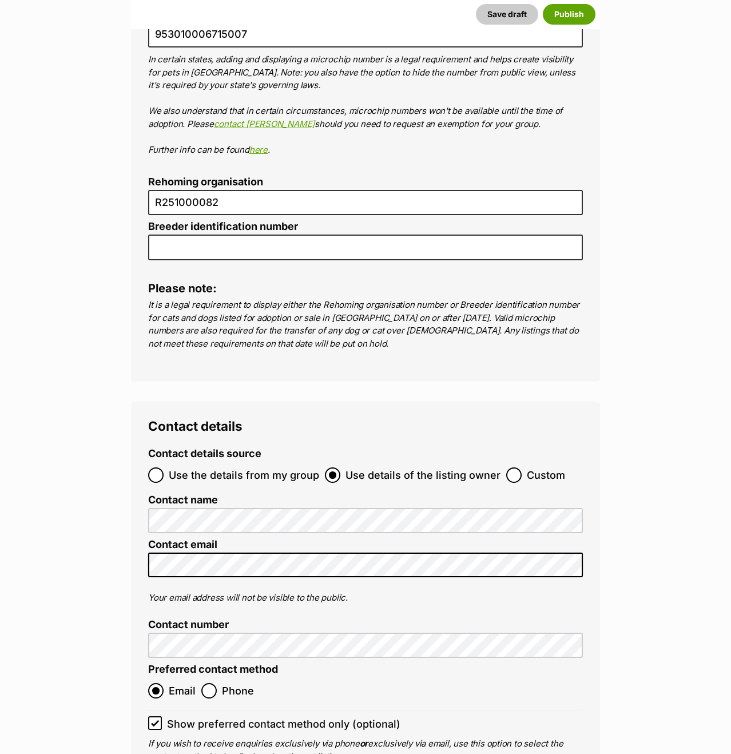
scroll to position [4018, 0]
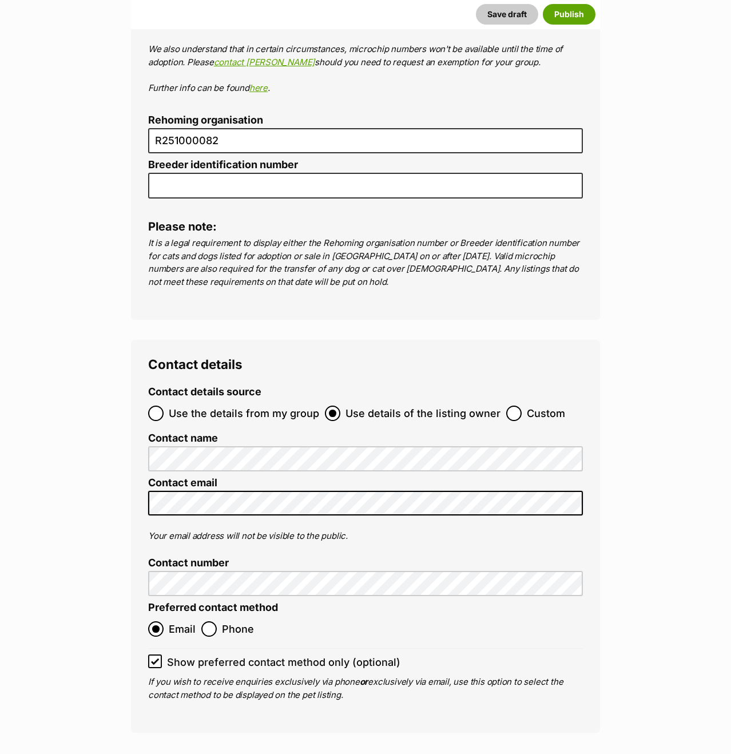
drag, startPoint x: 172, startPoint y: 376, endPoint x: 117, endPoint y: 379, distance: 55.5
click at [172, 406] on span "Use the details from my group" at bounding box center [244, 413] width 150 height 15
click at [164, 406] on input "Use the details from my group" at bounding box center [155, 413] width 15 height 15
radio input "true"
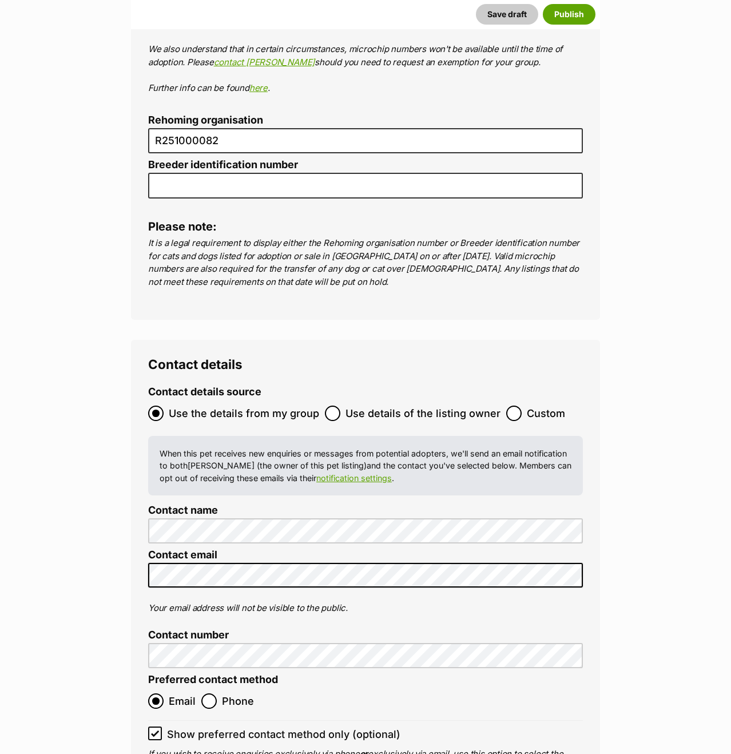
drag, startPoint x: 111, startPoint y: 380, endPoint x: 125, endPoint y: 368, distance: 18.7
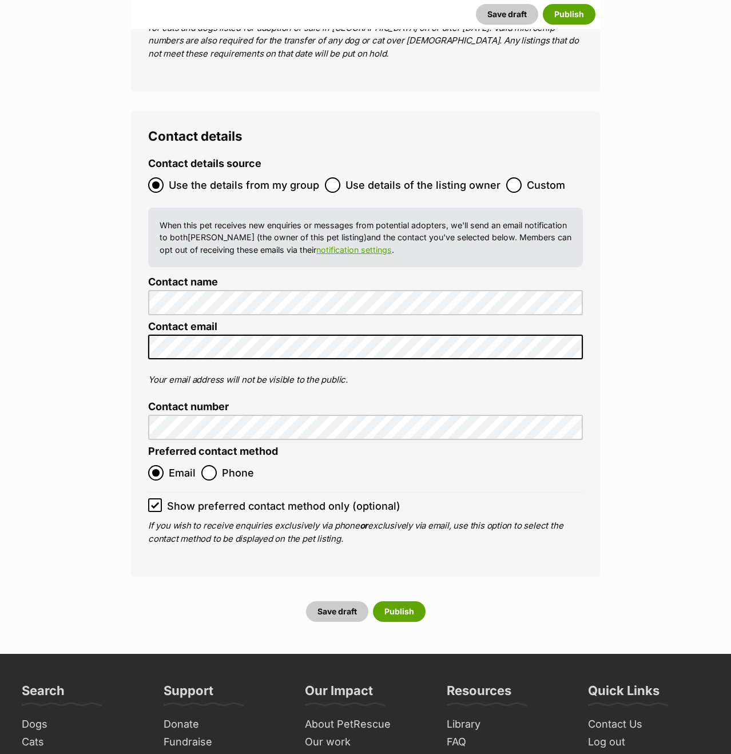
scroll to position [4250, 0]
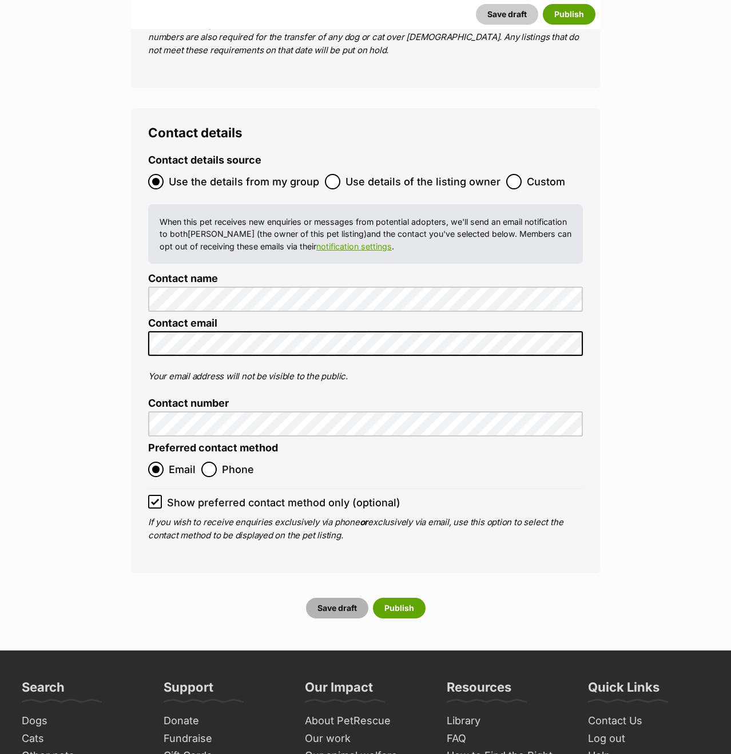
click at [352, 598] on button "Save draft" at bounding box center [337, 608] width 62 height 21
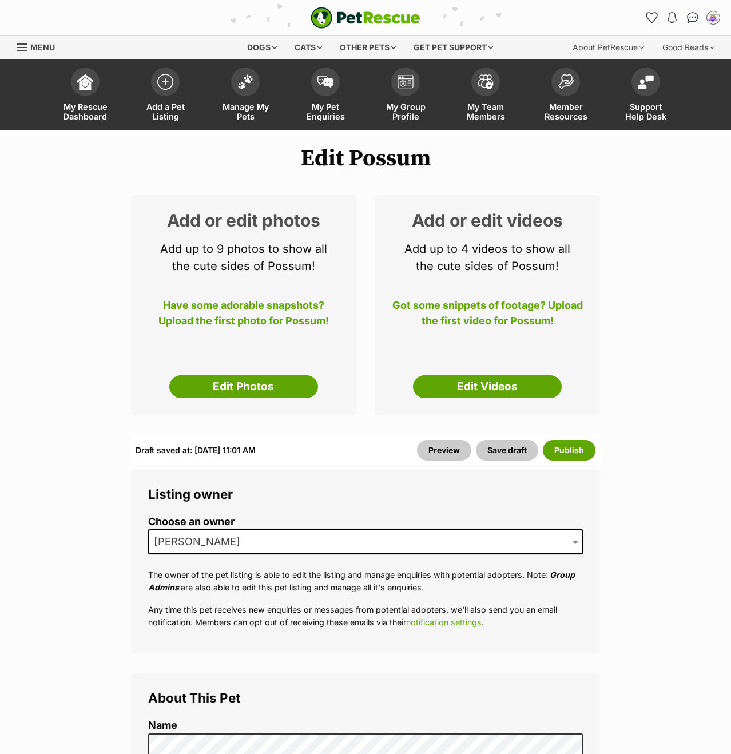
drag, startPoint x: 29, startPoint y: 286, endPoint x: 64, endPoint y: 292, distance: 35.0
click at [213, 388] on link "Edit Photos" at bounding box center [243, 386] width 149 height 23
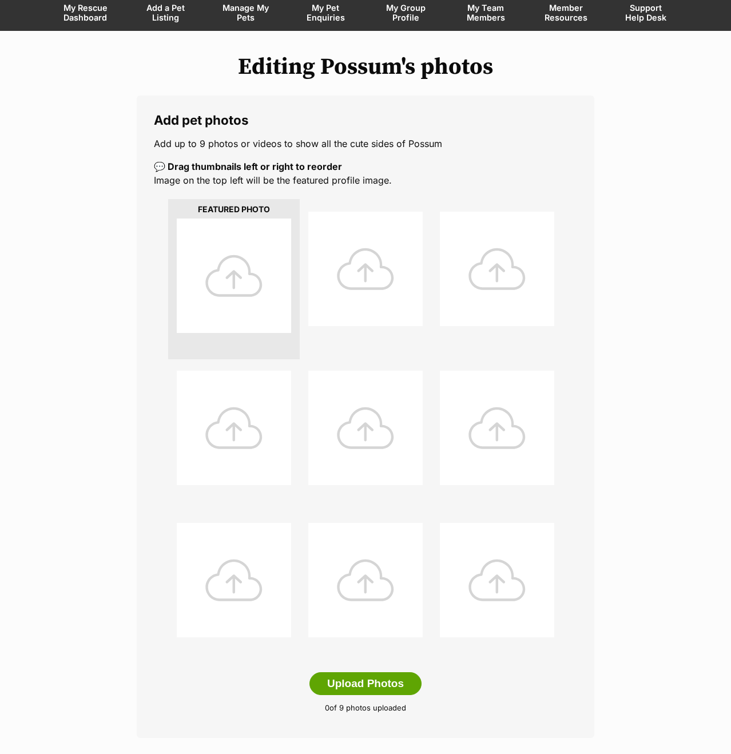
scroll to position [101, 0]
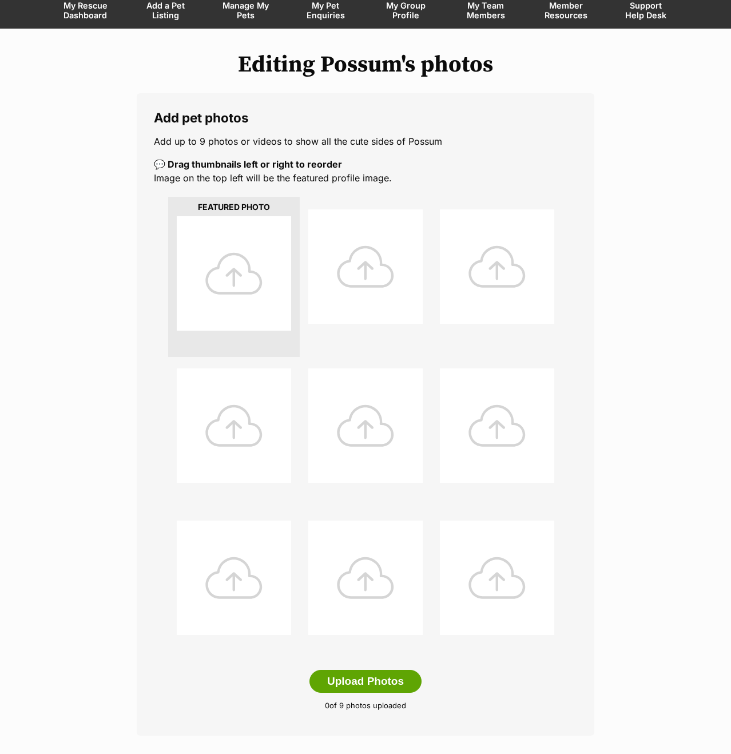
drag, startPoint x: 44, startPoint y: 328, endPoint x: 51, endPoint y: 329, distance: 7.5
click at [46, 328] on div "Editing Possum's photos Add pet photos Add up to 9 photos or videos to show all…" at bounding box center [365, 416] width 731 height 731
drag, startPoint x: 344, startPoint y: 672, endPoint x: 339, endPoint y: 604, distance: 68.3
click at [345, 672] on button "Upload Photos" at bounding box center [366, 681] width 112 height 23
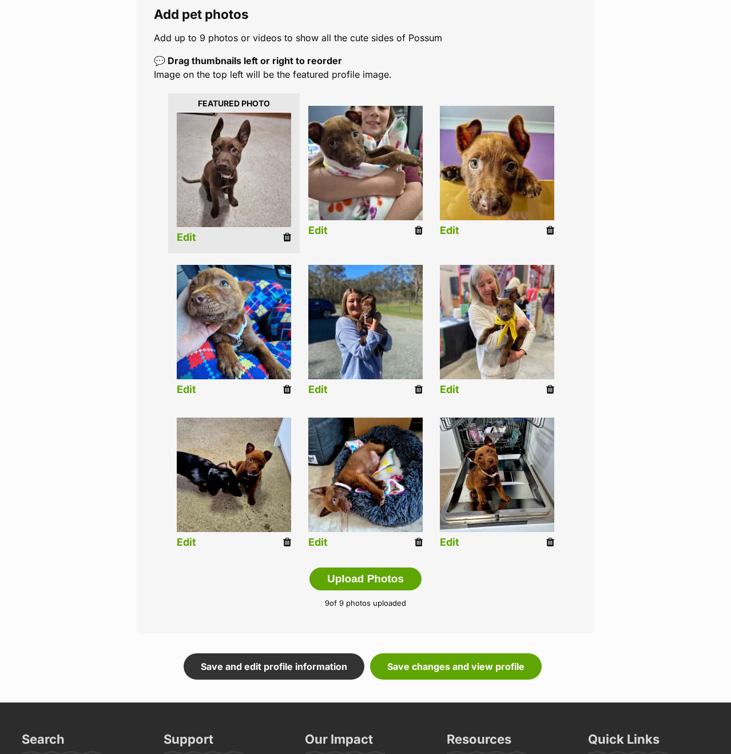
click at [75, 223] on div "Editing Possum's photos Add pet photos Add up to 9 photos or videos to show all…" at bounding box center [365, 314] width 731 height 732
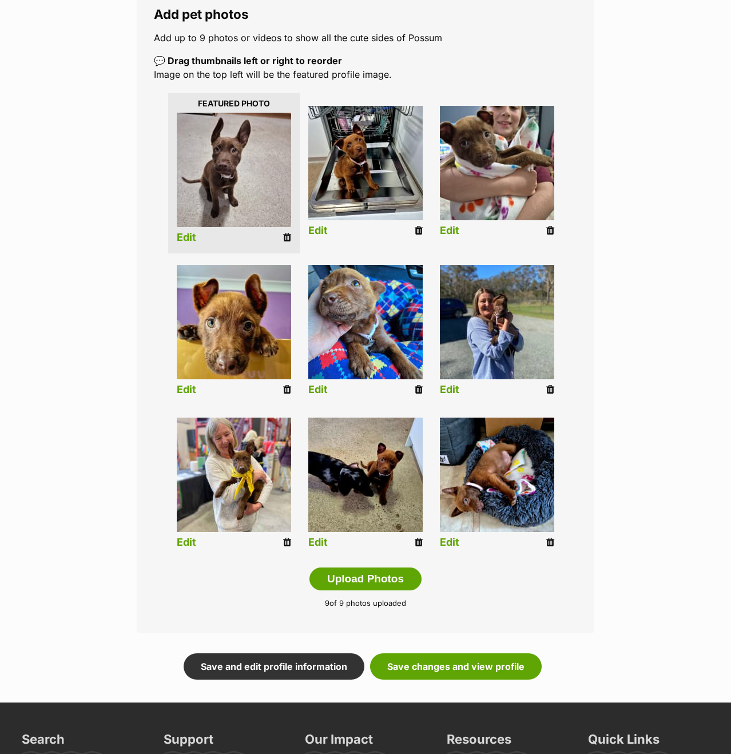
click at [74, 350] on div "Editing Possum's photos Add pet photos Add up to 9 photos or videos to show all…" at bounding box center [365, 314] width 731 height 732
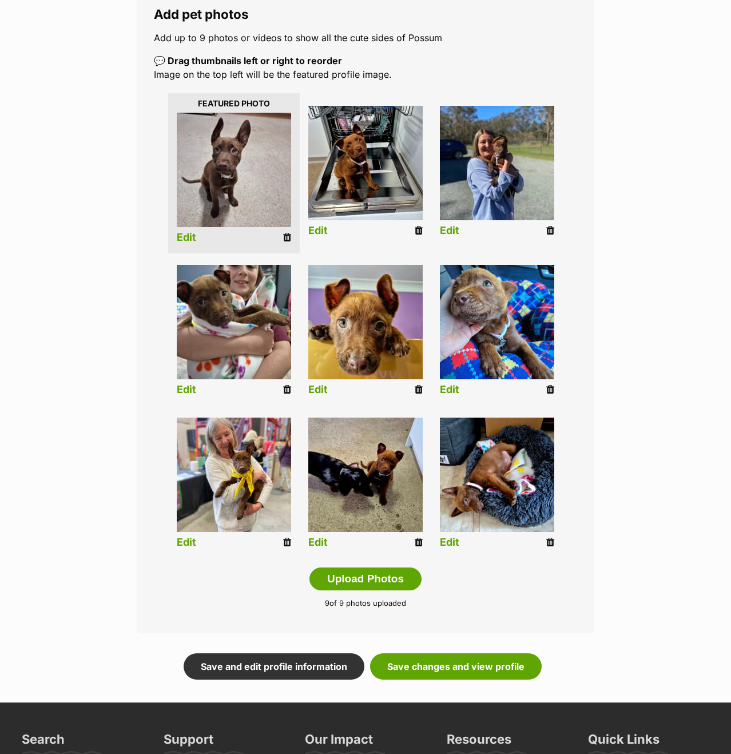
scroll to position [199, 0]
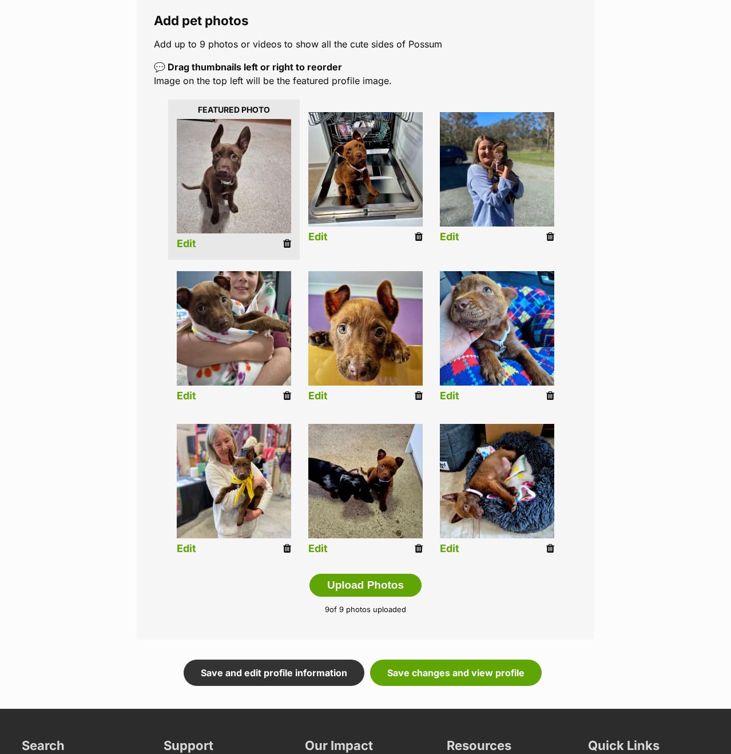
drag, startPoint x: 0, startPoint y: 280, endPoint x: 108, endPoint y: 252, distance: 111.7
click at [0, 280] on div "Editing Possum's photos Add pet photos Add up to 9 photos or videos to show all…" at bounding box center [365, 320] width 731 height 732
click at [106, 297] on div "Editing Possum's photos Add pet photos Add up to 9 photos or videos to show all…" at bounding box center [365, 320] width 731 height 732
click at [138, 335] on div "Add pet photos Add up to 9 photos or videos to show all the cute sides of Possu…" at bounding box center [366, 318] width 458 height 644
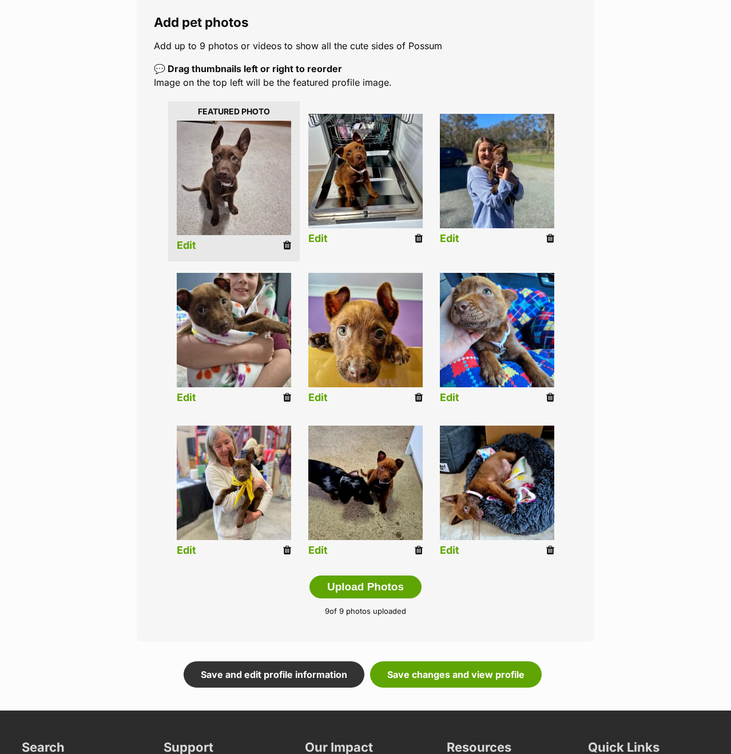
click at [643, 526] on div "Editing Possum's photos Add pet photos Add up to 9 photos or videos to show all…" at bounding box center [365, 322] width 731 height 732
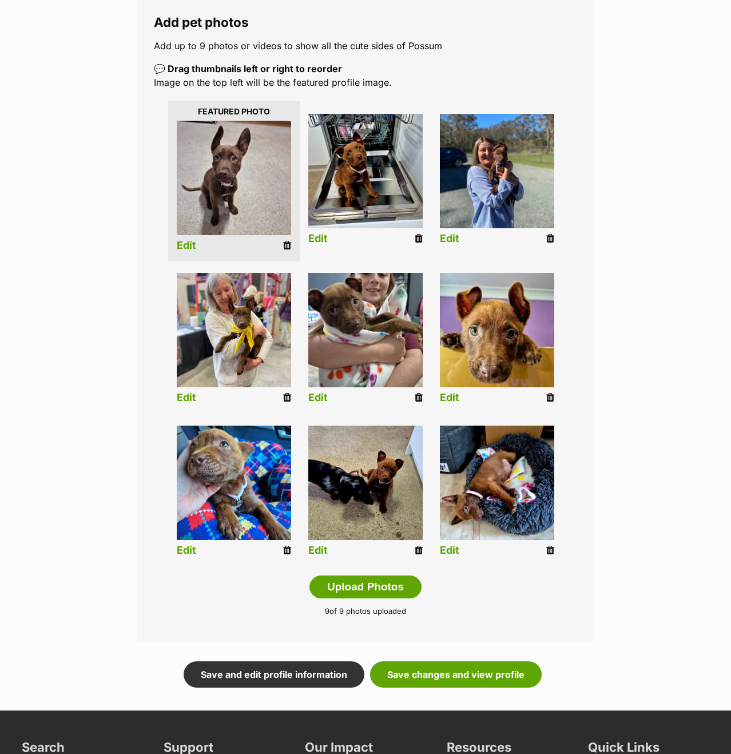
drag, startPoint x: 24, startPoint y: 374, endPoint x: 250, endPoint y: 402, distance: 227.7
click at [25, 374] on div "Editing Possum's photos Add pet photos Add up to 9 photos or videos to show all…" at bounding box center [365, 322] width 731 height 732
drag, startPoint x: 467, startPoint y: 668, endPoint x: 462, endPoint y: 628, distance: 40.5
click at [467, 667] on link "Save changes and view profile" at bounding box center [456, 674] width 172 height 26
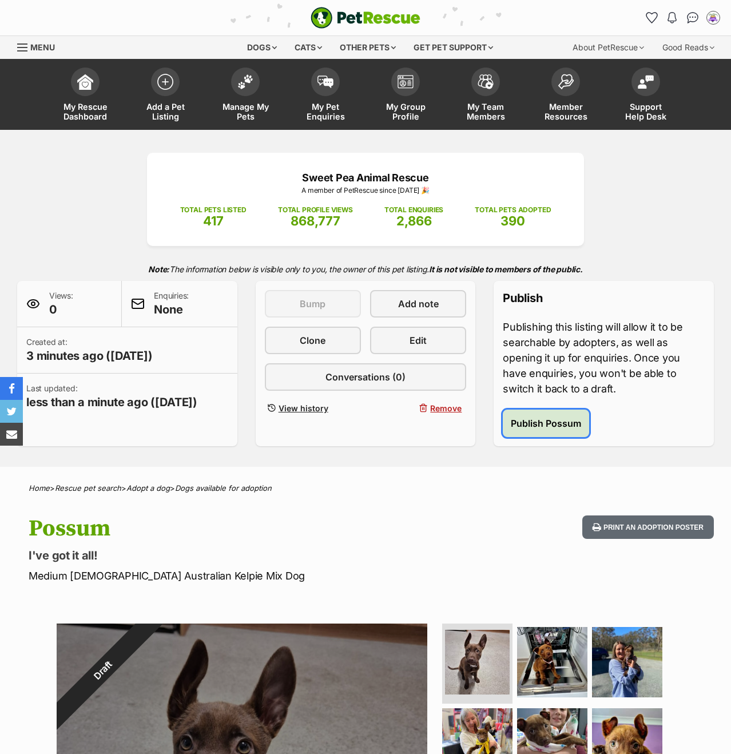
click at [525, 421] on span "Publish Possum" at bounding box center [546, 424] width 70 height 14
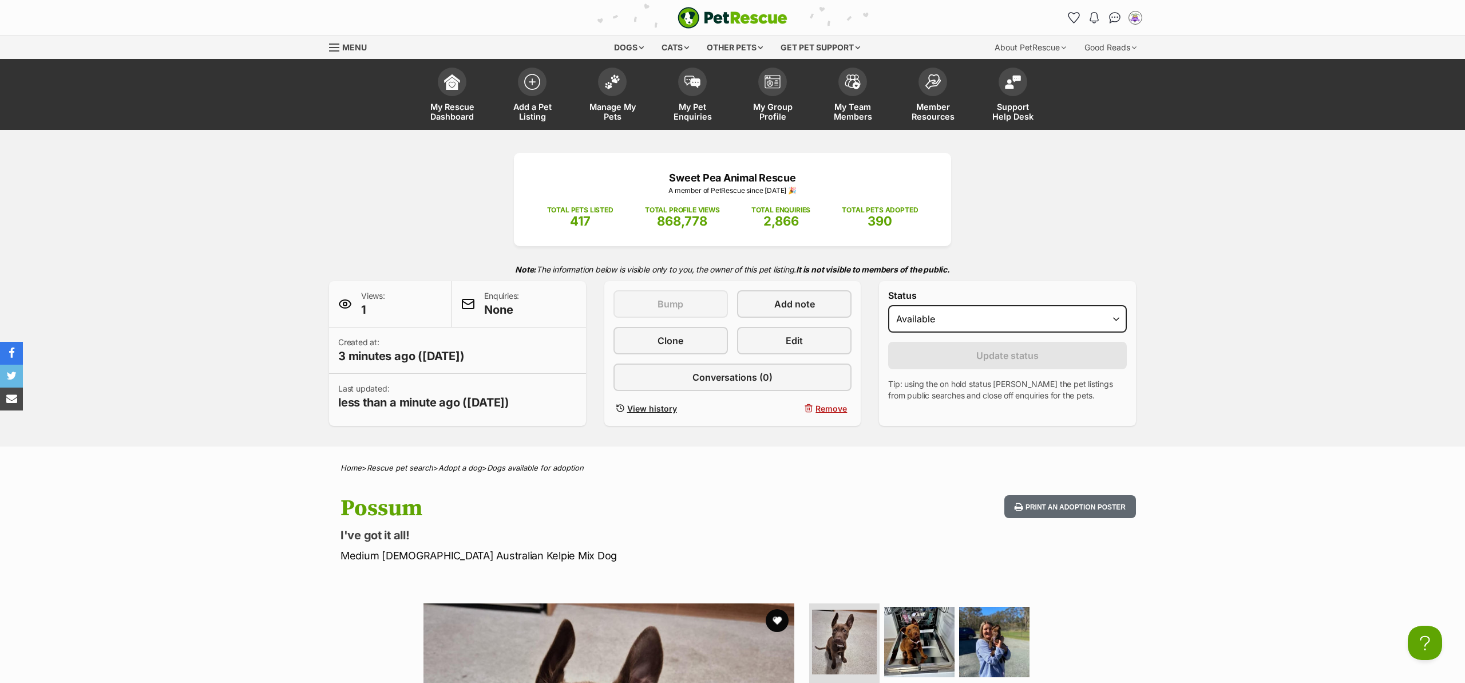
drag, startPoint x: 191, startPoint y: 219, endPoint x: 367, endPoint y: 110, distance: 206.8
click at [191, 219] on div "Sweet Pea Animal Rescue A member of PetRescue since [DATE] 🎉 TOTAL PETS LISTED …" at bounding box center [732, 288] width 1465 height 316
click at [533, 78] on img at bounding box center [532, 79] width 16 height 16
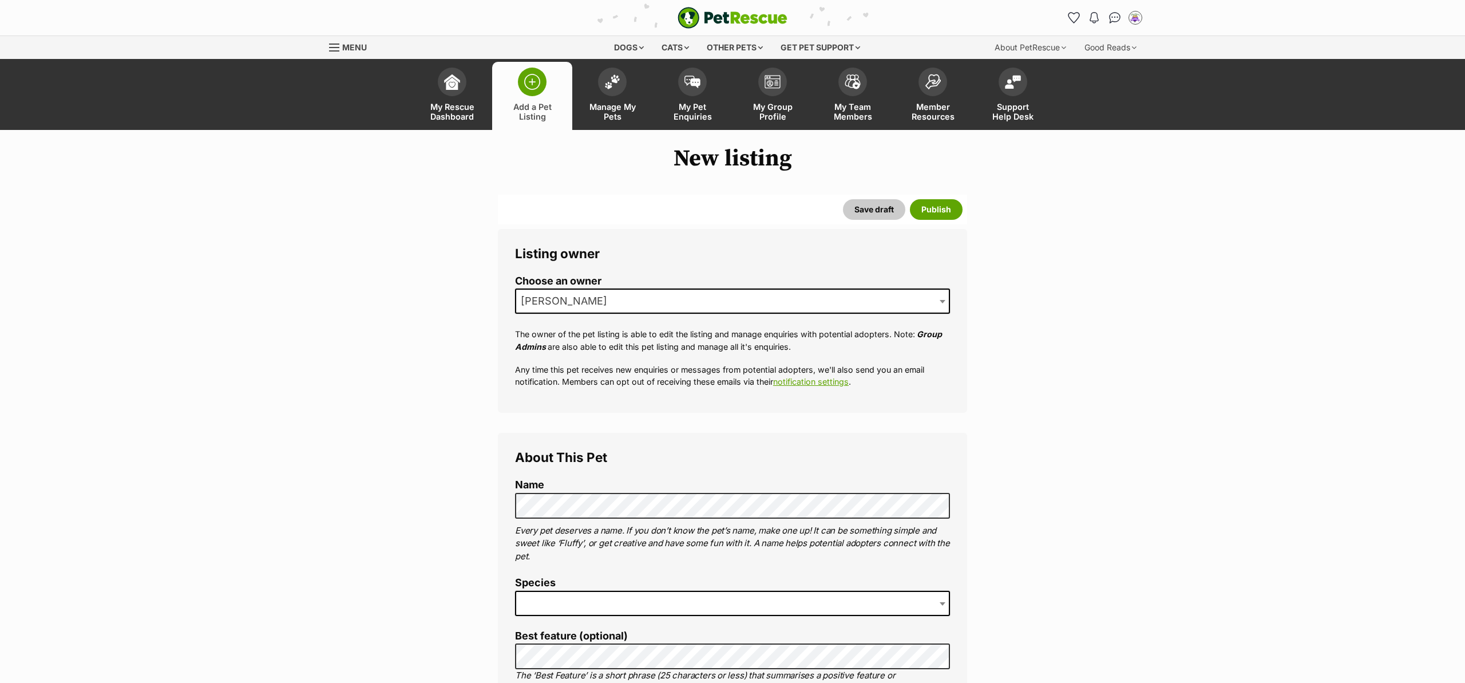
click at [602, 304] on span "[PERSON_NAME]" at bounding box center [732, 300] width 435 height 25
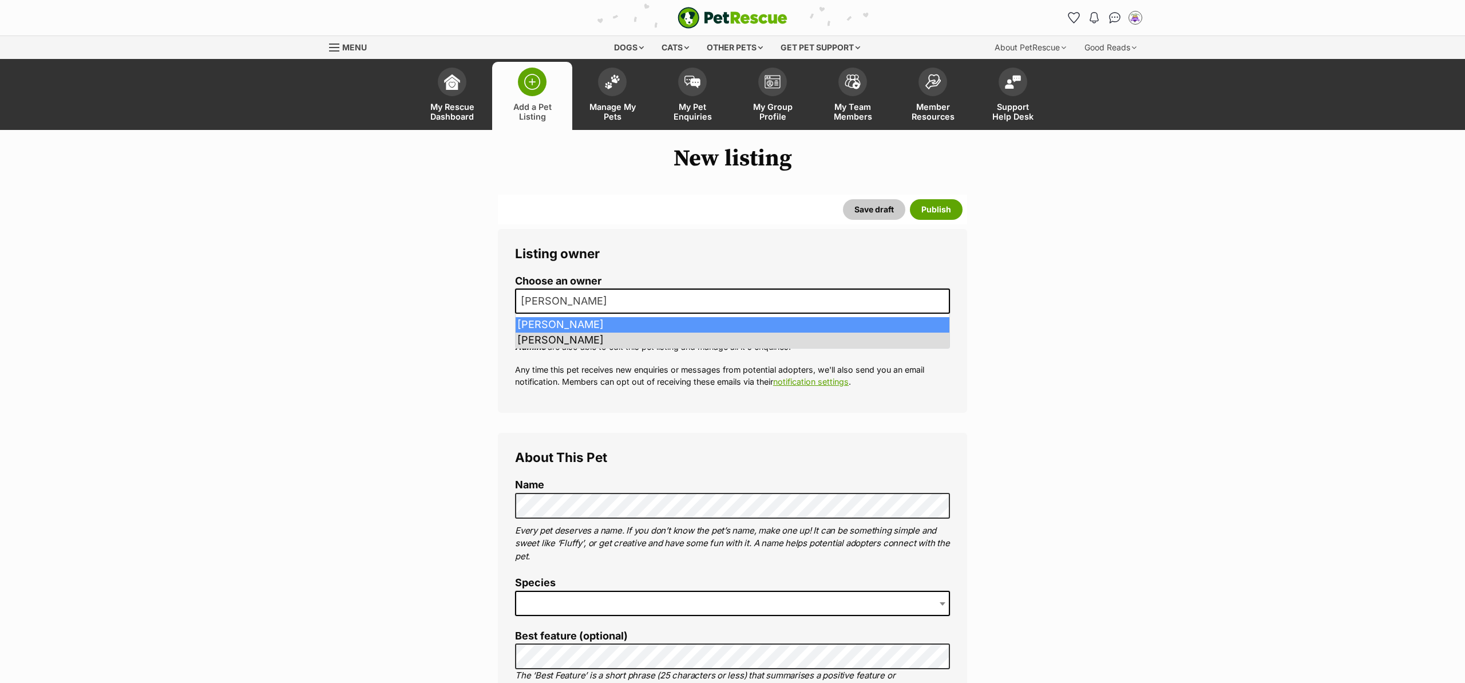
drag, startPoint x: 606, startPoint y: 318, endPoint x: 478, endPoint y: 322, distance: 127.7
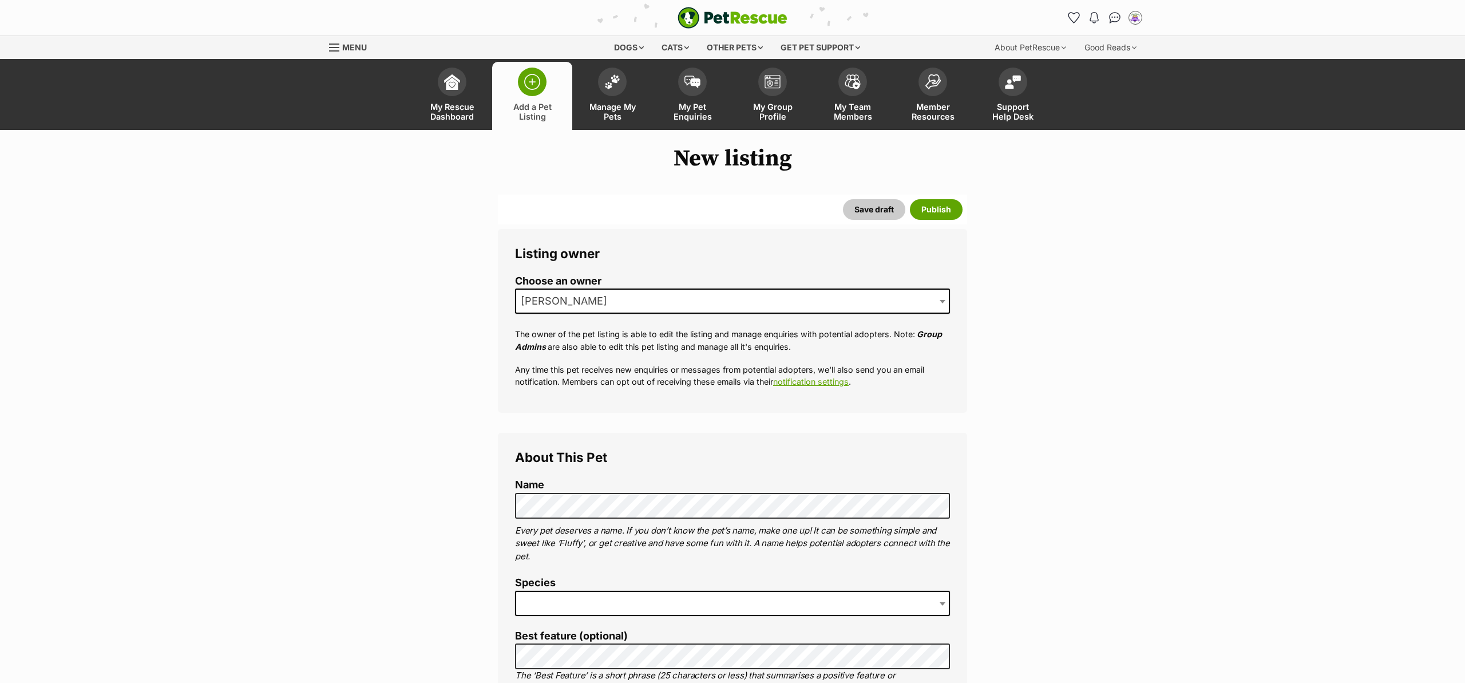
drag, startPoint x: 447, startPoint y: 324, endPoint x: 463, endPoint y: 257, distance: 69.4
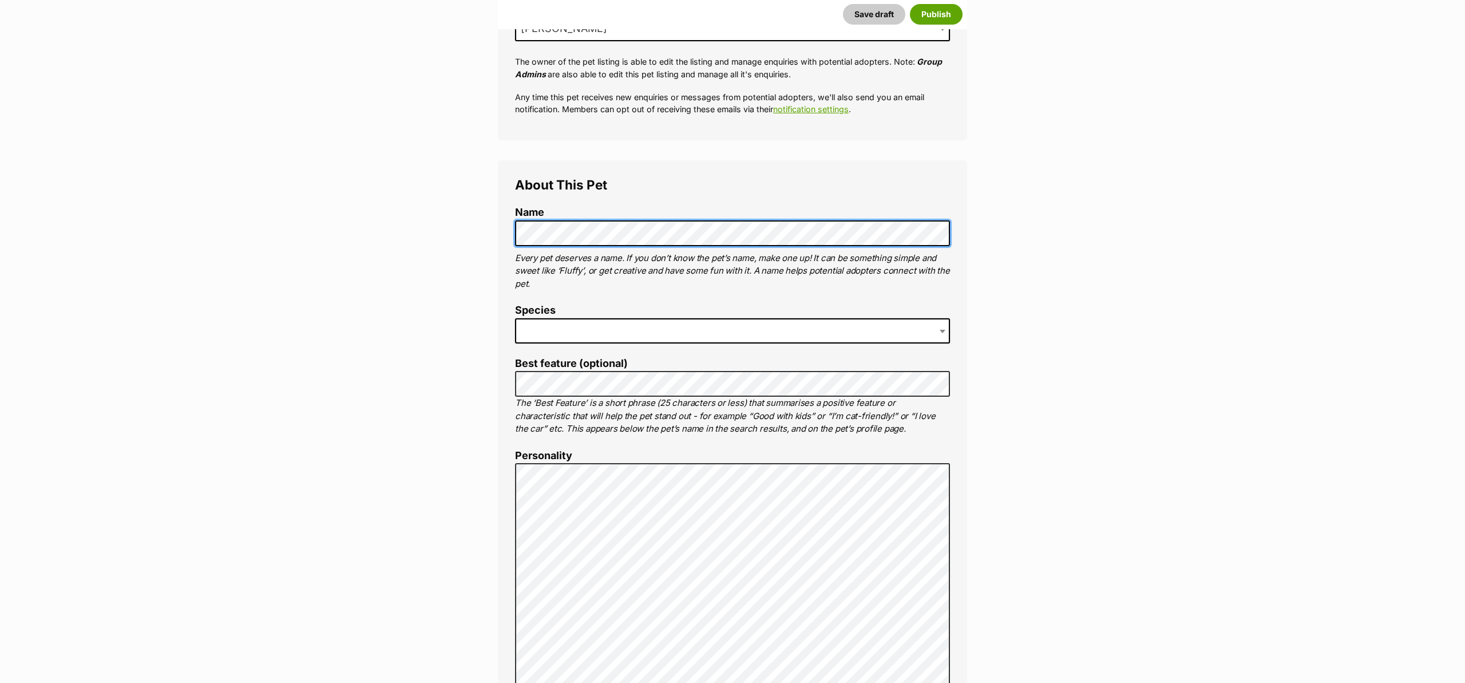
scroll to position [274, 0]
click at [530, 332] on span at bounding box center [732, 328] width 435 height 25
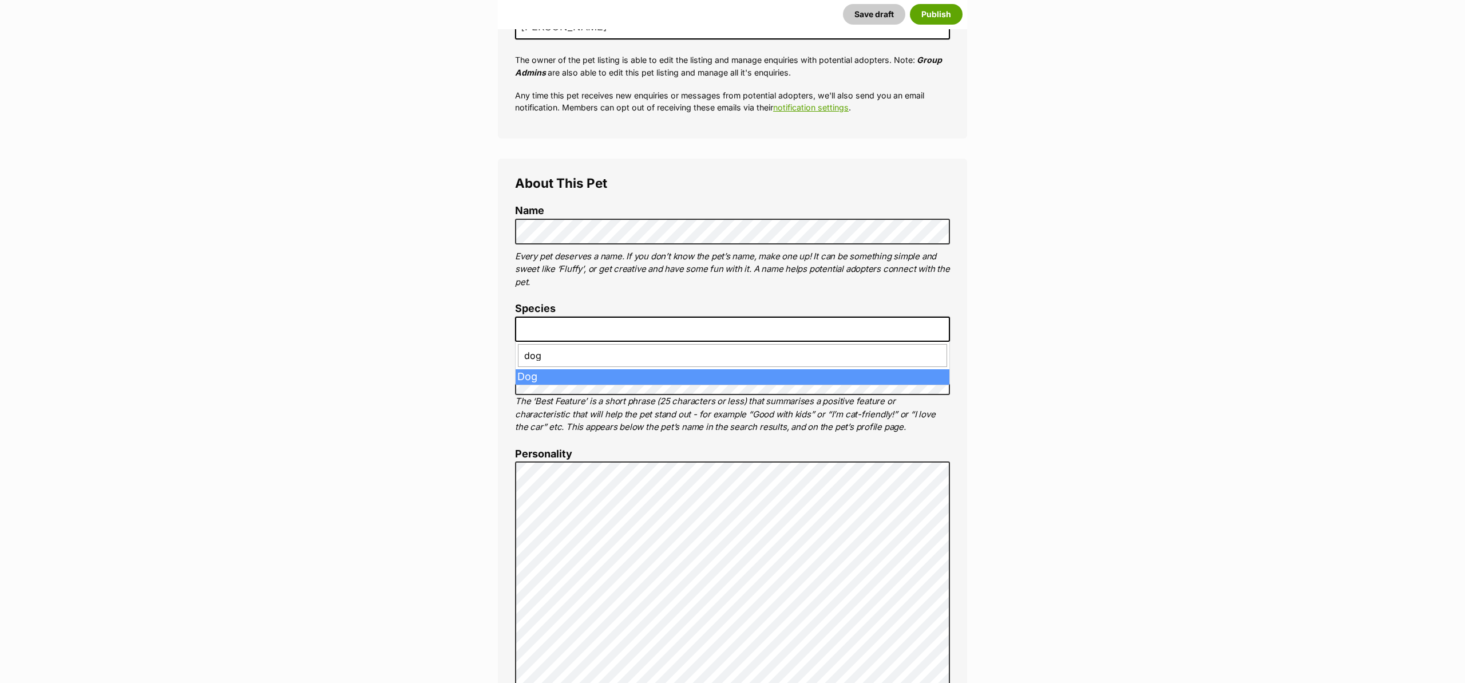
type input "dog"
click at [542, 384] on span "dog Dog" at bounding box center [732, 363] width 435 height 43
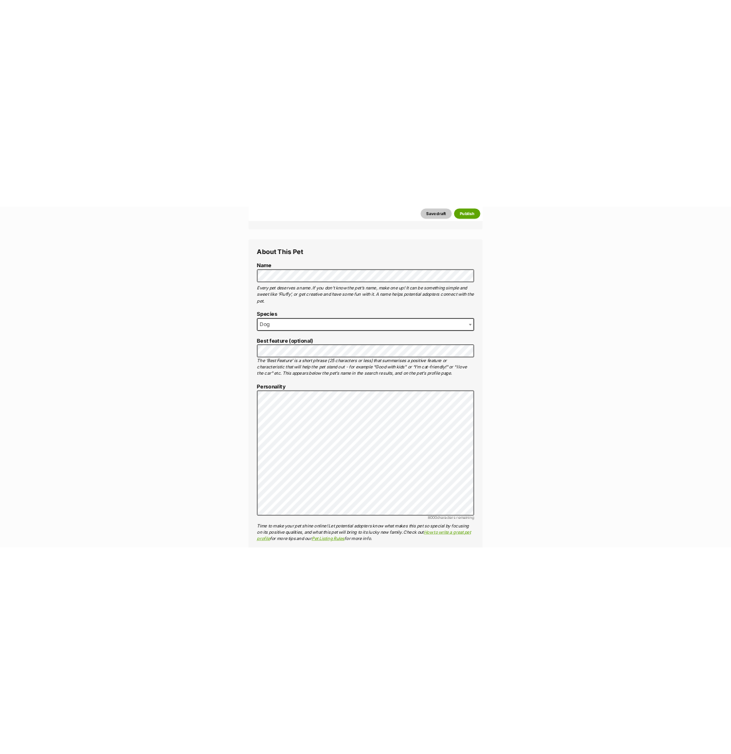
scroll to position [449, 0]
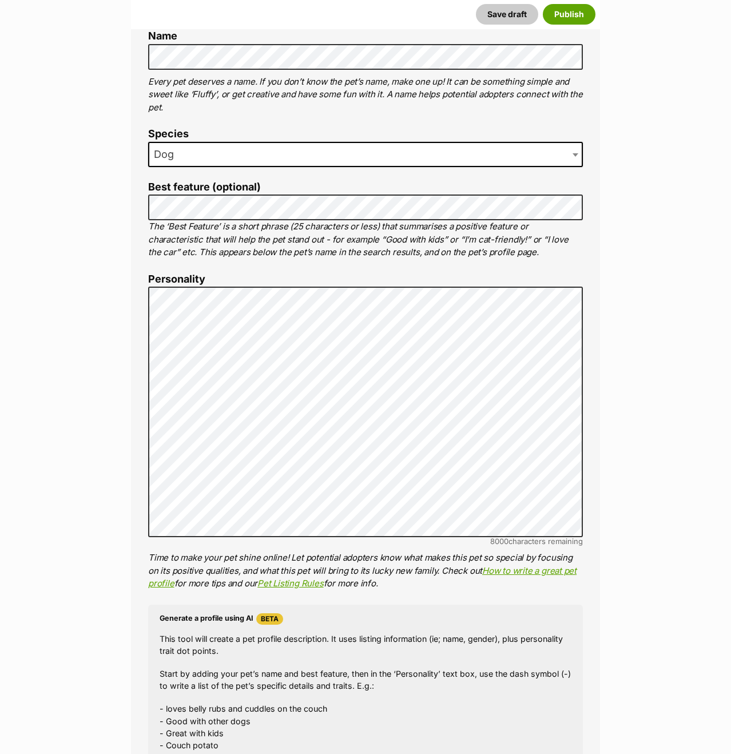
drag, startPoint x: 618, startPoint y: 279, endPoint x: 626, endPoint y: 277, distance: 7.6
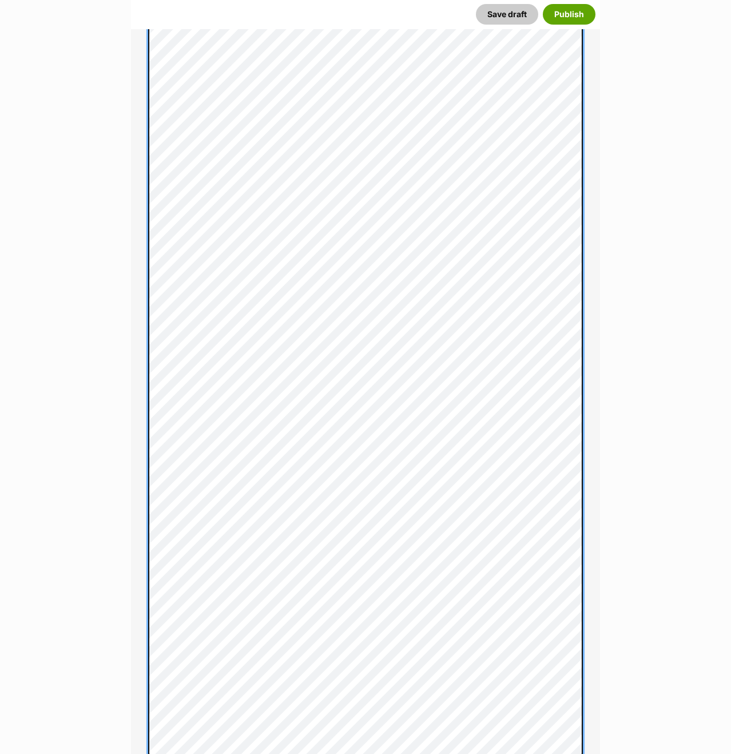
scroll to position [1165, 0]
click at [147, 152] on div "About This Pet Name Henlo there, it looks like you might be using the pet name …" at bounding box center [365, 215] width 469 height 1894
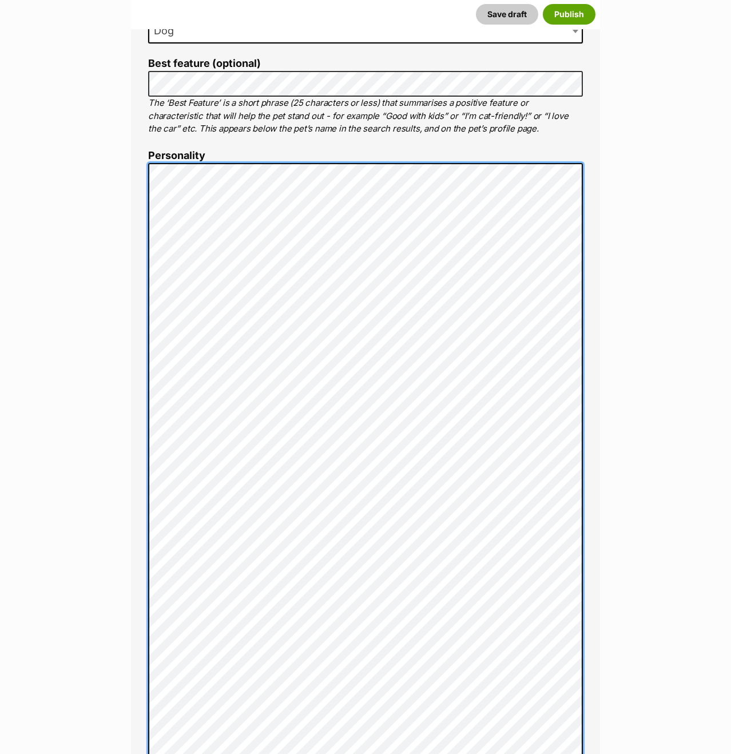
scroll to position [582, 0]
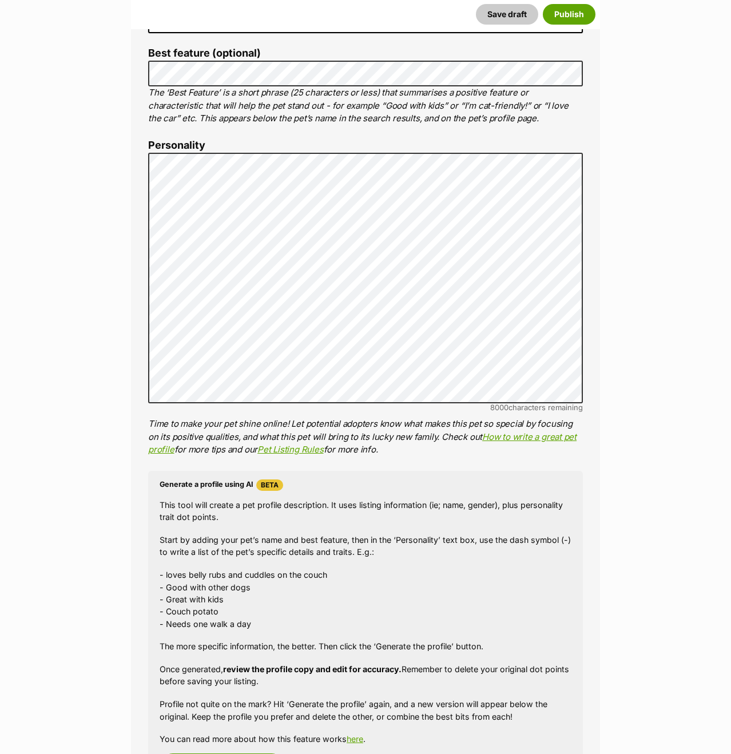
drag, startPoint x: 710, startPoint y: 241, endPoint x: 717, endPoint y: 240, distance: 7.0
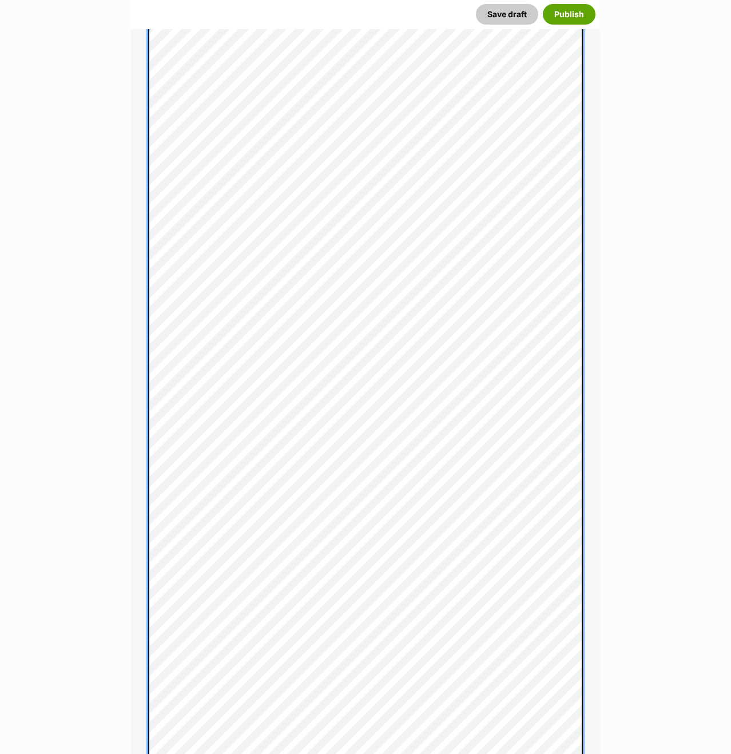
scroll to position [865, 0]
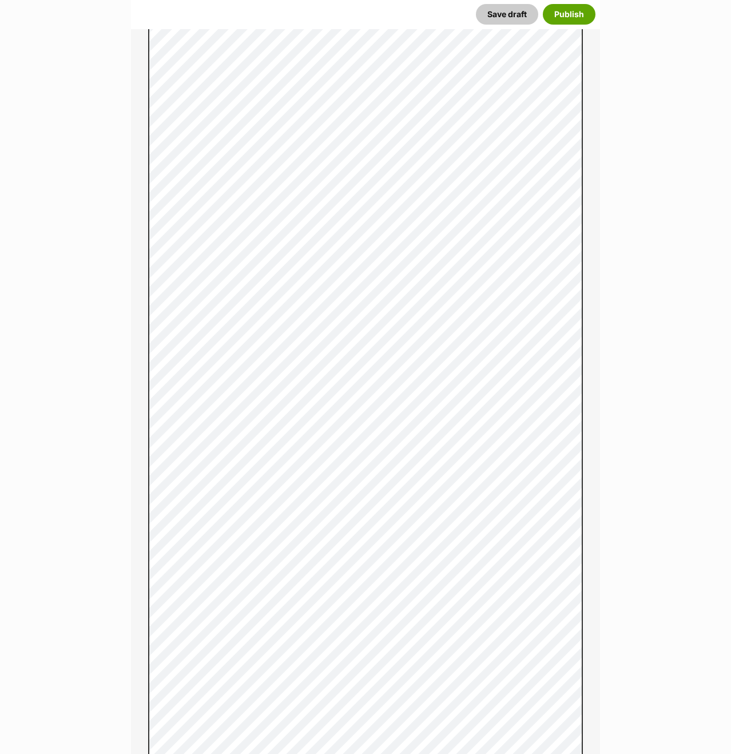
drag, startPoint x: 41, startPoint y: 235, endPoint x: 70, endPoint y: 228, distance: 30.0
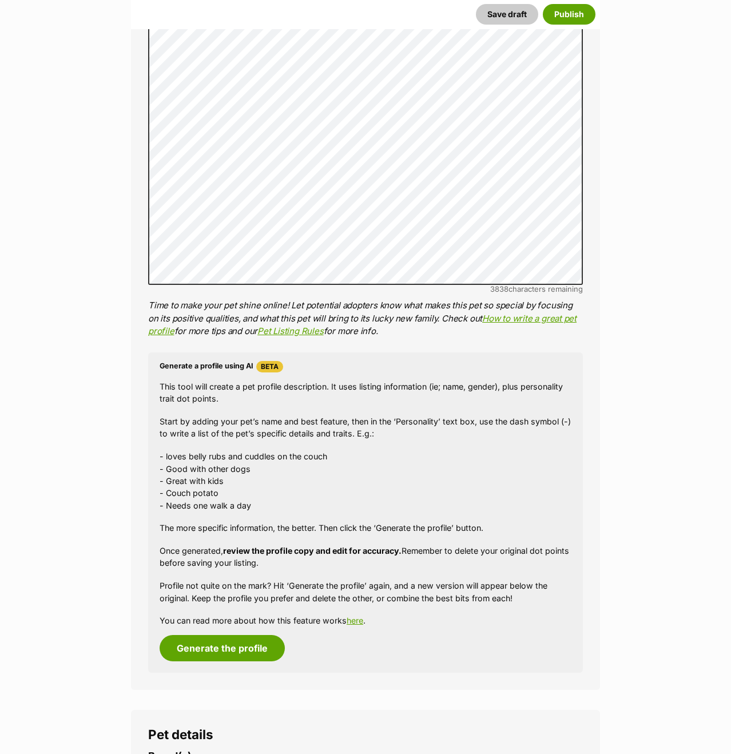
scroll to position [1381, 0]
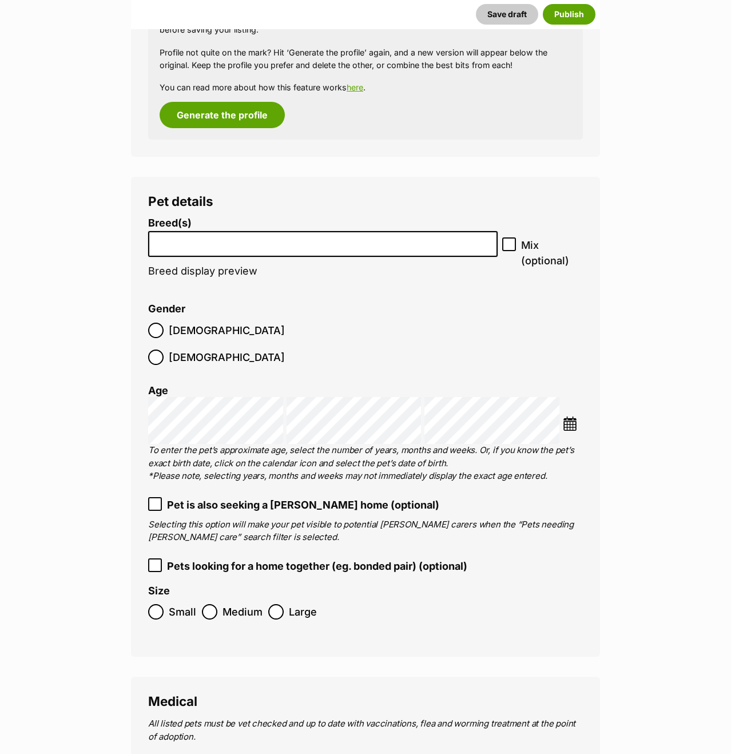
scroll to position [1984, 0]
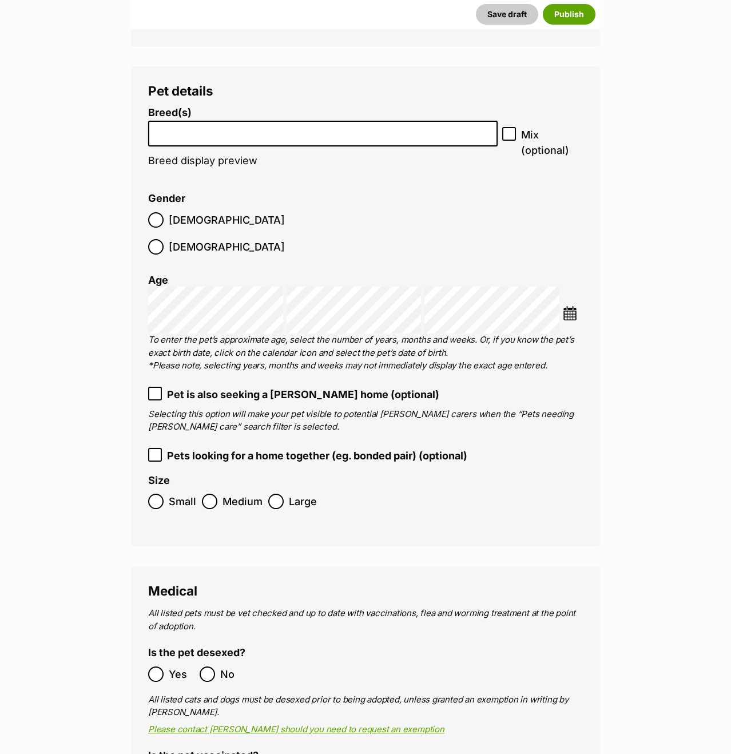
click at [363, 138] on li at bounding box center [323, 133] width 342 height 23
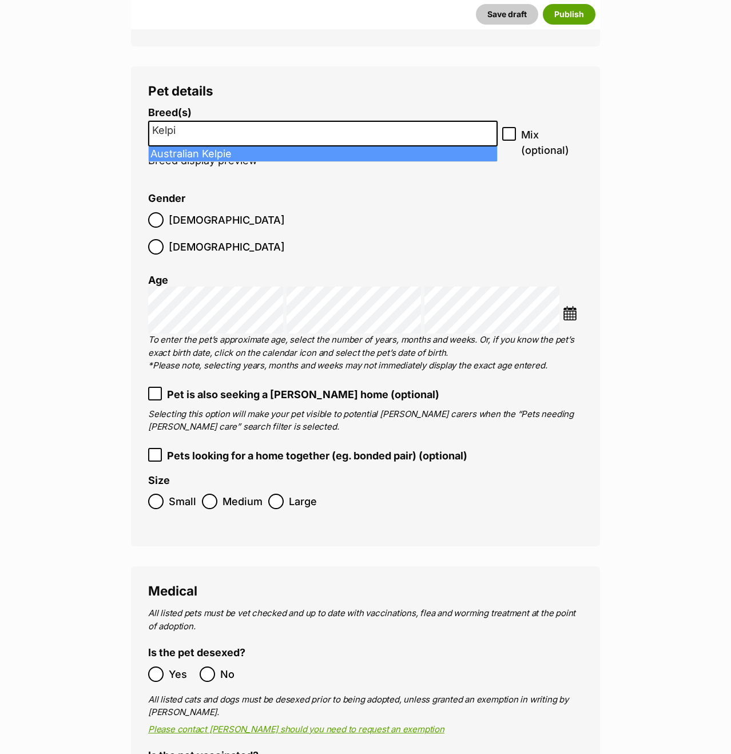
type input "Kelpie"
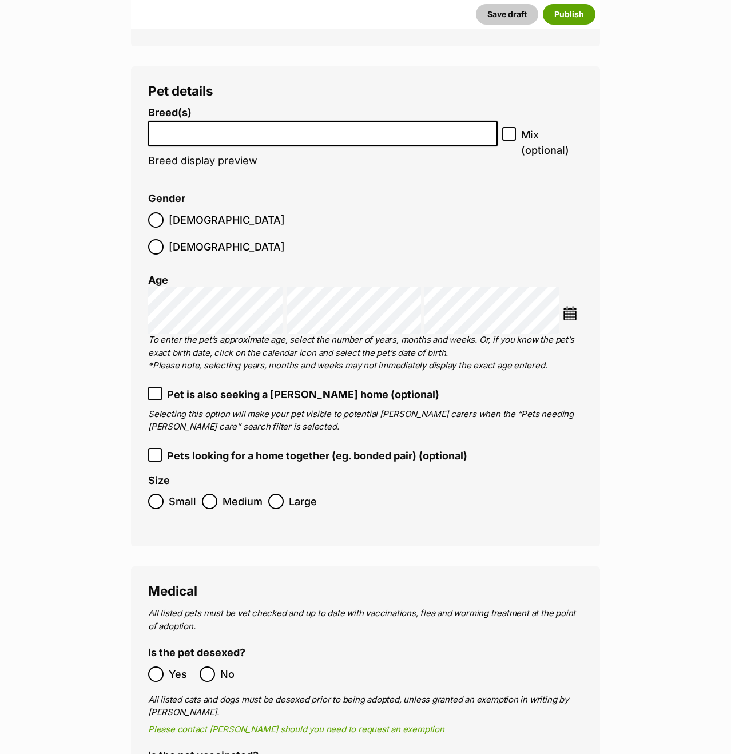
drag, startPoint x: 359, startPoint y: 162, endPoint x: 359, endPoint y: 156, distance: 6.3
click at [359, 162] on li "Breed(s) Affenpinscher Afghan Hound Airedale Terrier Akita Akita (Japanese) Ala…" at bounding box center [323, 143] width 350 height 72
click at [360, 153] on li "Breed(s) Affenpinscher Afghan Hound Airedale Terrier Akita Akita (Japanese) Ala…" at bounding box center [323, 143] width 350 height 72
click at [358, 134] on input "search" at bounding box center [323, 131] width 342 height 12
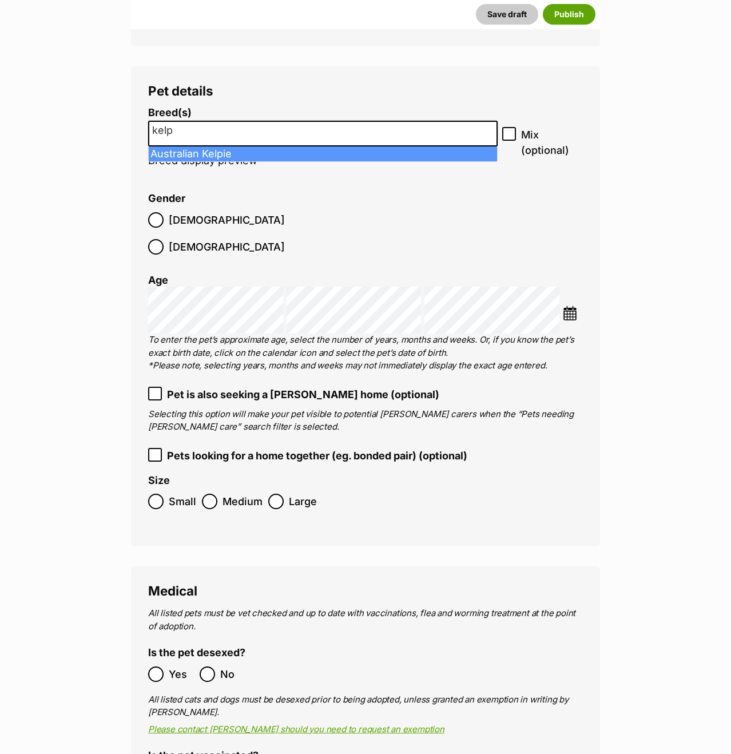
type input "kelp"
drag, startPoint x: 360, startPoint y: 148, endPoint x: 382, endPoint y: 148, distance: 21.7
select select "723"
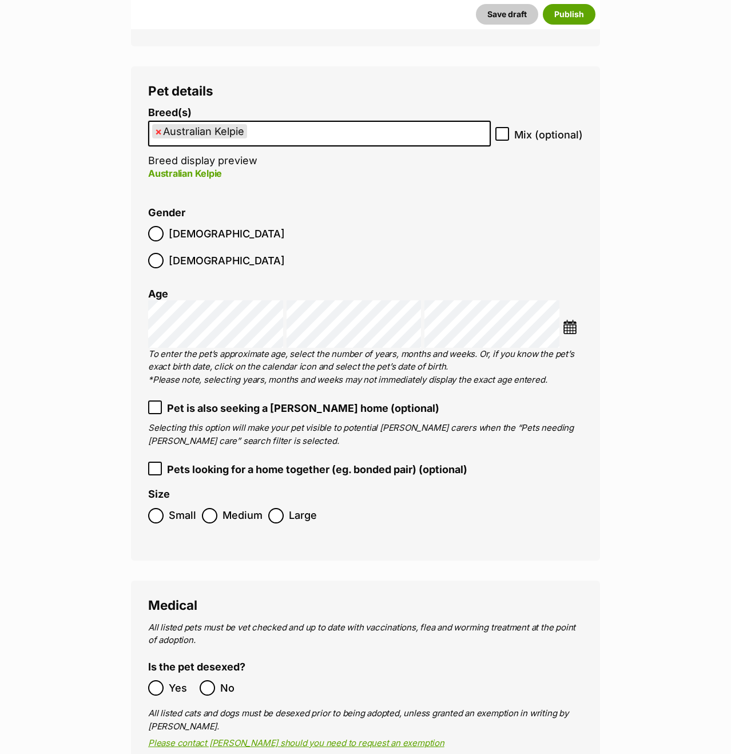
drag, startPoint x: 510, startPoint y: 134, endPoint x: 557, endPoint y: 158, distance: 52.2
click at [512, 135] on label "Mix (optional)" at bounding box center [539, 134] width 88 height 15
click at [509, 135] on input "Mix (optional)" at bounding box center [502, 134] width 14 height 14
checkbox input "true"
drag, startPoint x: 628, startPoint y: 210, endPoint x: 631, endPoint y: 217, distance: 8.0
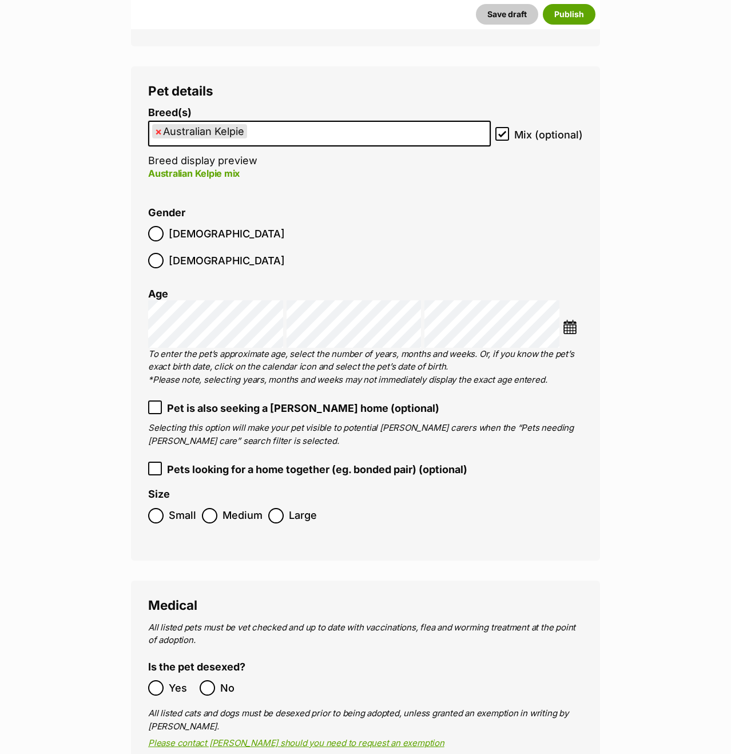
click at [629, 211] on main "New listing Listing owner Choose an owner Samantha Blake The owner of the pet l…" at bounding box center [365, 654] width 731 height 4984
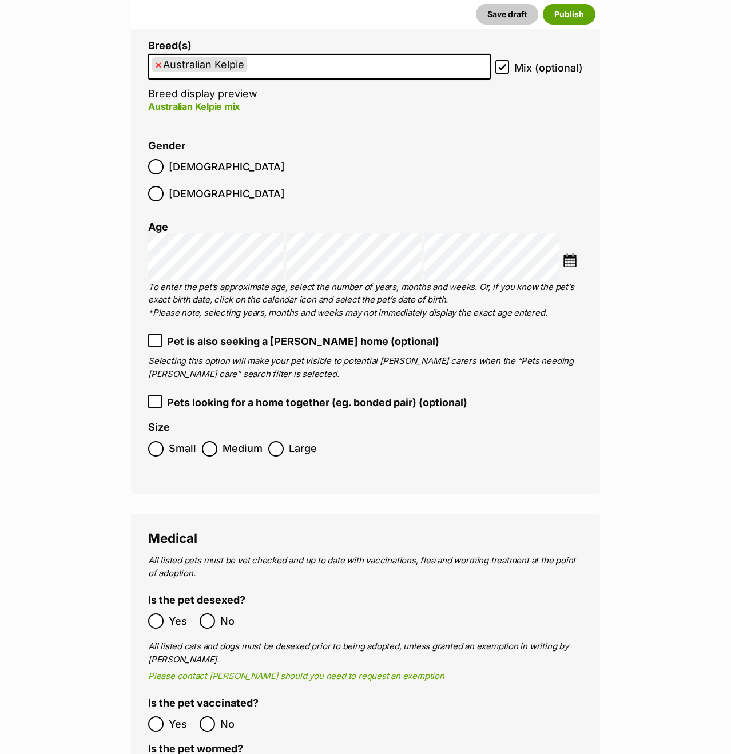
scroll to position [2077, 0]
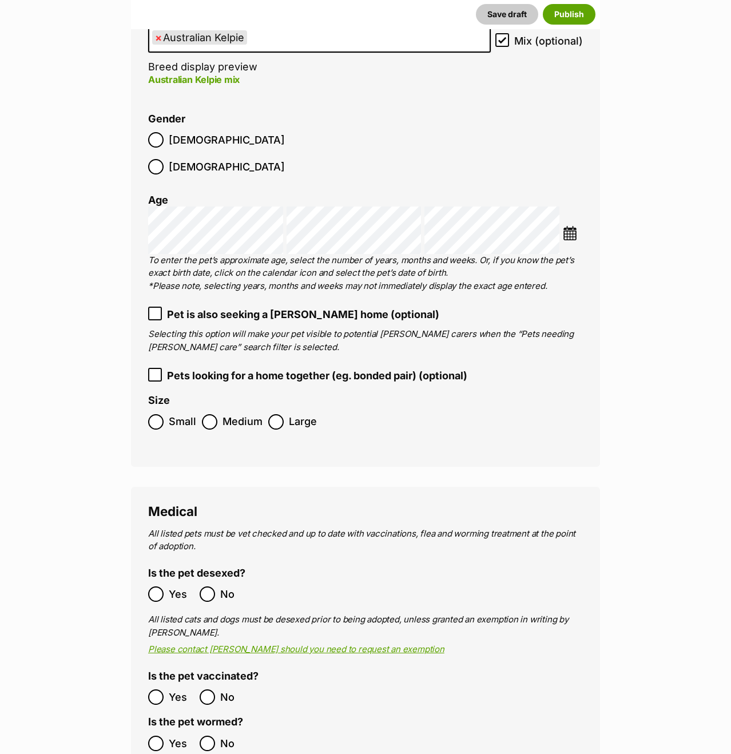
drag, startPoint x: 220, startPoint y: 139, endPoint x: 236, endPoint y: 141, distance: 15.6
click at [221, 159] on span "Female" at bounding box center [227, 166] width 116 height 15
drag, startPoint x: 649, startPoint y: 308, endPoint x: 649, endPoint y: 296, distance: 12.6
click at [649, 307] on main "New listing Listing owner Choose an owner Samantha Blake The owner of the pet l…" at bounding box center [365, 560] width 731 height 4984
click at [569, 226] on img at bounding box center [570, 233] width 14 height 14
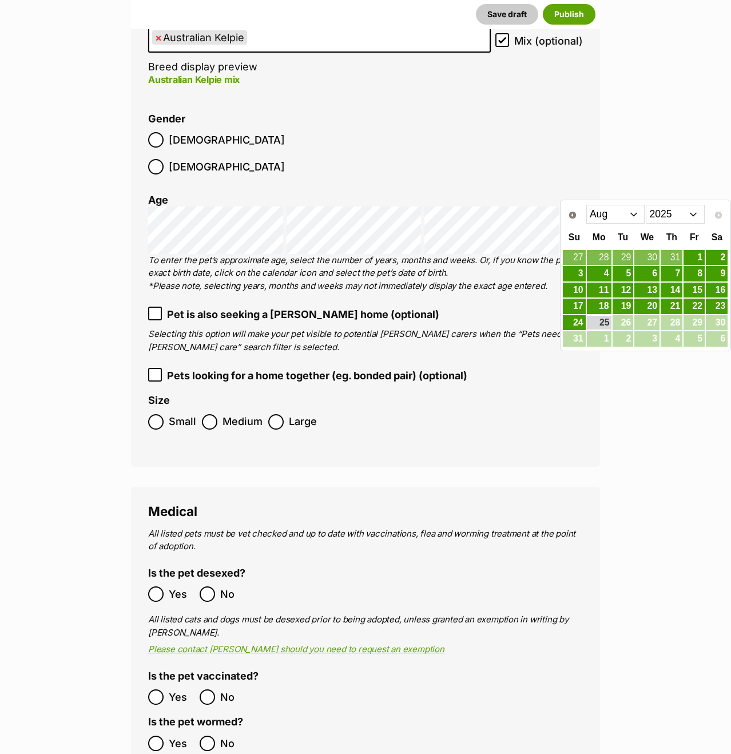
click at [621, 213] on select "Jan Feb Mar Apr May Jun Jul Aug" at bounding box center [615, 214] width 59 height 18
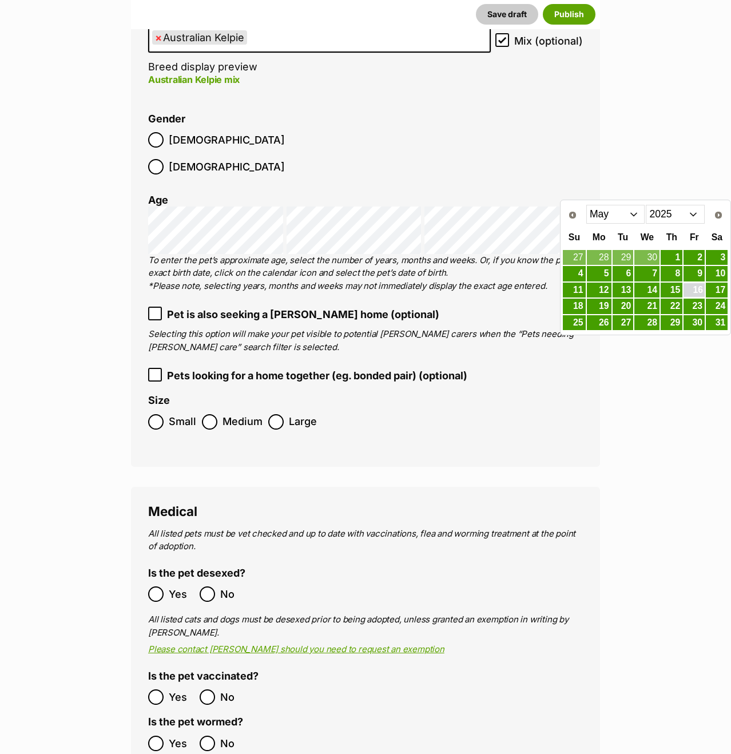
click at [692, 289] on link "16" at bounding box center [694, 290] width 21 height 14
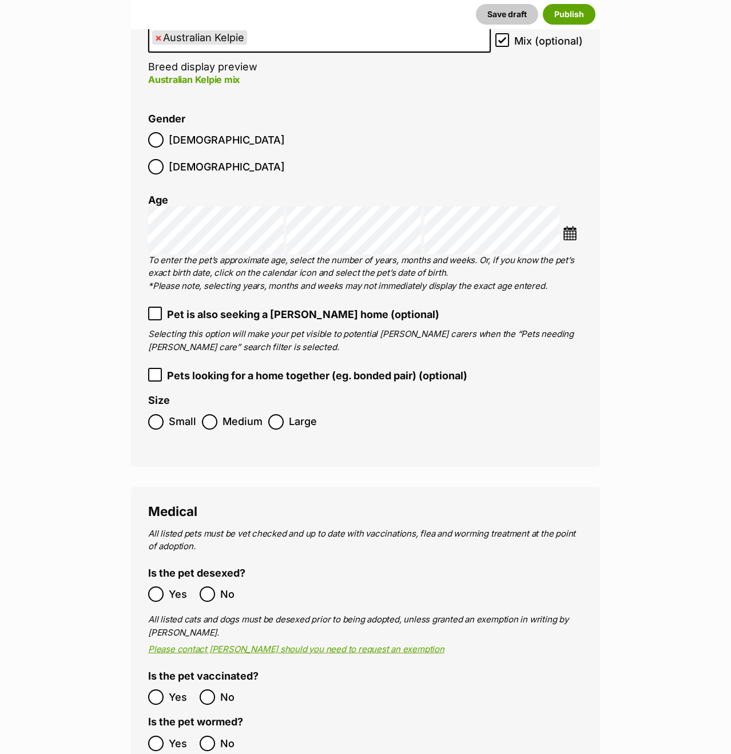
click at [112, 200] on main "New listing Listing owner Choose an owner Samantha Blake The owner of the pet l…" at bounding box center [365, 560] width 731 height 4984
click at [238, 414] on span "Medium" at bounding box center [243, 421] width 40 height 15
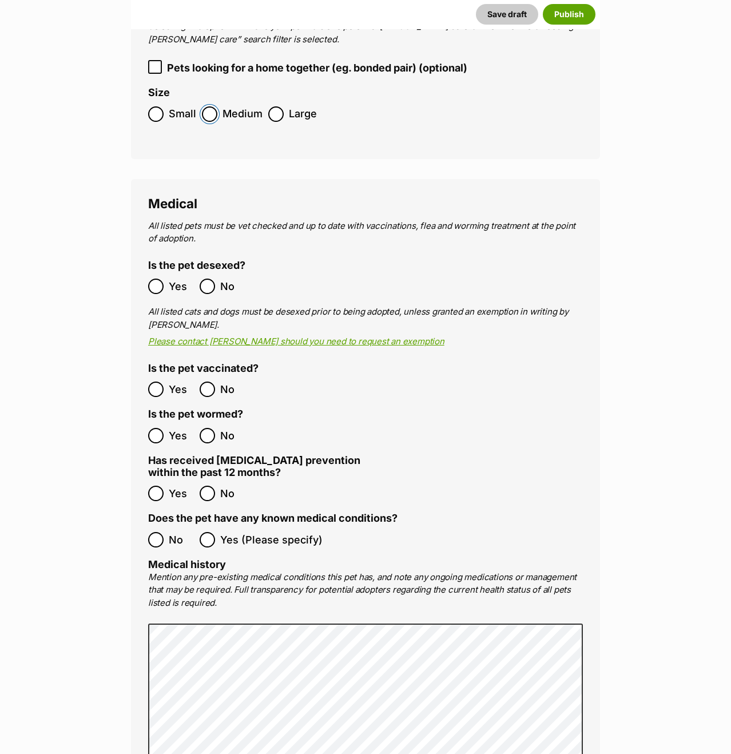
scroll to position [2404, 0]
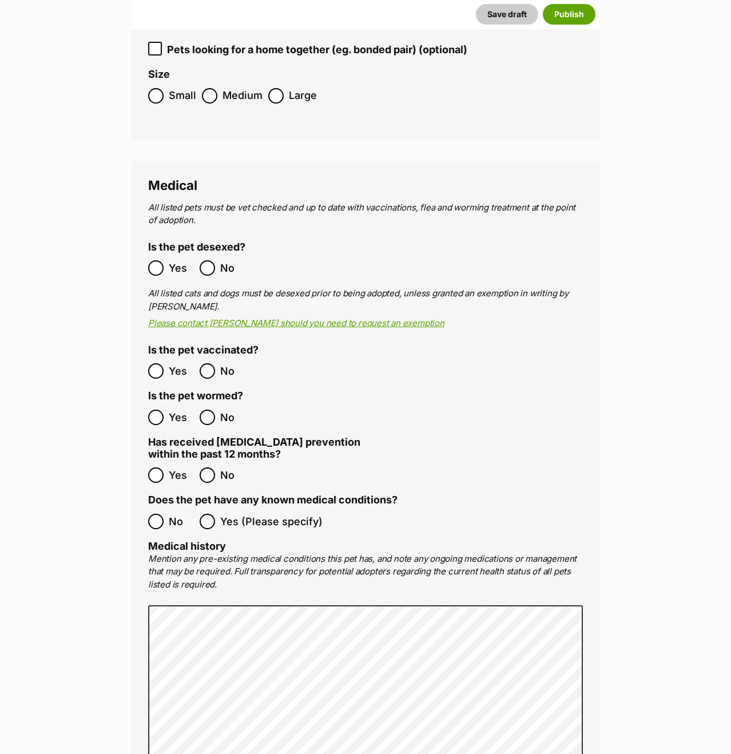
click at [695, 585] on main "New listing Listing owner Choose an owner Samantha Blake The owner of the pet l…" at bounding box center [365, 234] width 731 height 4984
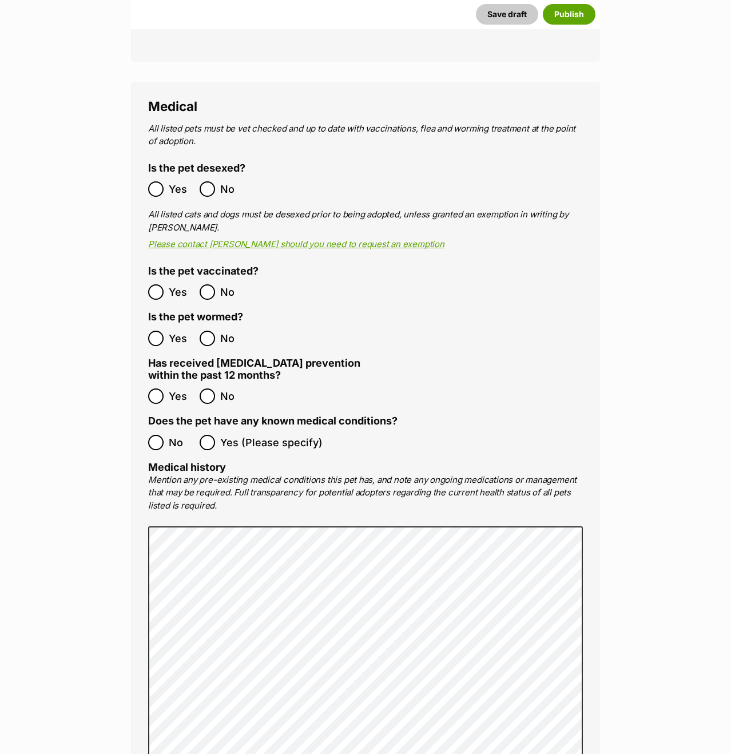
scroll to position [2485, 0]
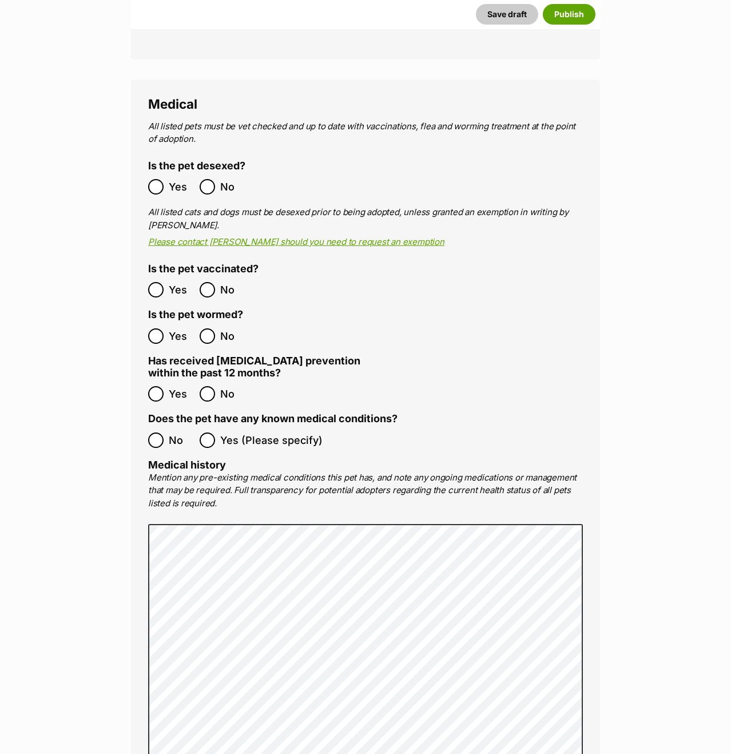
click at [108, 499] on main "New listing Listing owner Choose an owner Samantha Blake The owner of the pet l…" at bounding box center [365, 152] width 731 height 4984
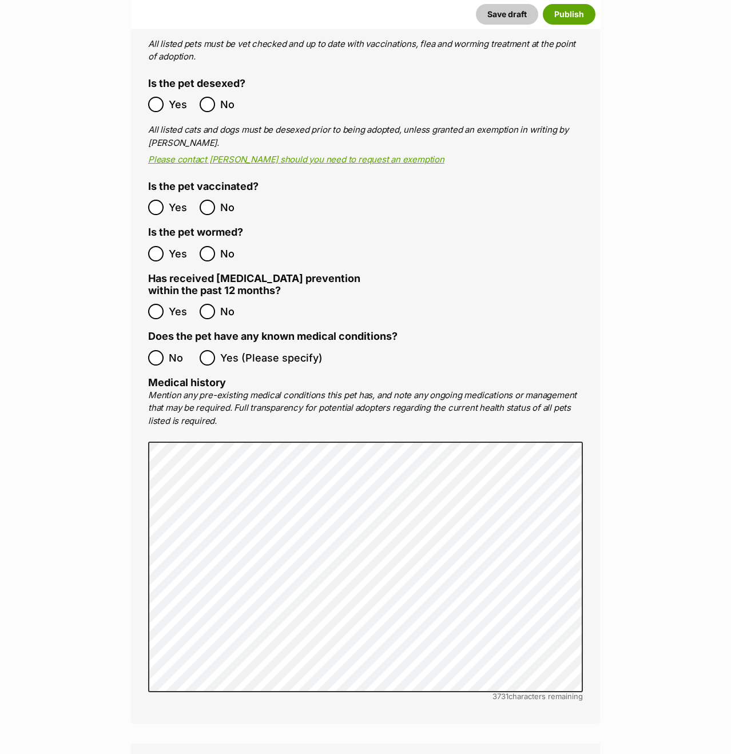
scroll to position [2568, 0]
click at [96, 505] on main "New listing Listing owner Choose an owner Samantha Blake The owner of the pet l…" at bounding box center [365, 69] width 731 height 4984
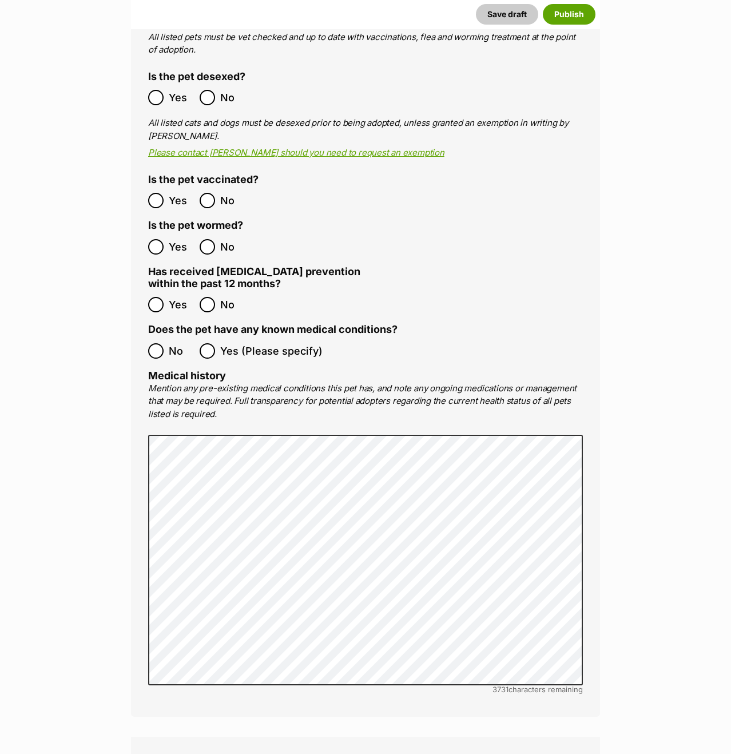
scroll to position [2632, 0]
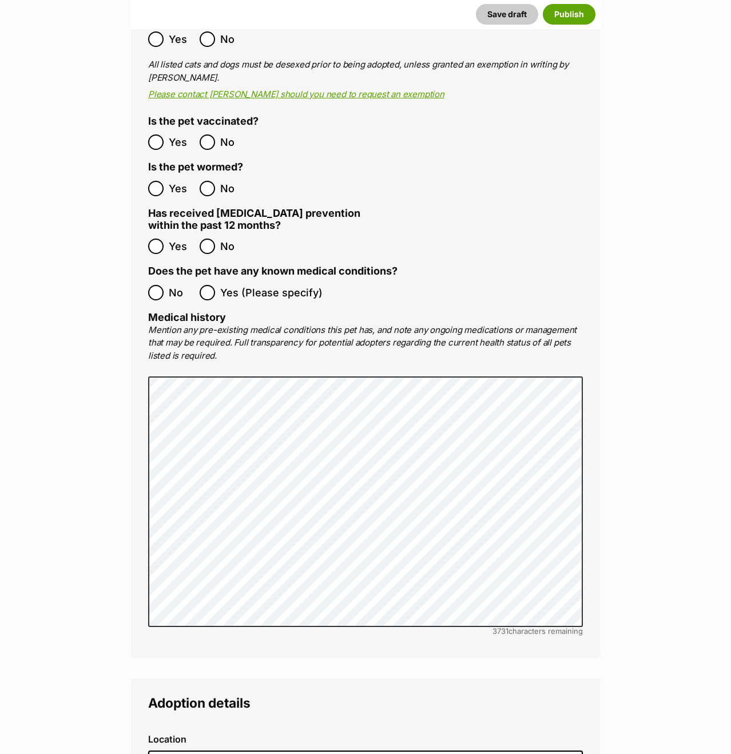
click at [647, 493] on main "New listing Listing owner Choose an owner Samantha Blake The owner of the pet l…" at bounding box center [365, 5] width 731 height 4984
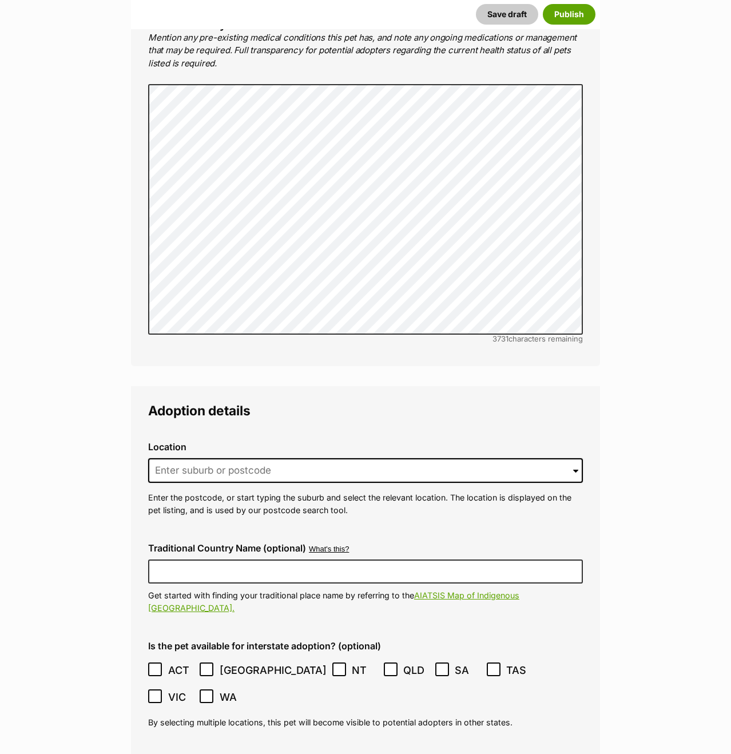
scroll to position [3005, 0]
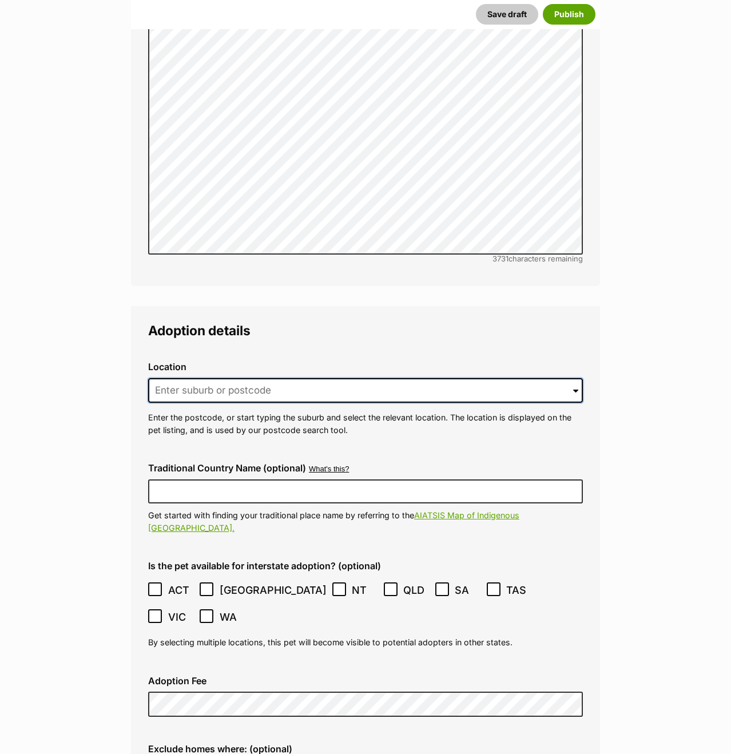
click at [435, 378] on input at bounding box center [365, 390] width 435 height 25
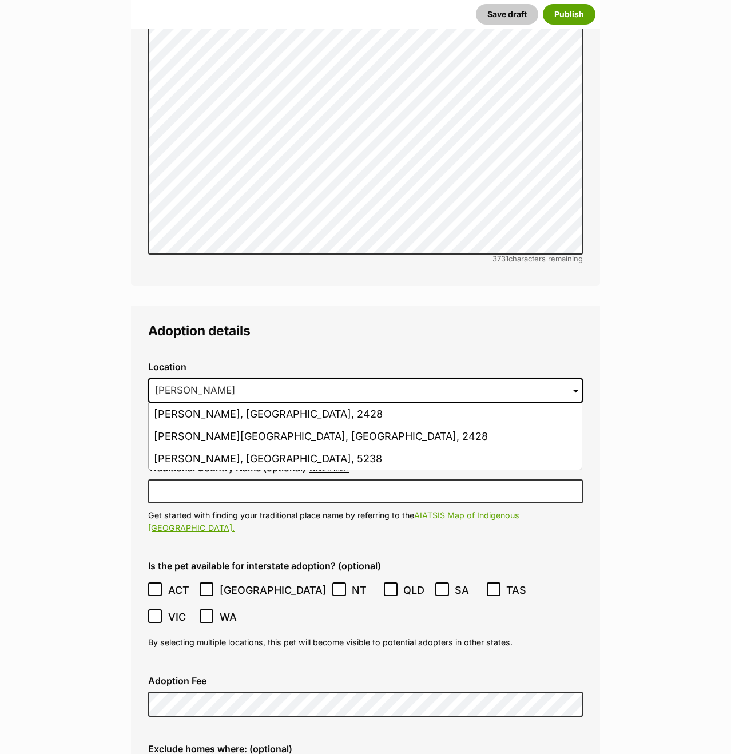
drag, startPoint x: 417, startPoint y: 389, endPoint x: 391, endPoint y: 414, distance: 36.4
click at [417, 403] on li "Forster, New South Wales, 2428" at bounding box center [365, 414] width 433 height 22
type input "Forster, New South Wales, 2428"
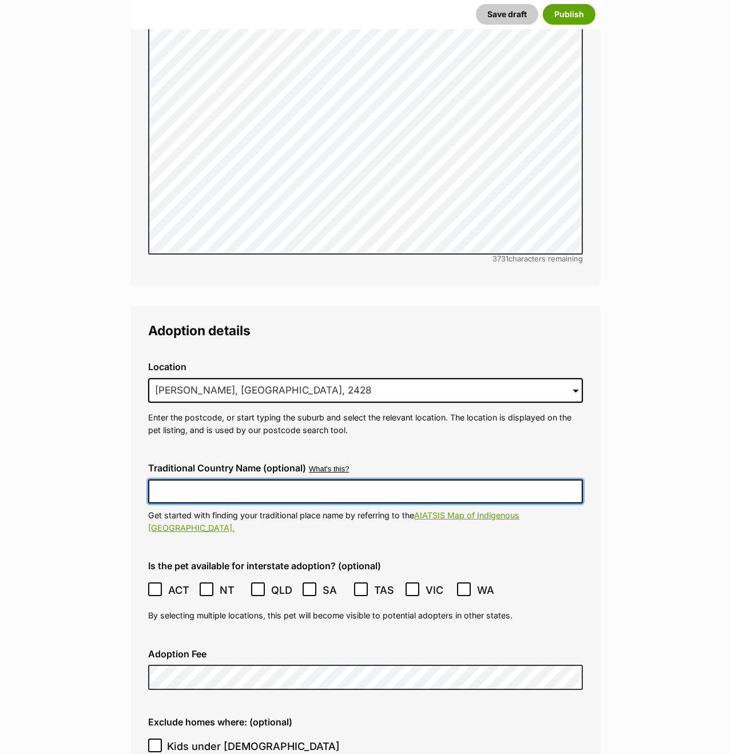
click at [412, 479] on input "Traditional Country Name (optional)" at bounding box center [365, 491] width 435 height 24
type input "Worimi"
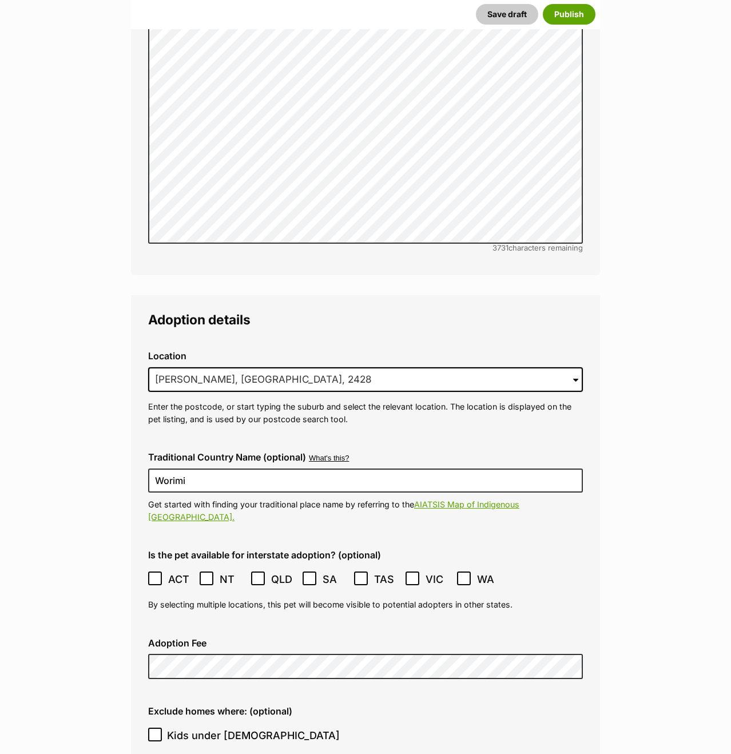
scroll to position [3035, 0]
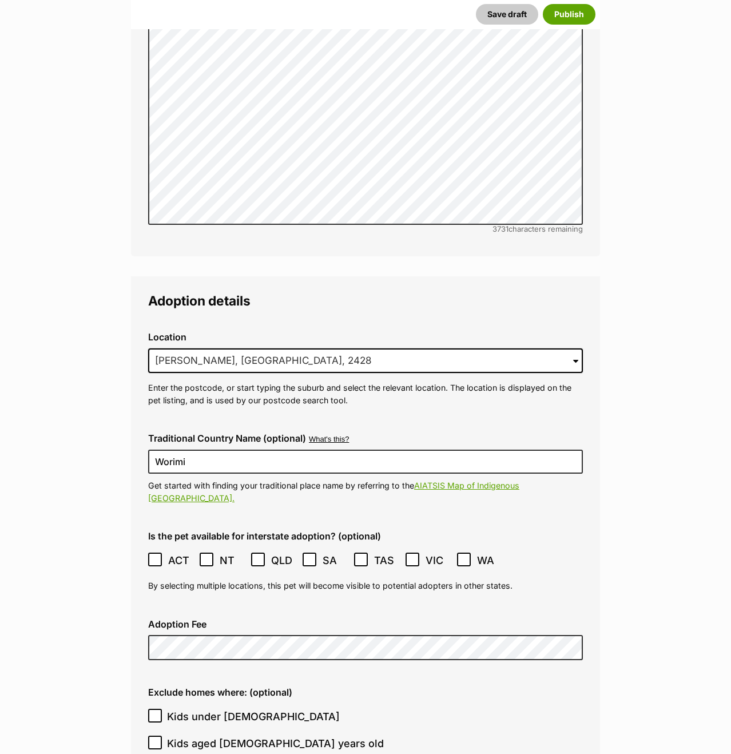
drag, startPoint x: 85, startPoint y: 538, endPoint x: 94, endPoint y: 536, distance: 9.6
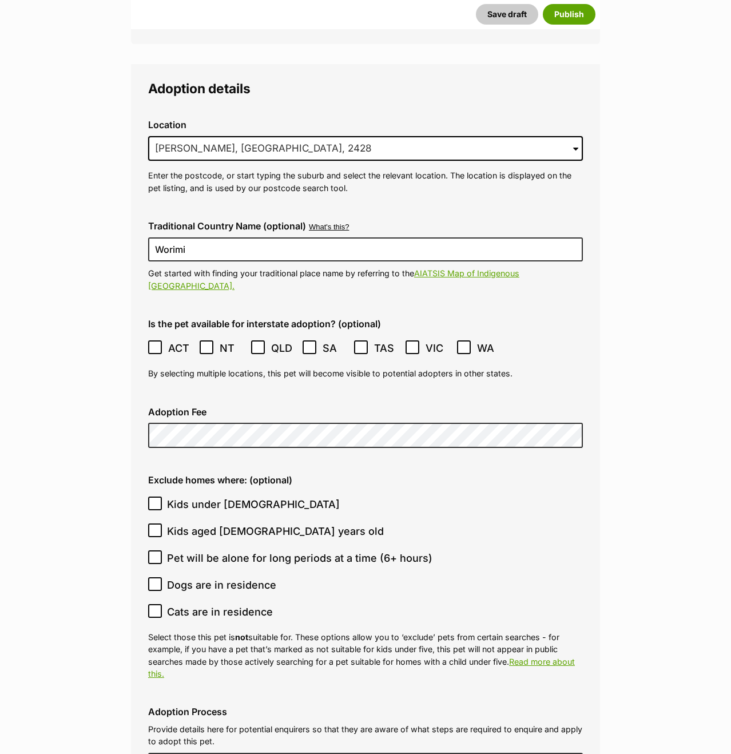
scroll to position [3282, 0]
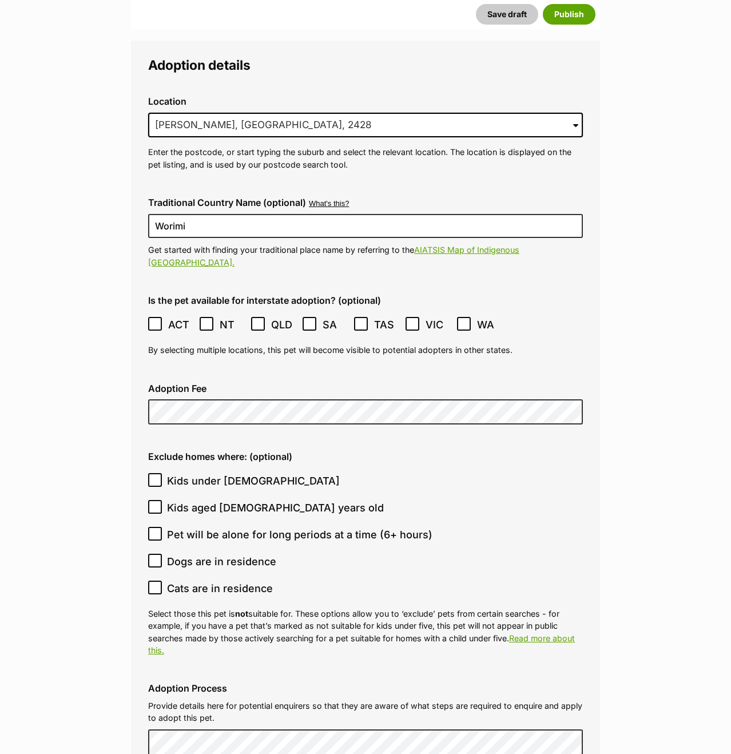
scroll to position [3326, 0]
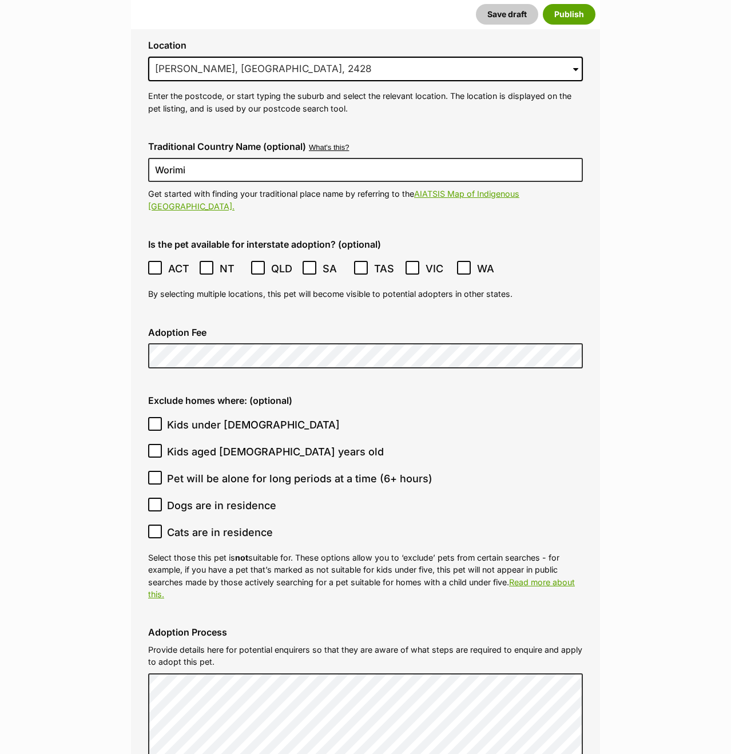
click at [189, 471] on span "Pet will be alone for long periods at a time (6+ hours)" at bounding box center [299, 478] width 265 height 15
click at [162, 471] on input "Pet will be alone for long periods at a time (6+ hours)" at bounding box center [155, 478] width 14 height 14
checkbox input "true"
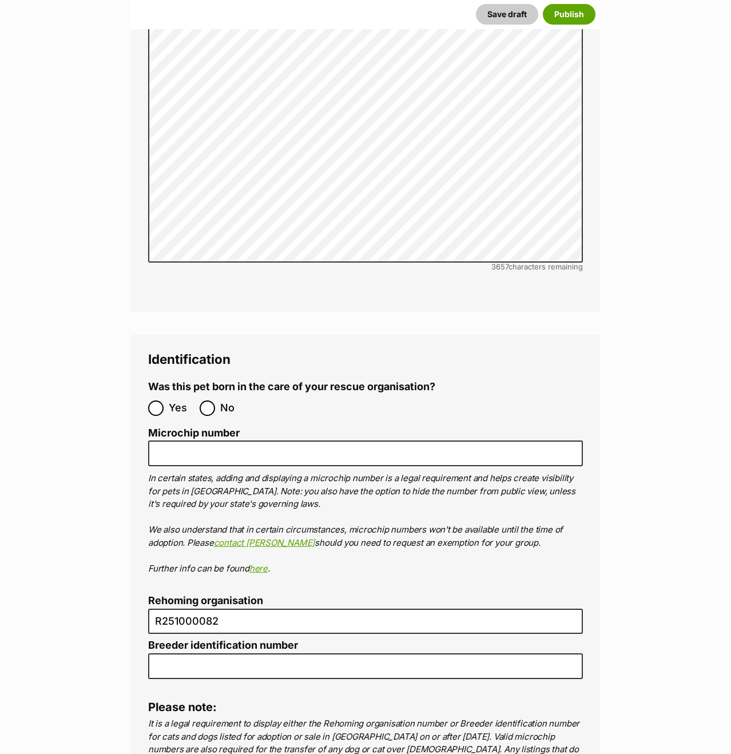
scroll to position [4042, 0]
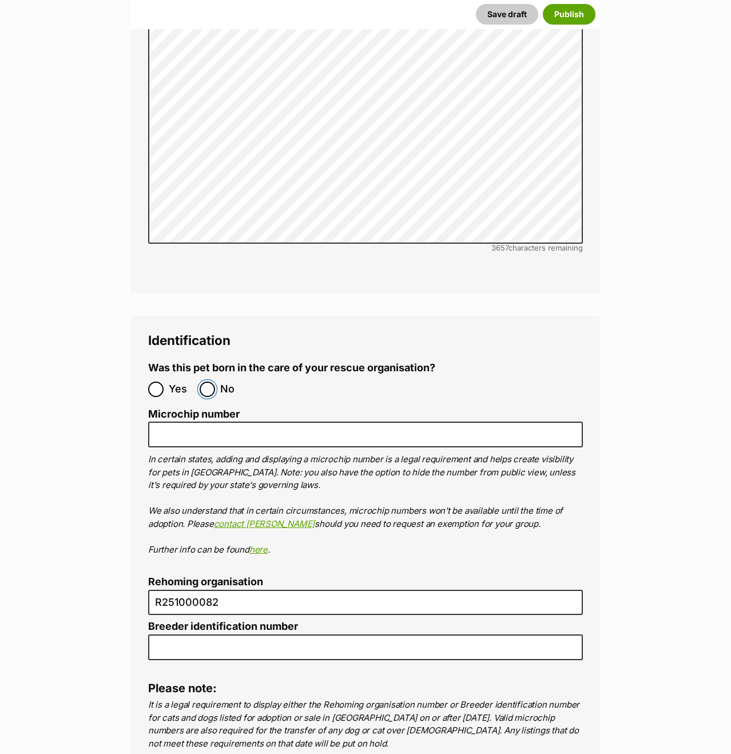
click at [208, 382] on input "No" at bounding box center [207, 389] width 15 height 15
radio input "true"
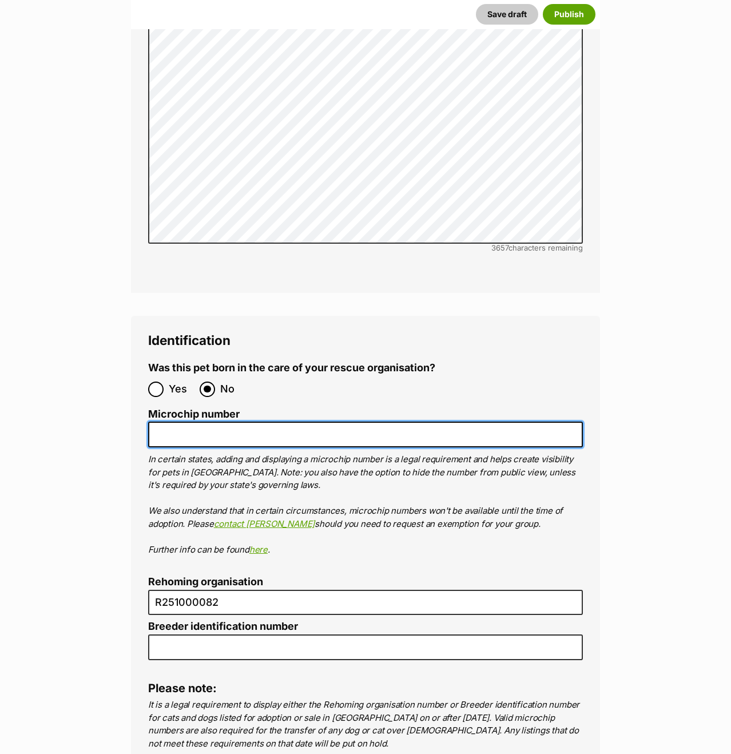
drag, startPoint x: 305, startPoint y: 400, endPoint x: 331, endPoint y: 401, distance: 25.8
click at [305, 422] on input "Microchip number" at bounding box center [365, 435] width 435 height 26
paste input "953010006714761"
type input "953010006714761"
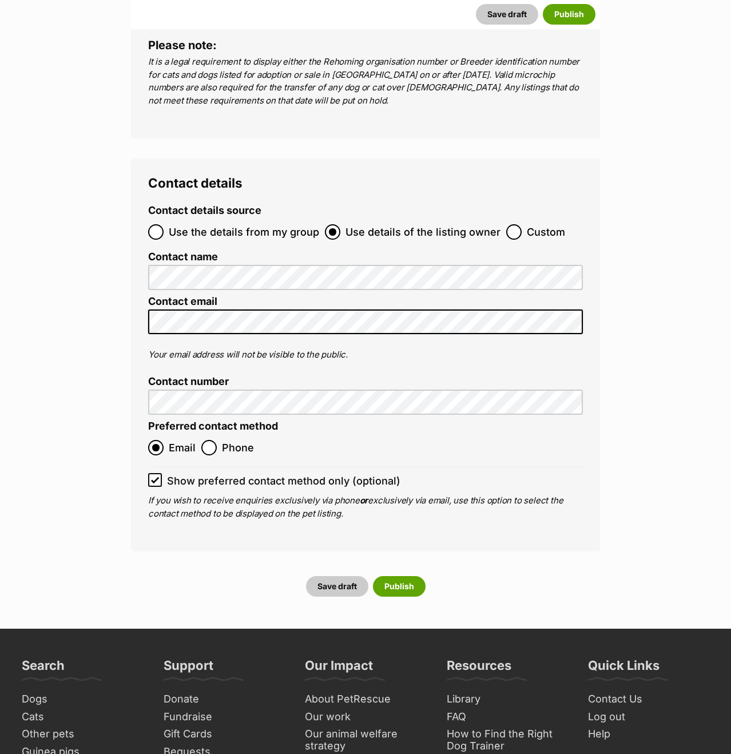
scroll to position [4698, 0]
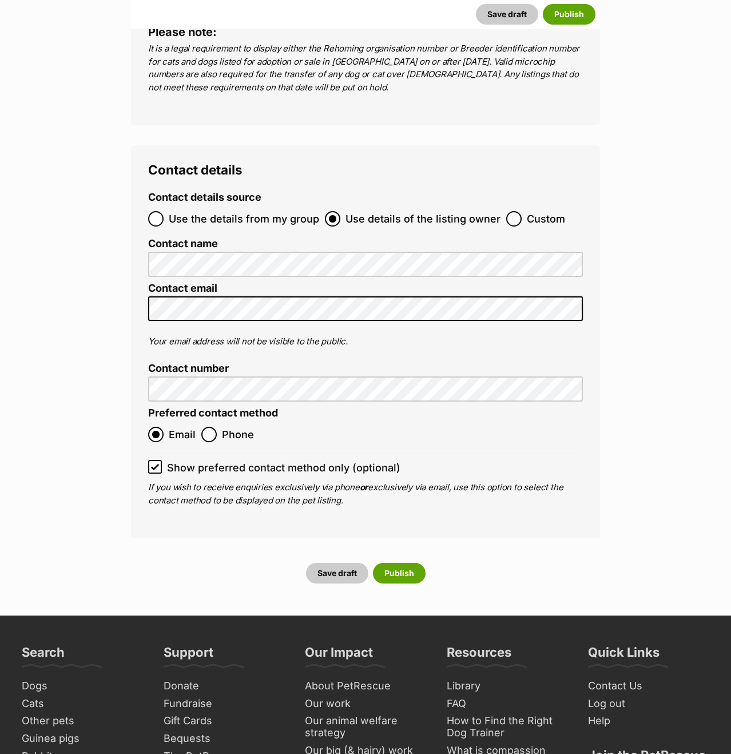
drag, startPoint x: 218, startPoint y: 180, endPoint x: 209, endPoint y: 181, distance: 8.7
click at [218, 211] on span "Use the details from my group" at bounding box center [244, 218] width 150 height 15
click at [164, 211] on input "Use the details from my group" at bounding box center [155, 218] width 15 height 15
radio input "true"
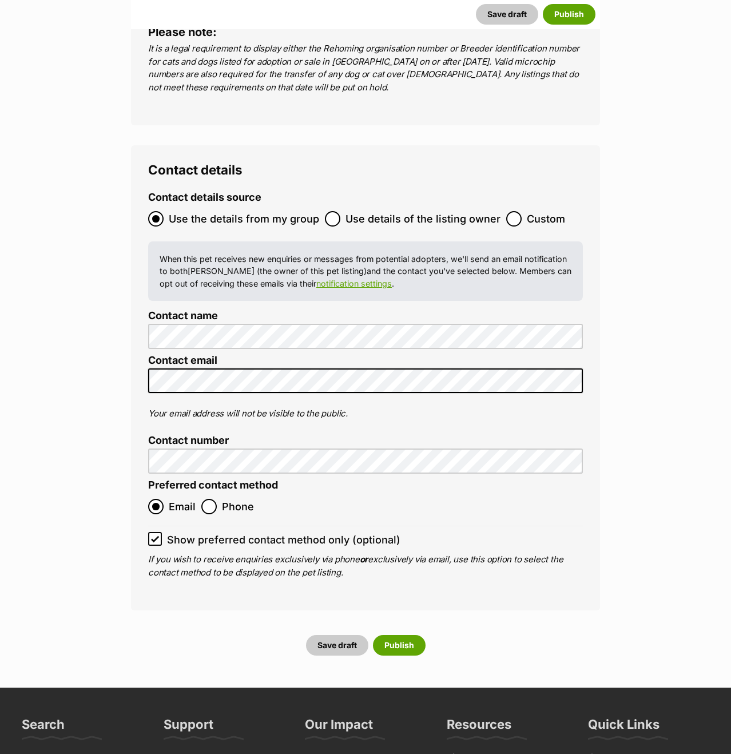
drag, startPoint x: 53, startPoint y: 253, endPoint x: 72, endPoint y: 301, distance: 51.1
click at [349, 635] on button "Save draft" at bounding box center [337, 645] width 62 height 21
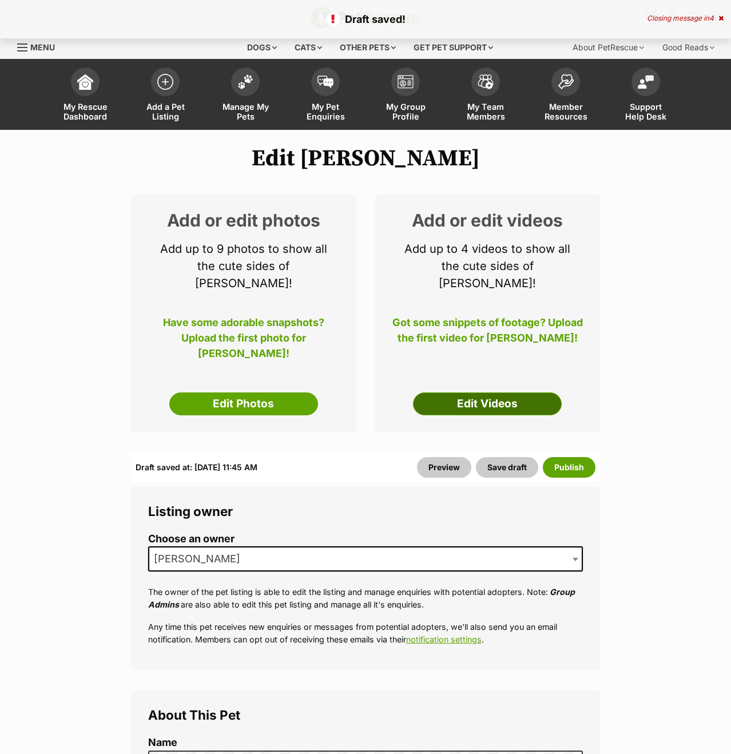
drag, startPoint x: 264, startPoint y: 389, endPoint x: 505, endPoint y: 384, distance: 240.9
click at [264, 392] on link "Edit Photos" at bounding box center [243, 403] width 149 height 23
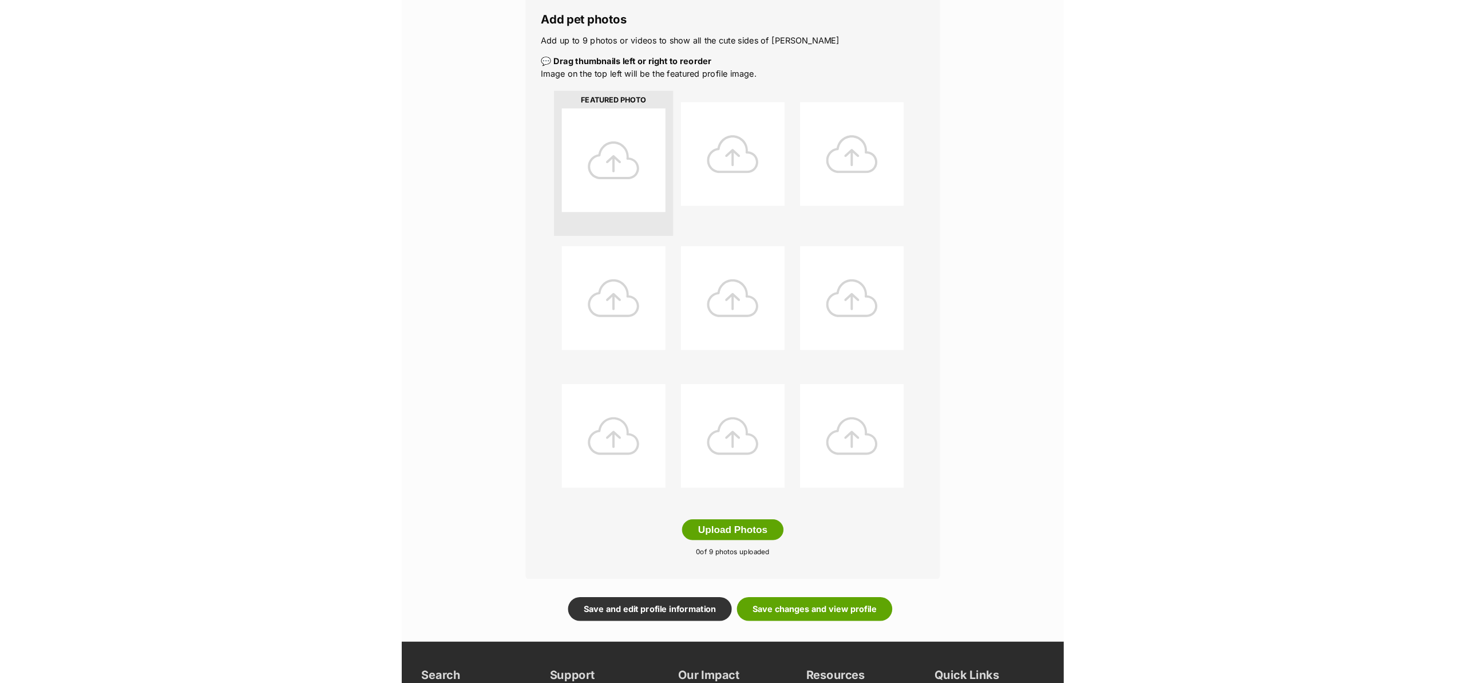
scroll to position [204, 0]
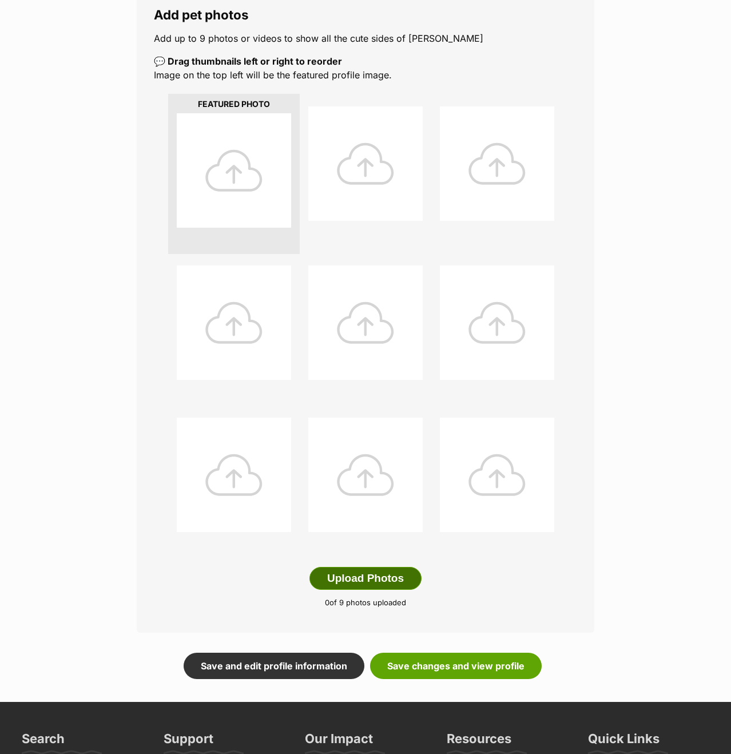
click at [387, 576] on button "Upload Photos" at bounding box center [366, 578] width 112 height 23
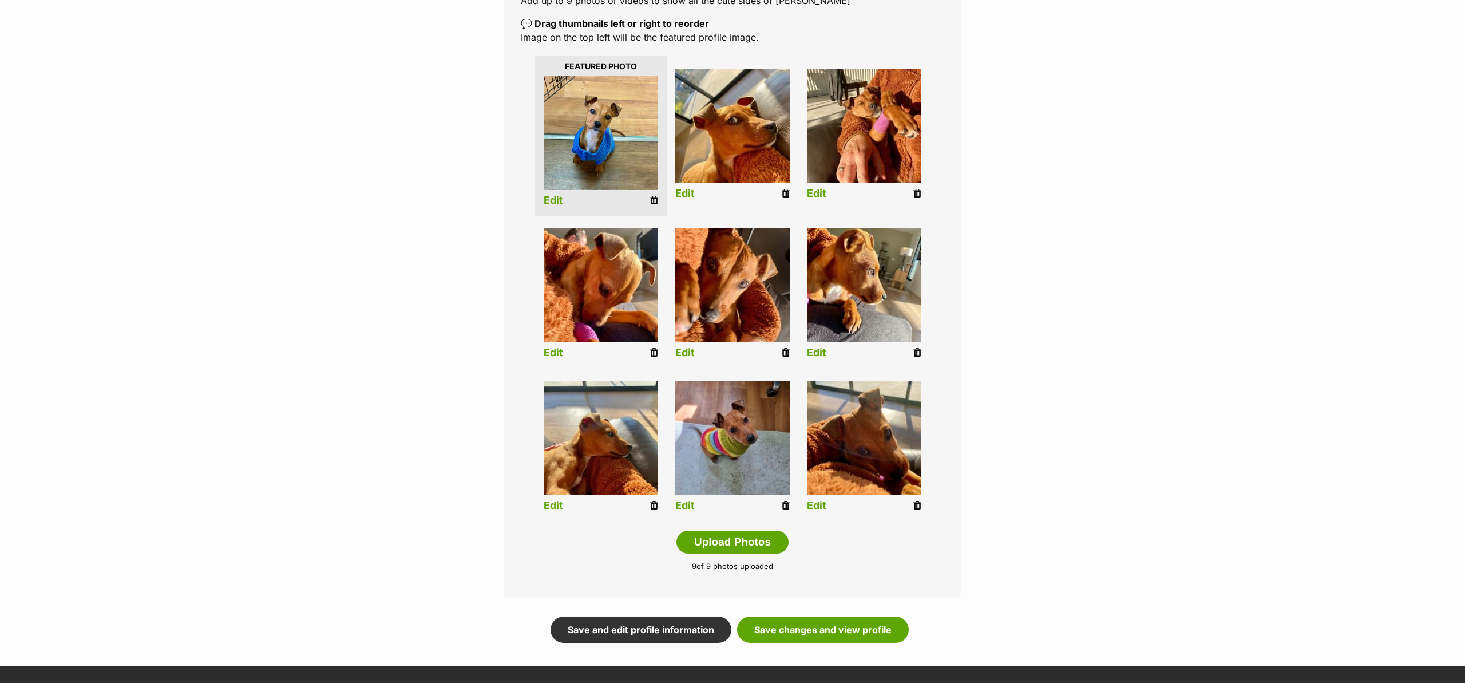
scroll to position [273, 0]
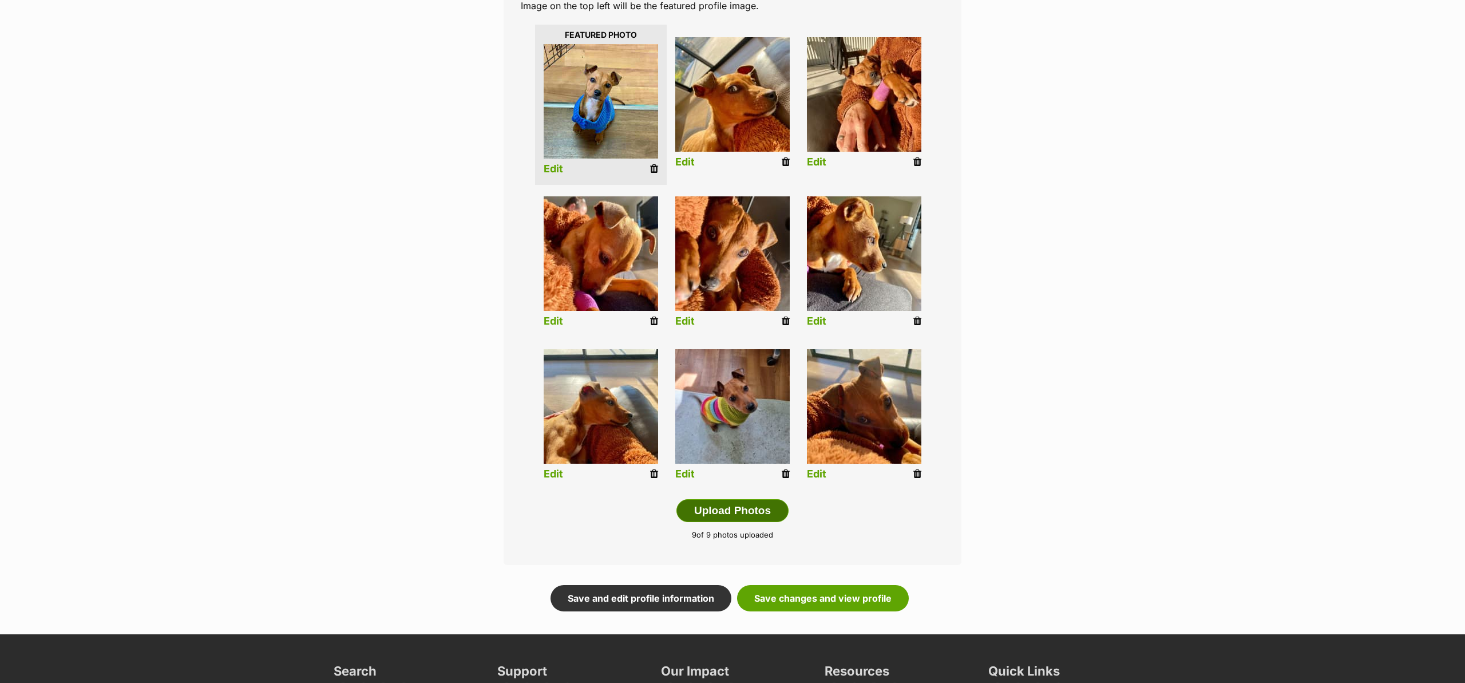
click at [731, 504] on button "Upload Photos" at bounding box center [732, 510] width 112 height 23
click at [731, 593] on link "Save changes and view profile" at bounding box center [823, 598] width 172 height 26
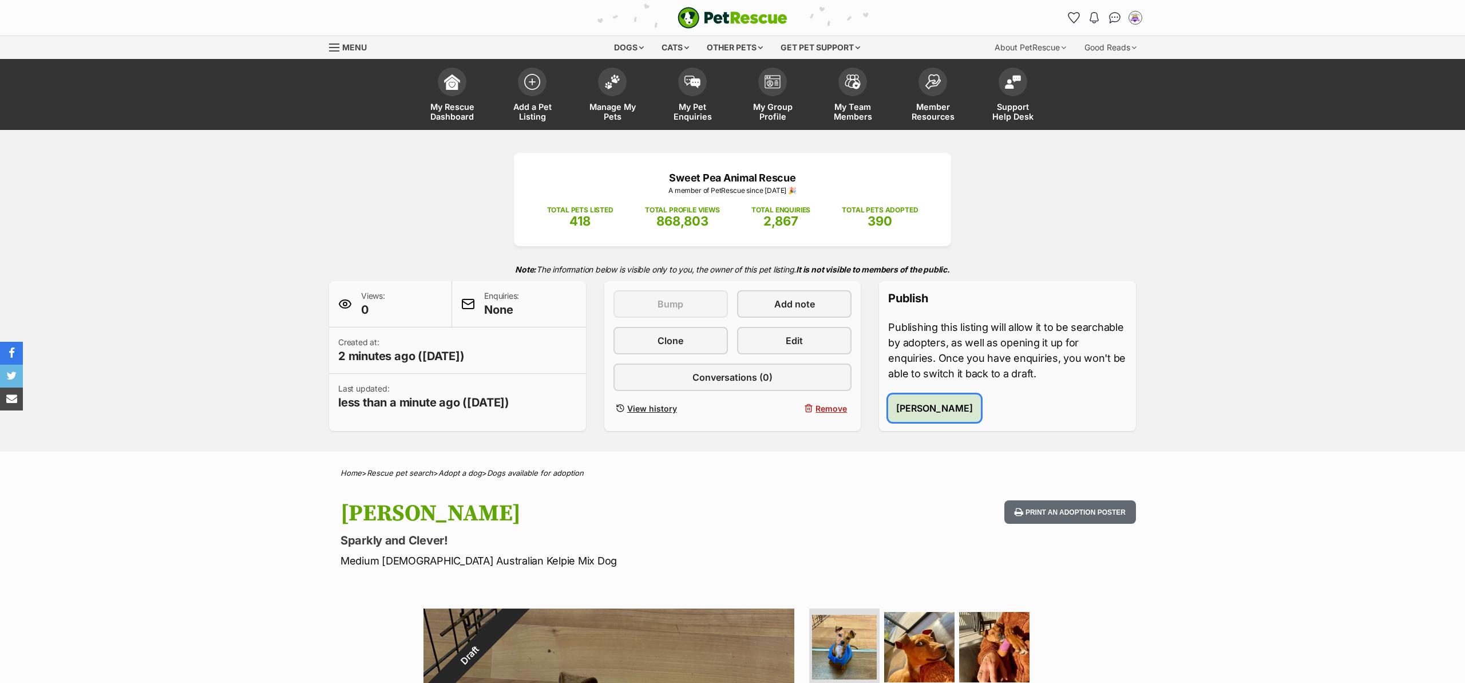
click at [934, 410] on span "[PERSON_NAME]" at bounding box center [934, 408] width 77 height 14
